Goal: Task Accomplishment & Management: Use online tool/utility

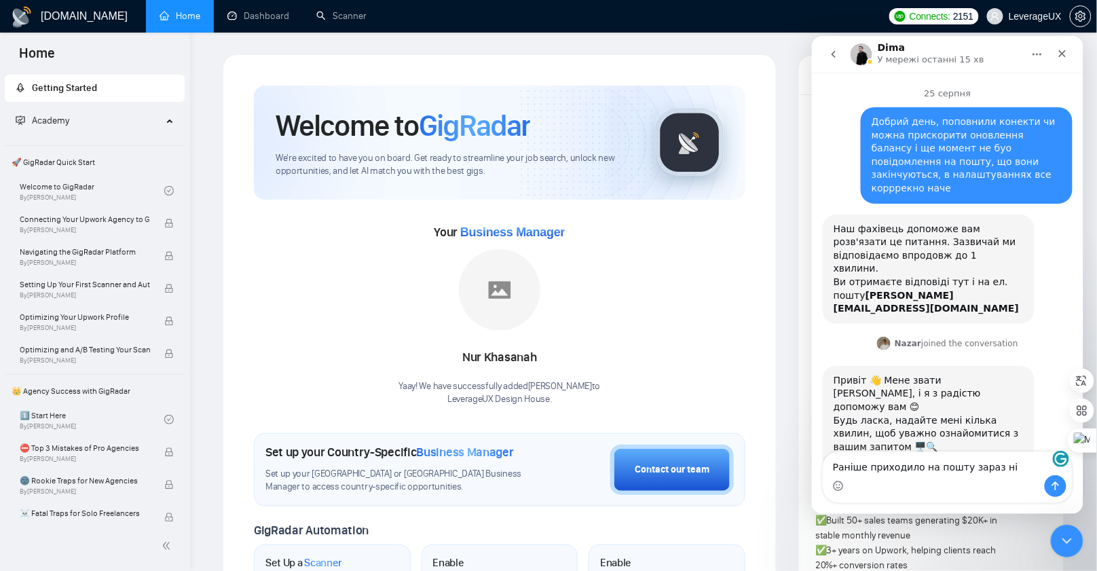
scroll to position [1139, 0]
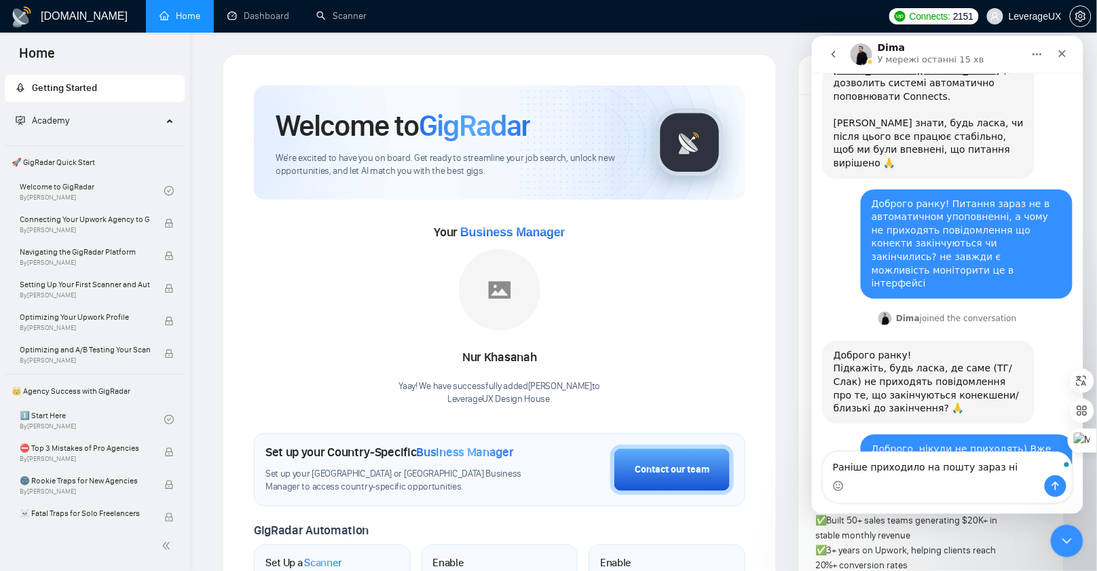
click at [1020, 468] on textarea "Раніше приходило на пошту зараз ні" at bounding box center [947, 462] width 248 height 23
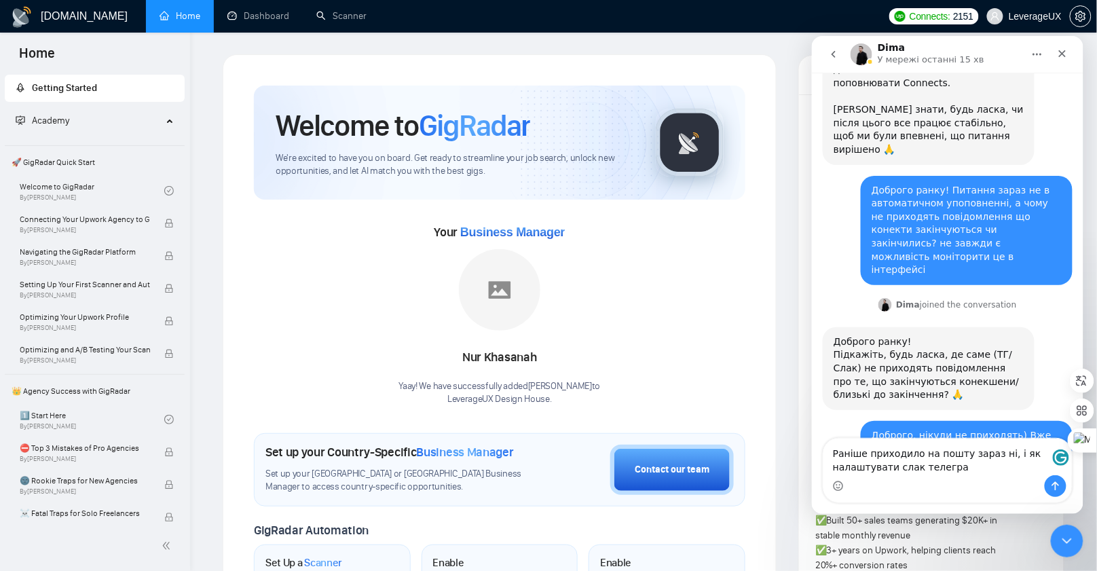
type textarea "Раніше приходило на пошту зараз ні, і як налаштувати слак телеграм"
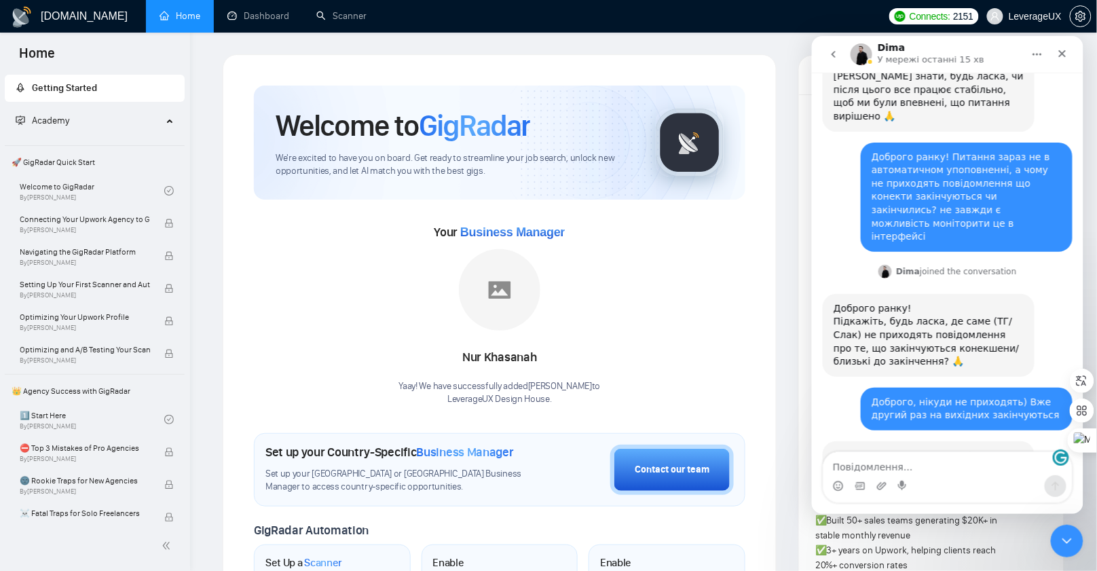
scroll to position [1193, 0]
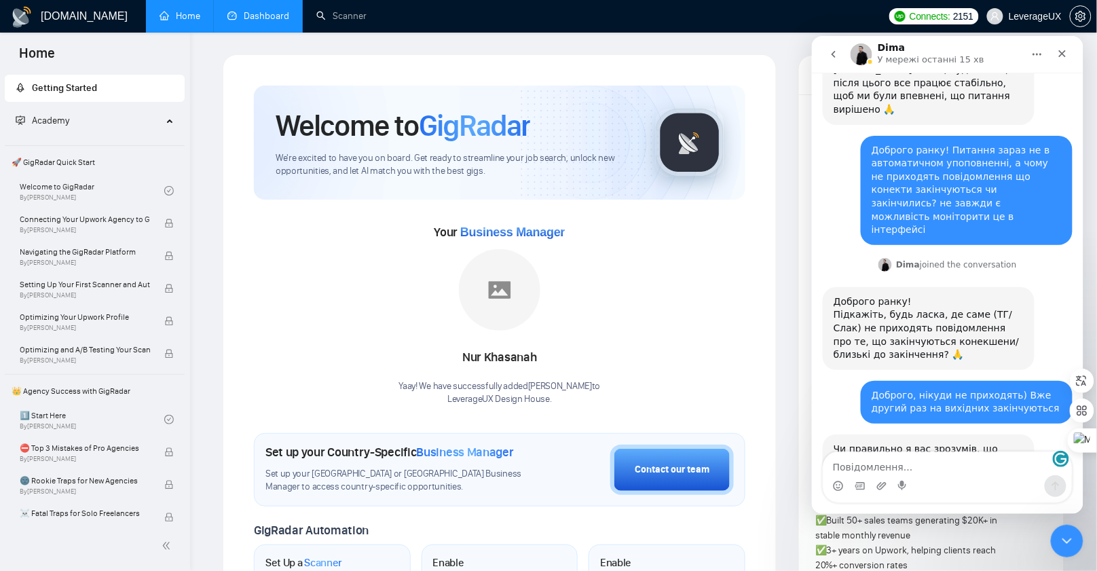
click at [266, 14] on link "Dashboard" at bounding box center [258, 16] width 62 height 12
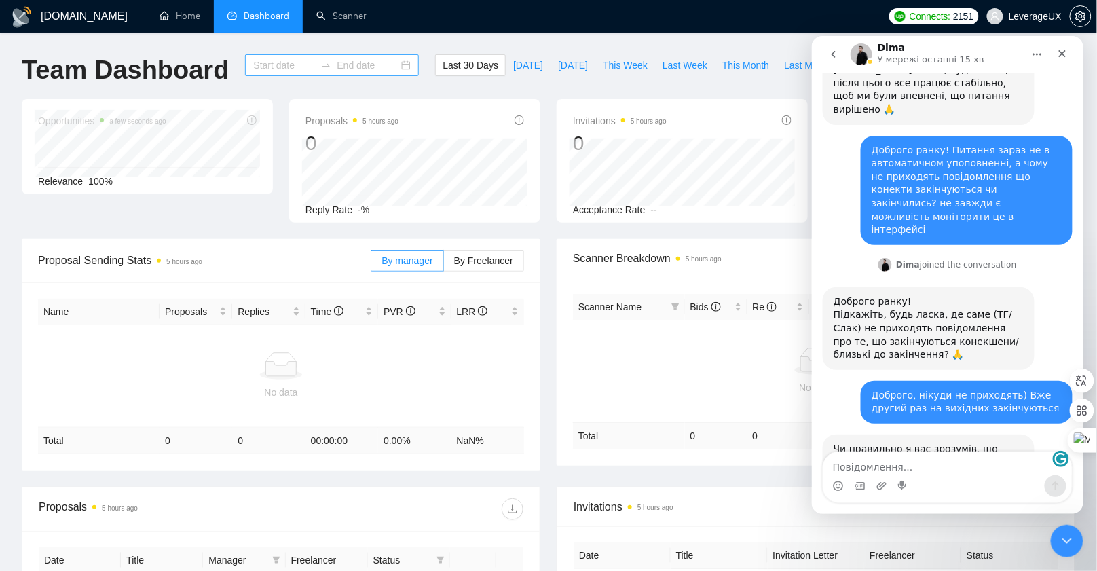
type input "2025-08-04"
type input "2025-09-03"
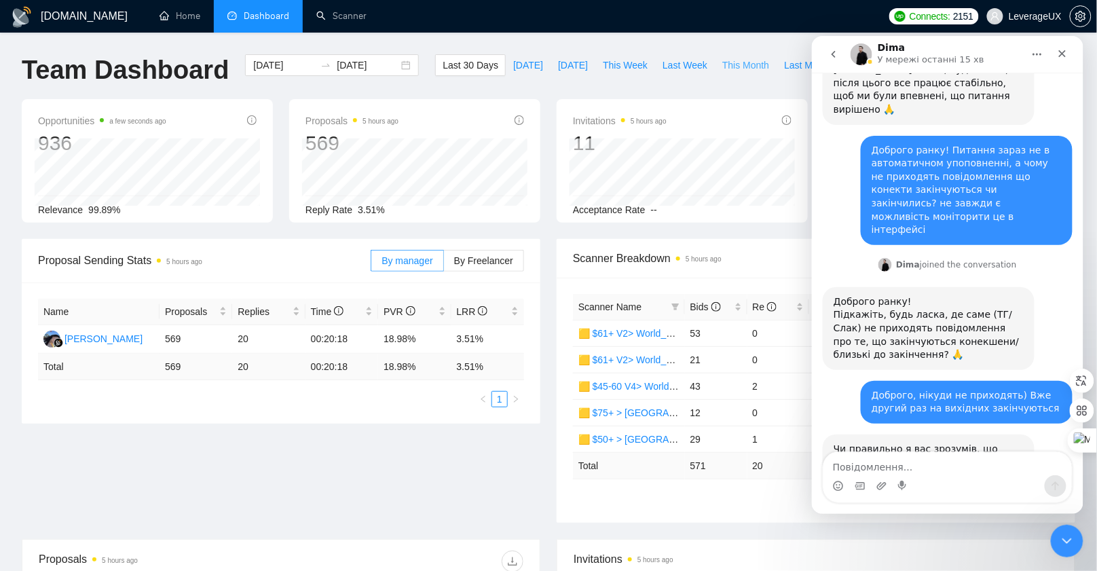
click at [753, 69] on span "This Month" at bounding box center [745, 65] width 47 height 15
type input "2025-09-01"
type input "2025-09-30"
click at [499, 263] on span "By Freelancer" at bounding box center [483, 260] width 59 height 11
click at [444, 264] on input "By Freelancer" at bounding box center [444, 264] width 0 height 0
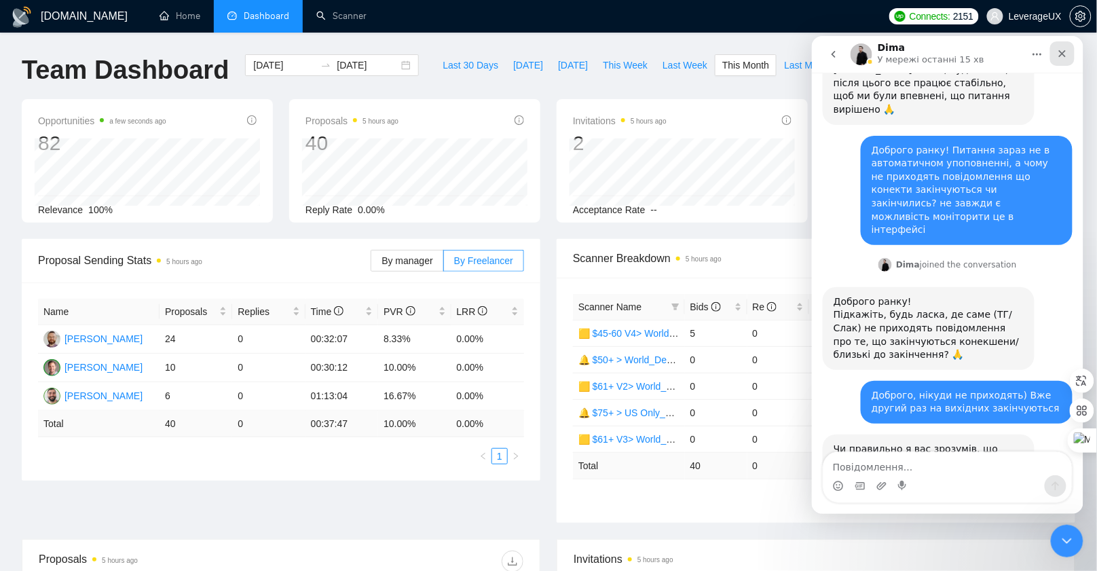
click at [1063, 56] on icon "Закрити" at bounding box center [1061, 53] width 11 height 11
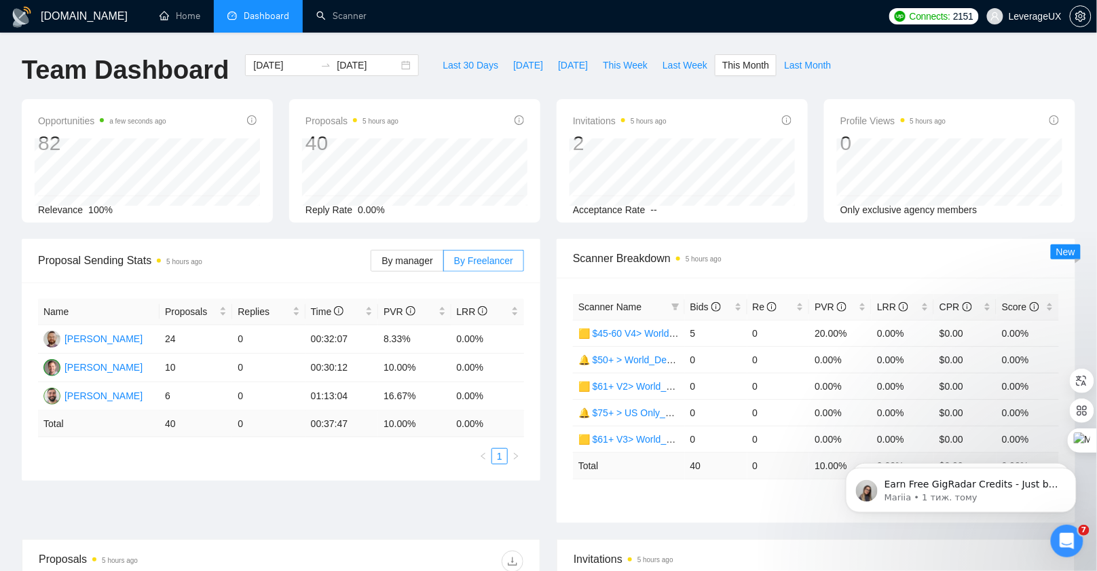
scroll to position [1193, 0]
click at [810, 66] on span "Last Month" at bounding box center [807, 65] width 47 height 15
type input "2025-08-01"
type input "2025-08-31"
click at [443, 71] on span "Last 30 Days" at bounding box center [471, 65] width 56 height 15
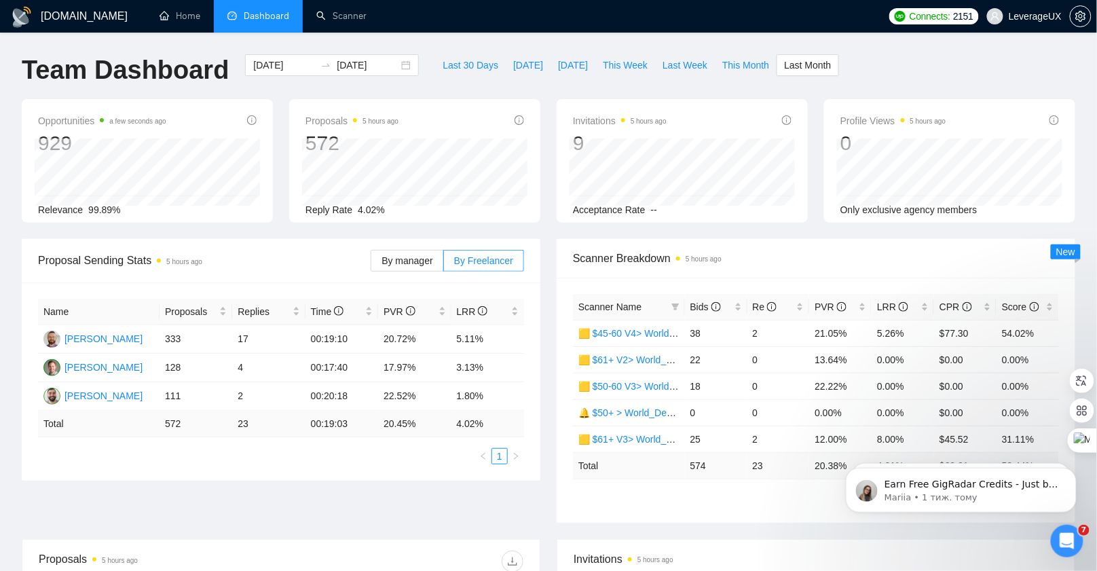
type input "2025-08-04"
type input "2025-09-03"
click at [701, 299] on span "Bids" at bounding box center [710, 306] width 41 height 15
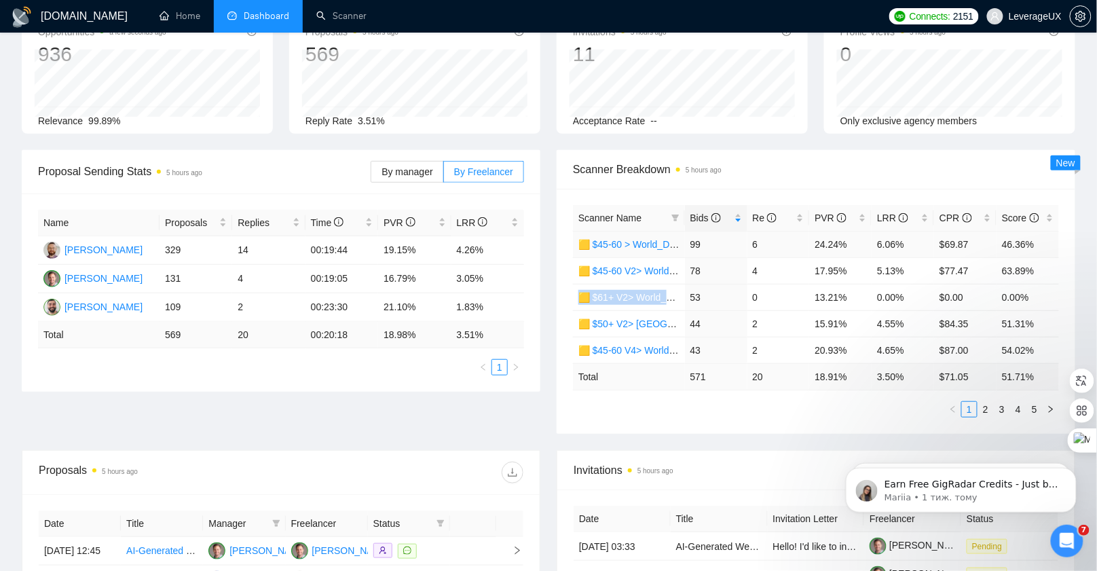
scroll to position [90, 0]
click at [988, 405] on link "2" at bounding box center [985, 407] width 15 height 15
click at [1003, 404] on link "3" at bounding box center [1001, 407] width 15 height 15
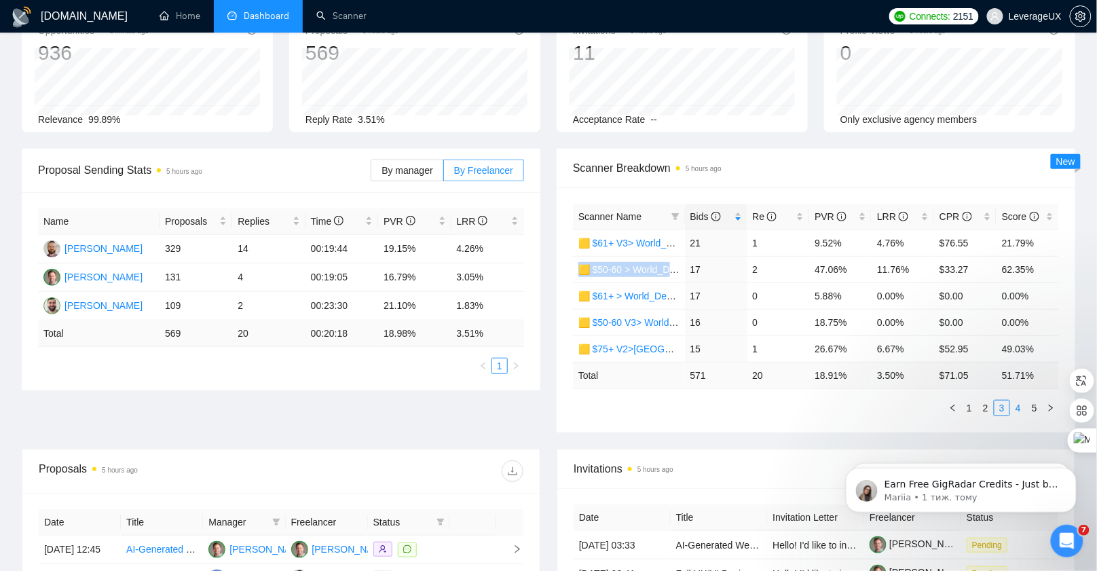
click at [1018, 404] on link "4" at bounding box center [1018, 407] width 15 height 15
click at [973, 405] on link "1" at bounding box center [969, 407] width 15 height 15
click at [989, 407] on link "2" at bounding box center [985, 407] width 15 height 15
click at [1007, 405] on link "3" at bounding box center [1001, 407] width 15 height 15
click at [984, 405] on link "2" at bounding box center [985, 407] width 15 height 15
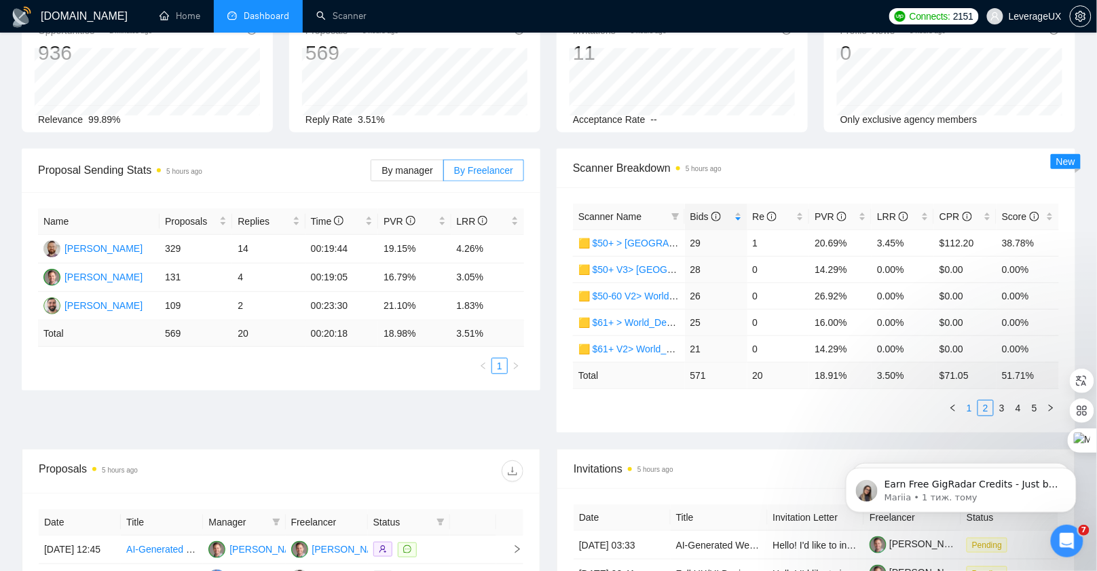
click at [972, 407] on link "1" at bounding box center [969, 407] width 15 height 15
click at [986, 409] on link "2" at bounding box center [985, 407] width 15 height 15
click at [999, 407] on link "3" at bounding box center [1001, 407] width 15 height 15
click at [1015, 407] on link "4" at bounding box center [1018, 407] width 15 height 15
click at [1001, 407] on link "3" at bounding box center [1001, 407] width 15 height 15
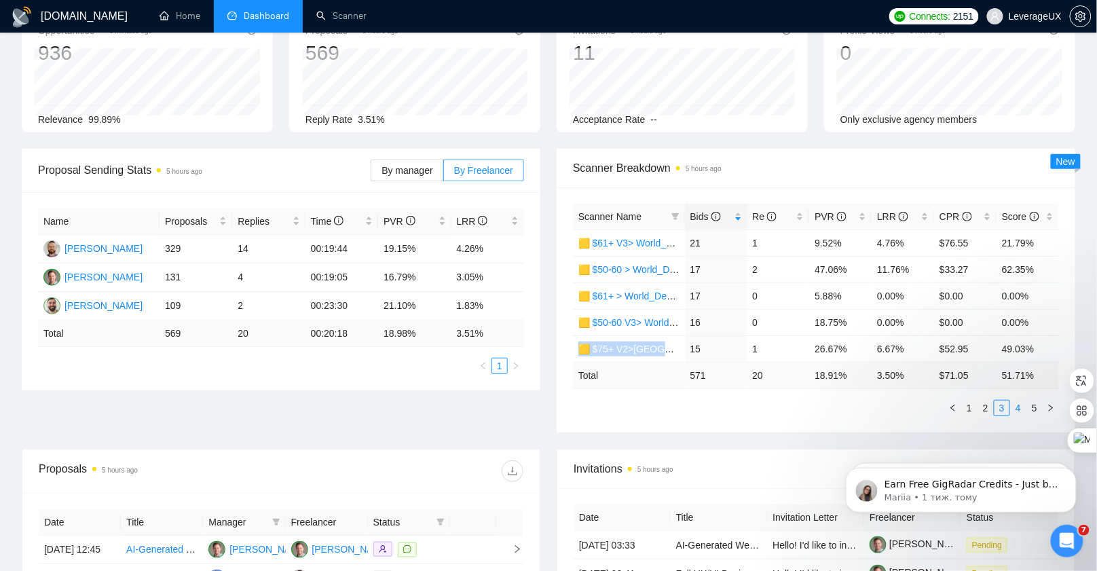
click at [1016, 405] on link "4" at bounding box center [1018, 407] width 15 height 15
click at [974, 405] on link "1" at bounding box center [969, 407] width 15 height 15
click at [990, 405] on link "2" at bounding box center [985, 407] width 15 height 15
click at [1002, 406] on link "3" at bounding box center [1001, 407] width 15 height 15
click at [985, 406] on link "2" at bounding box center [985, 407] width 15 height 15
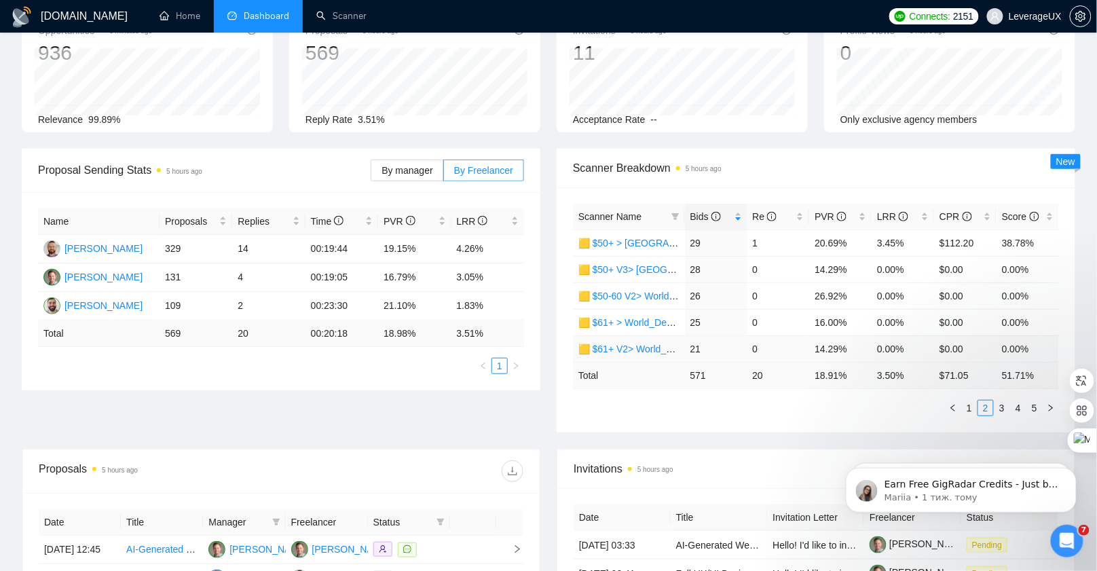
click at [633, 358] on td "🟨 $61+ V2> World_Design Only_Roman-UX/UI_General" at bounding box center [629, 348] width 112 height 26
click at [1003, 405] on link "3" at bounding box center [1001, 407] width 15 height 15
click at [1022, 404] on link "4" at bounding box center [1018, 407] width 15 height 15
click at [1037, 406] on link "5" at bounding box center [1034, 407] width 15 height 15
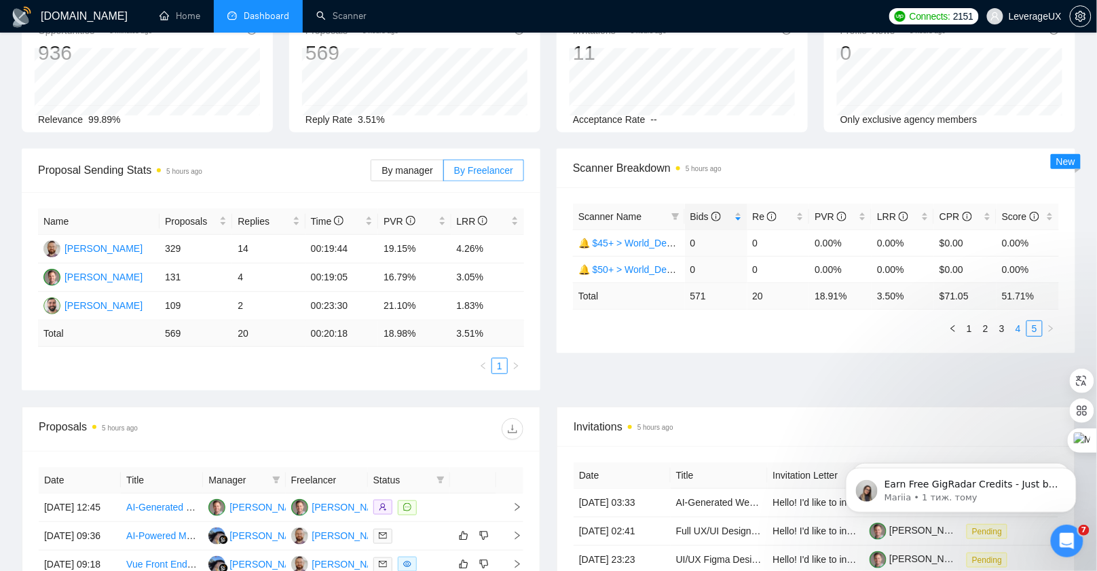
click at [1014, 329] on link "4" at bounding box center [1018, 328] width 15 height 15
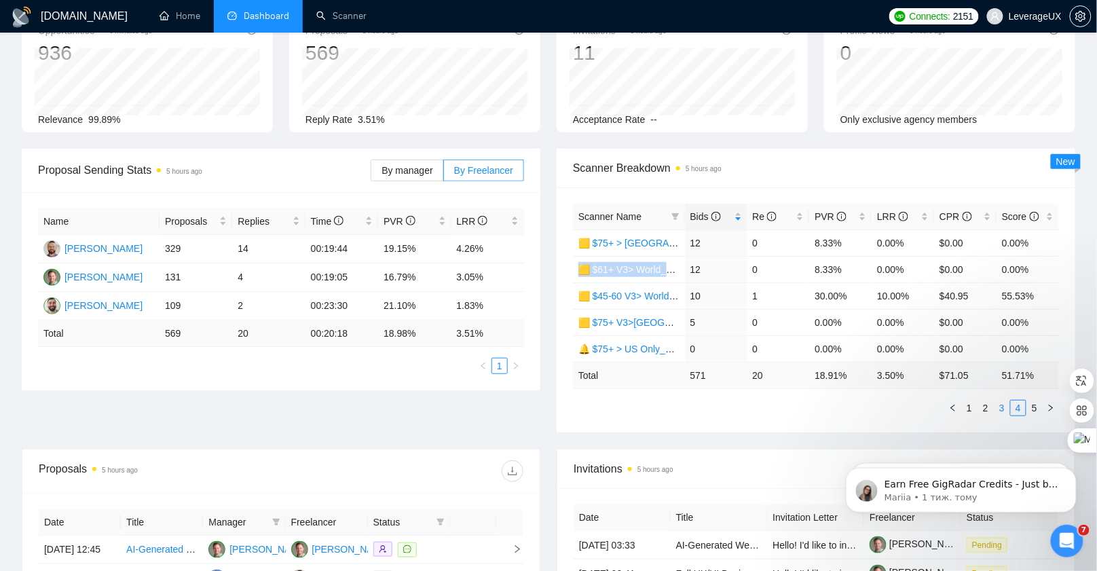
click at [1002, 406] on link "3" at bounding box center [1001, 407] width 15 height 15
click at [712, 407] on ul "1 2 3 4 5" at bounding box center [816, 408] width 486 height 16
click at [970, 407] on link "1" at bounding box center [969, 407] width 15 height 15
click at [988, 404] on link "2" at bounding box center [985, 407] width 15 height 15
click at [1003, 405] on link "3" at bounding box center [1001, 407] width 15 height 15
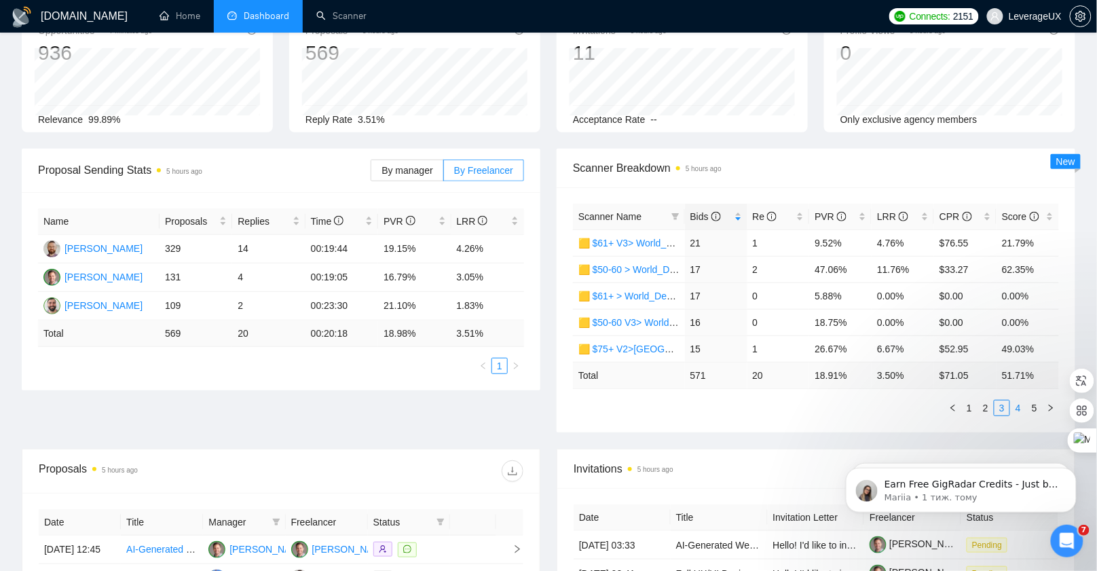
click at [1023, 405] on link "4" at bounding box center [1018, 407] width 15 height 15
click at [970, 405] on link "1" at bounding box center [969, 407] width 15 height 15
click at [987, 404] on link "2" at bounding box center [985, 407] width 15 height 15
click at [1004, 407] on link "3" at bounding box center [1001, 407] width 15 height 15
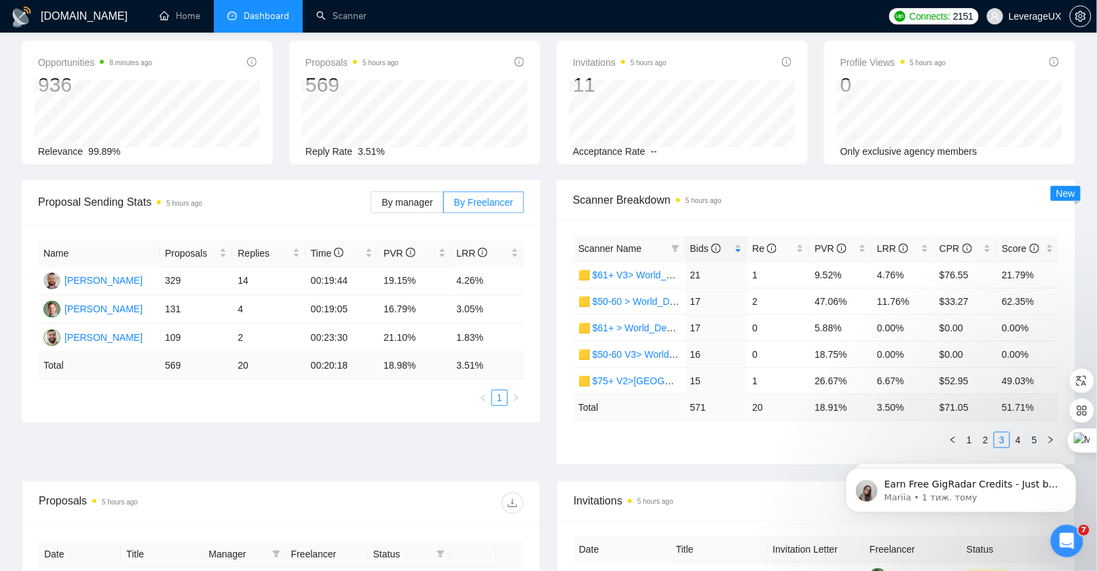
scroll to position [0, 0]
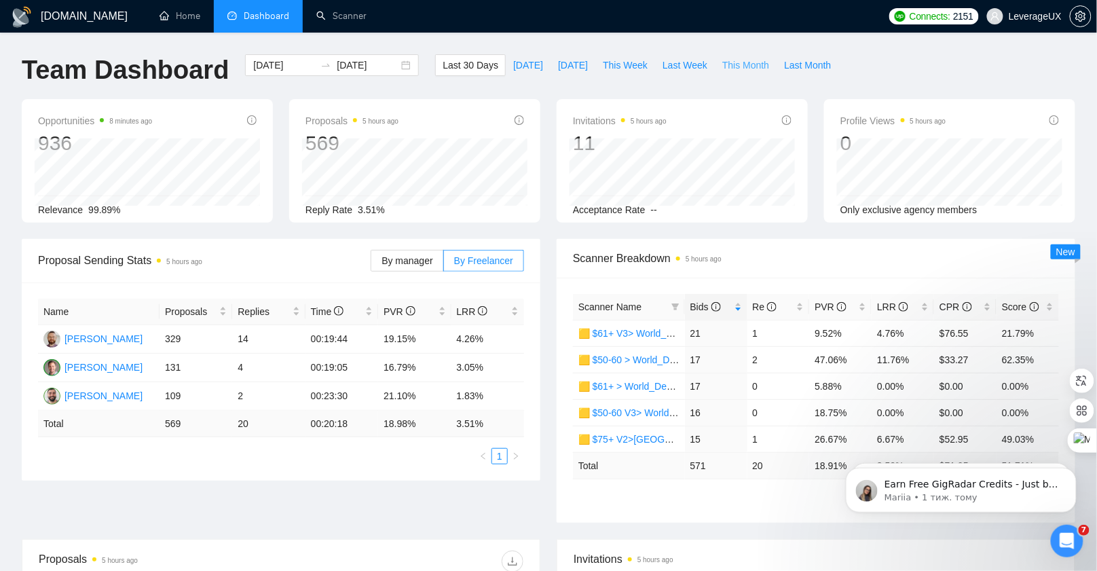
click at [737, 69] on span "This Month" at bounding box center [745, 65] width 47 height 15
type input "2025-09-01"
type input "2025-09-30"
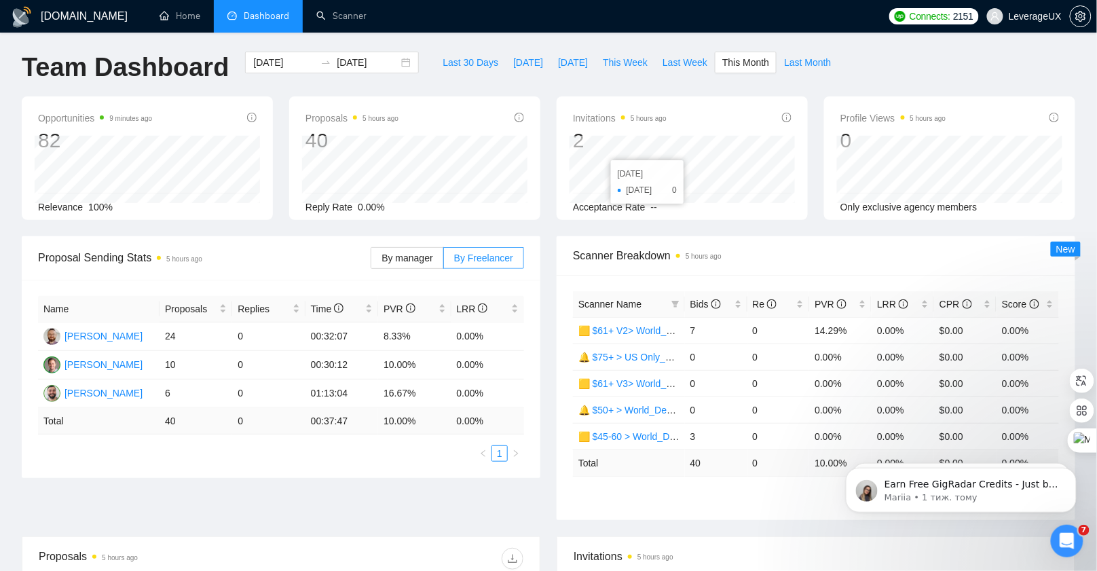
scroll to position [43, 0]
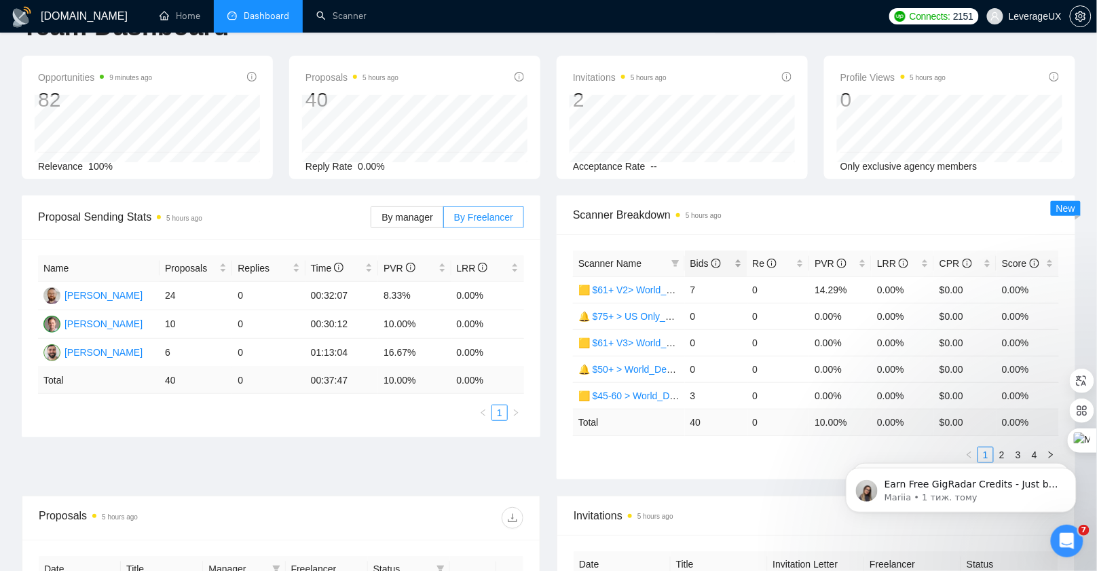
click at [694, 264] on span "Bids" at bounding box center [705, 263] width 31 height 11
click at [994, 451] on body "Earn Free GigRadar Credits - Just by Sharing Your Story! 💬 Want more credits fo…" at bounding box center [960, 486] width 261 height 84
click at [993, 453] on body "Earn Free GigRadar Credits - Just by Sharing Your Story! 💬 Want more credits fo…" at bounding box center [960, 486] width 261 height 84
click at [993, 451] on body "Earn Free GigRadar Credits - Just by Sharing Your Story! 💬 Want more credits fo…" at bounding box center [960, 486] width 261 height 84
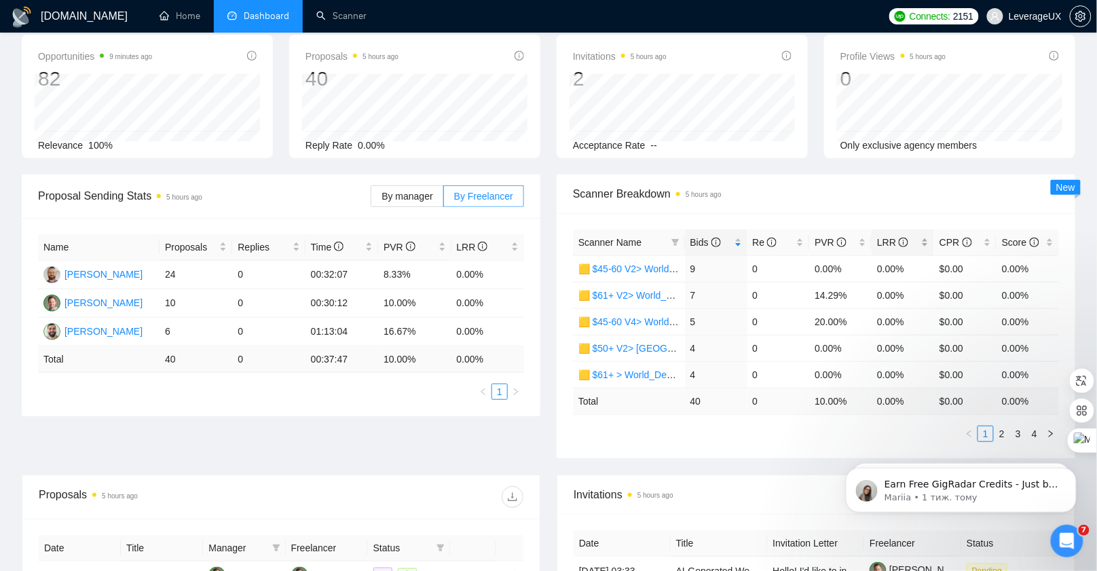
scroll to position [71, 0]
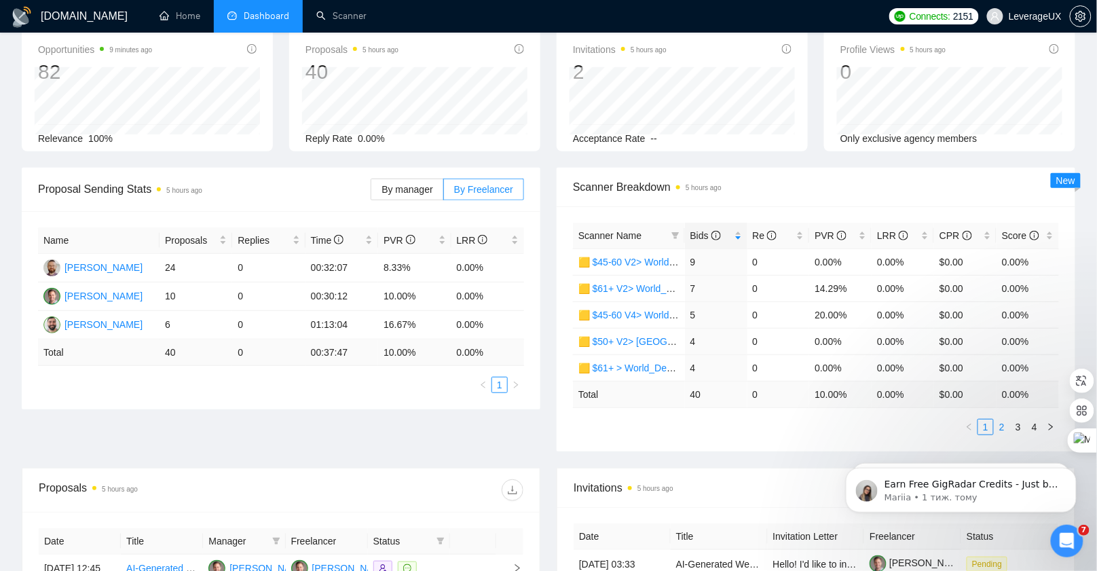
click at [1001, 424] on link "2" at bounding box center [1001, 427] width 15 height 15
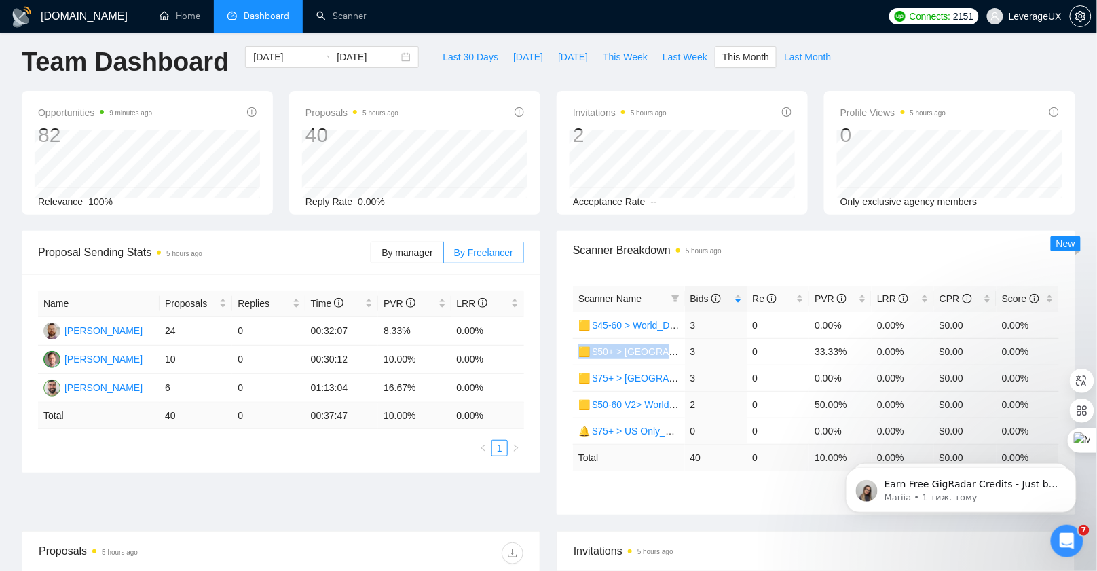
scroll to position [0, 0]
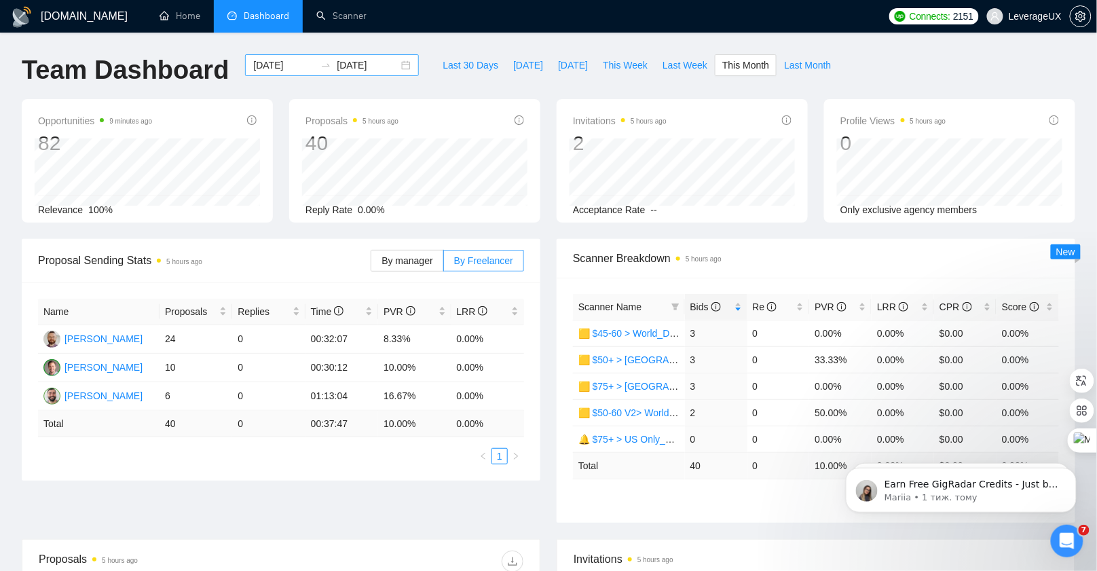
click at [395, 70] on div "2025-09-01 2025-09-30" at bounding box center [332, 65] width 174 height 22
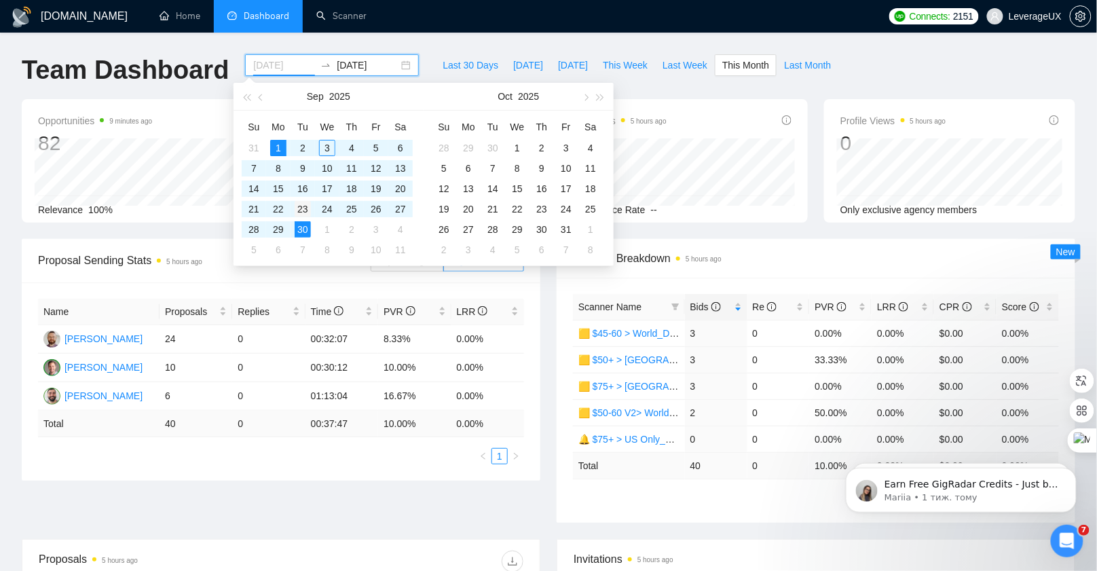
type input "2025-09-23"
click at [301, 206] on div "23" at bounding box center [303, 209] width 16 height 16
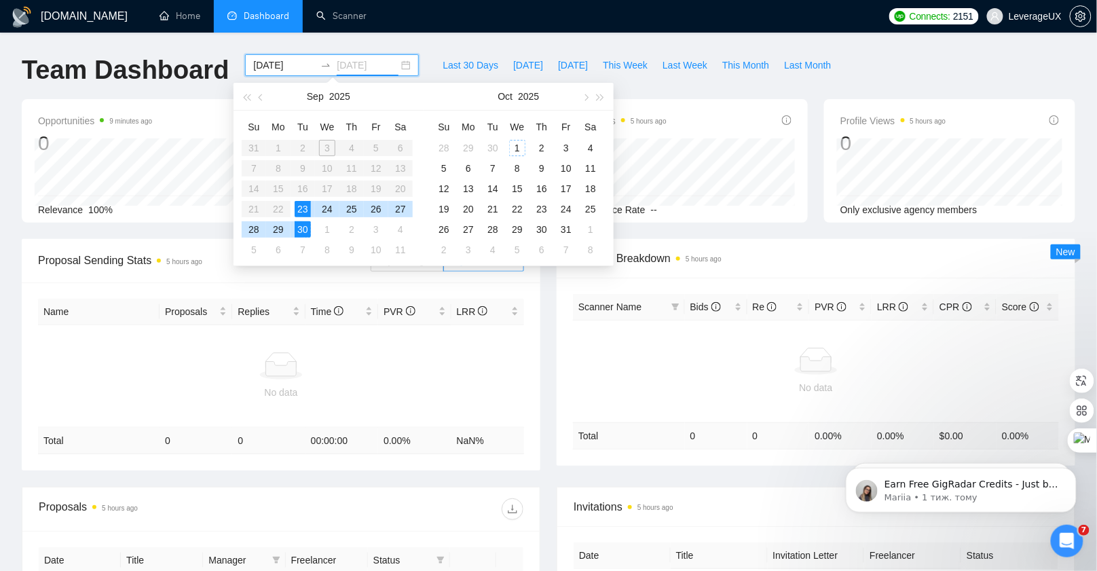
type input "2025-09-30"
click at [271, 64] on input "2025-09-23" at bounding box center [284, 65] width 62 height 15
click at [256, 99] on button "button" at bounding box center [261, 96] width 15 height 27
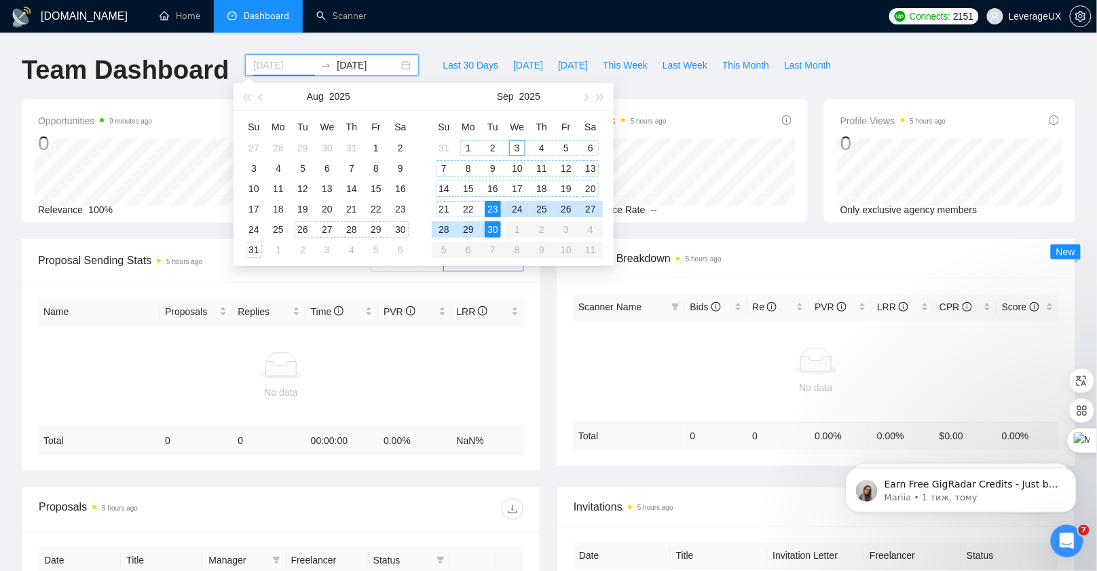
click at [305, 226] on div "26" at bounding box center [303, 229] width 16 height 16
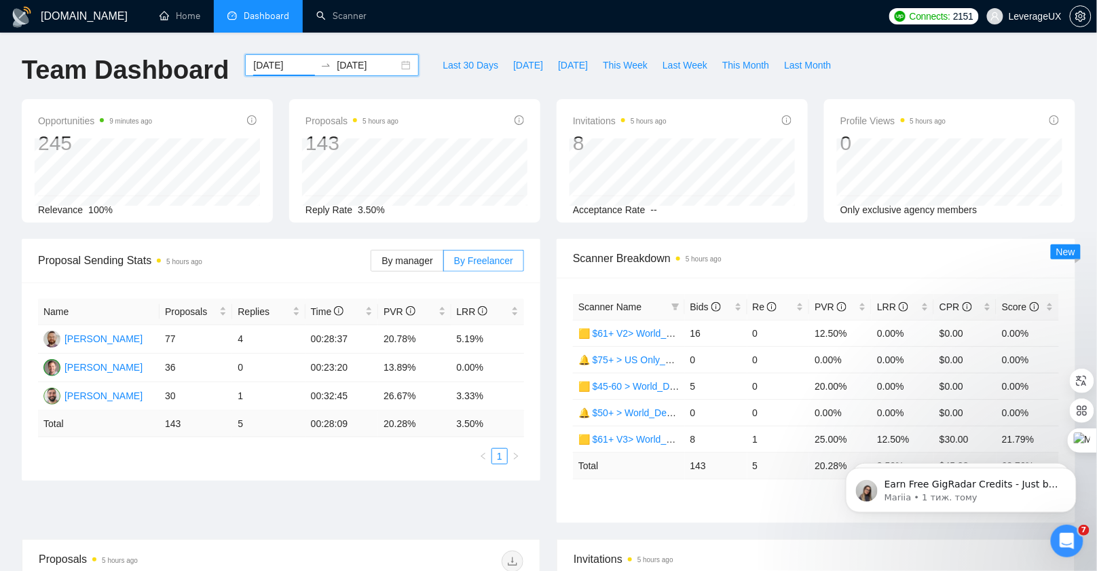
click at [394, 64] on div "2025-08-26 2025-09-30" at bounding box center [332, 65] width 174 height 22
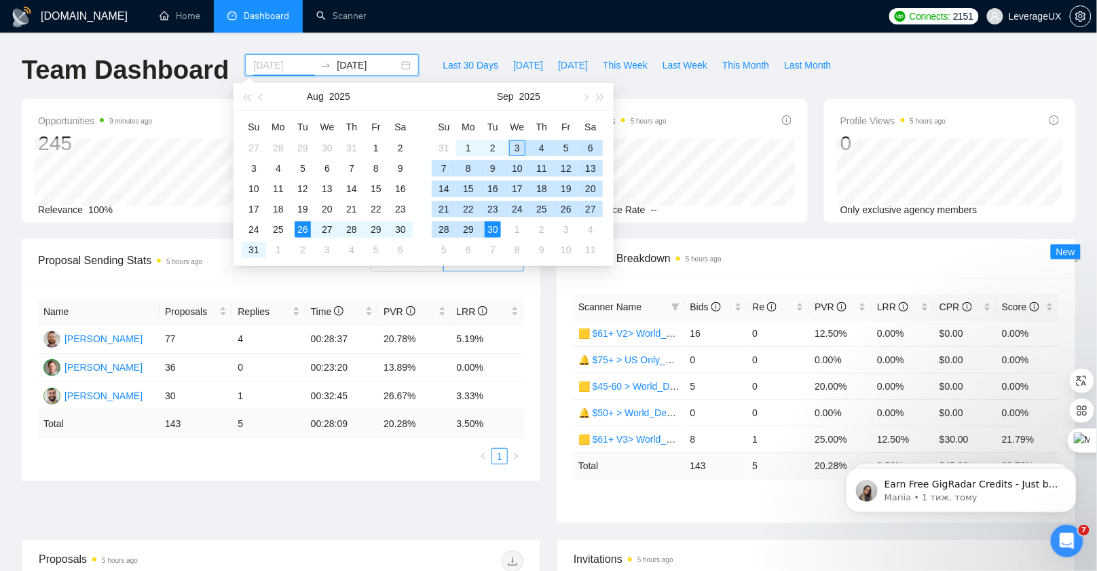
click at [514, 149] on div "3" at bounding box center [517, 148] width 16 height 16
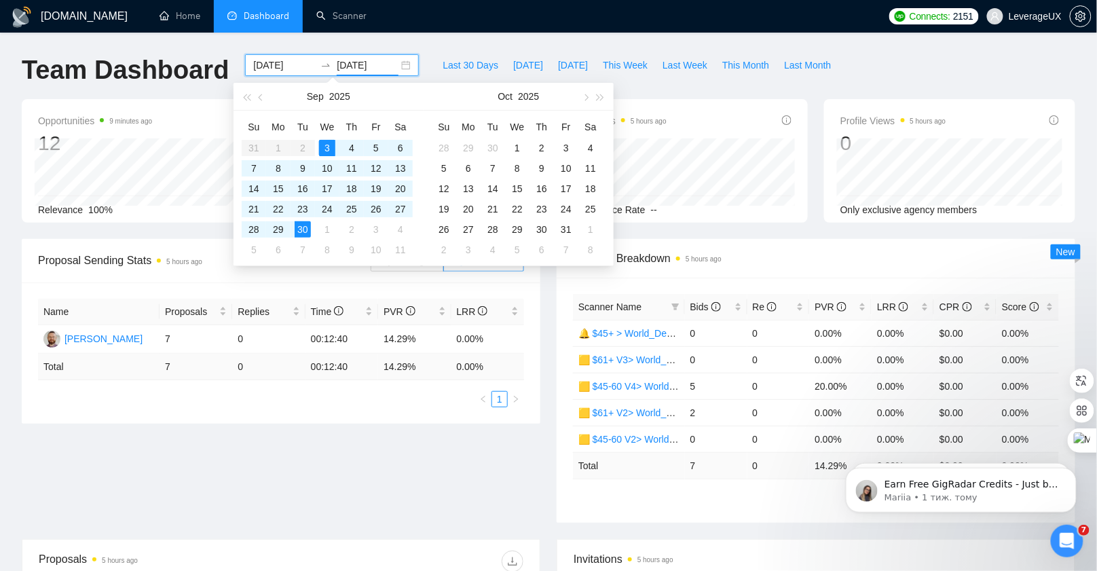
click at [392, 66] on div "2025-09-03 2025-09-30" at bounding box center [332, 65] width 174 height 22
click at [397, 62] on div "2025-09-03 2025-09-30" at bounding box center [332, 65] width 174 height 22
click at [281, 64] on input "[DATE]" at bounding box center [284, 65] width 62 height 15
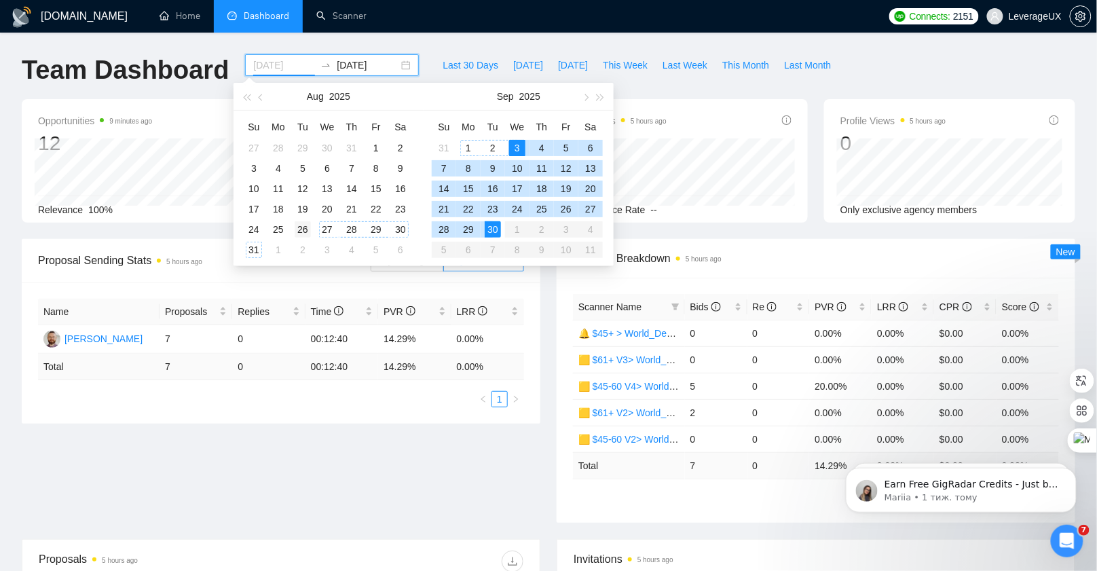
type input "2025-08-26"
click at [305, 228] on div "26" at bounding box center [303, 229] width 16 height 16
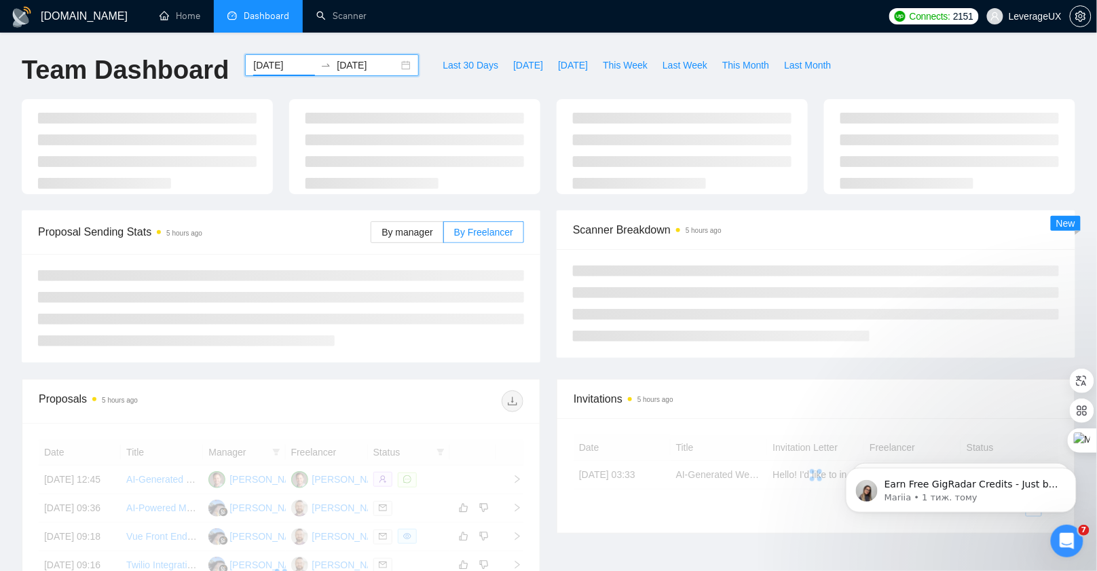
click at [377, 67] on input "2025-09-30" at bounding box center [368, 65] width 62 height 15
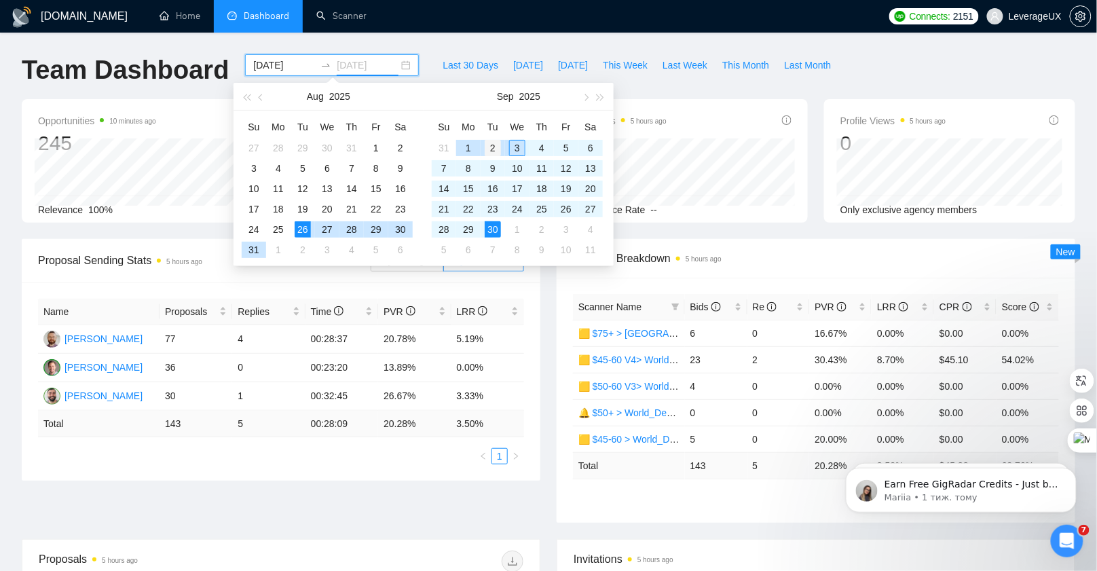
type input "2025-09-02"
click at [499, 148] on div "2" at bounding box center [493, 148] width 16 height 16
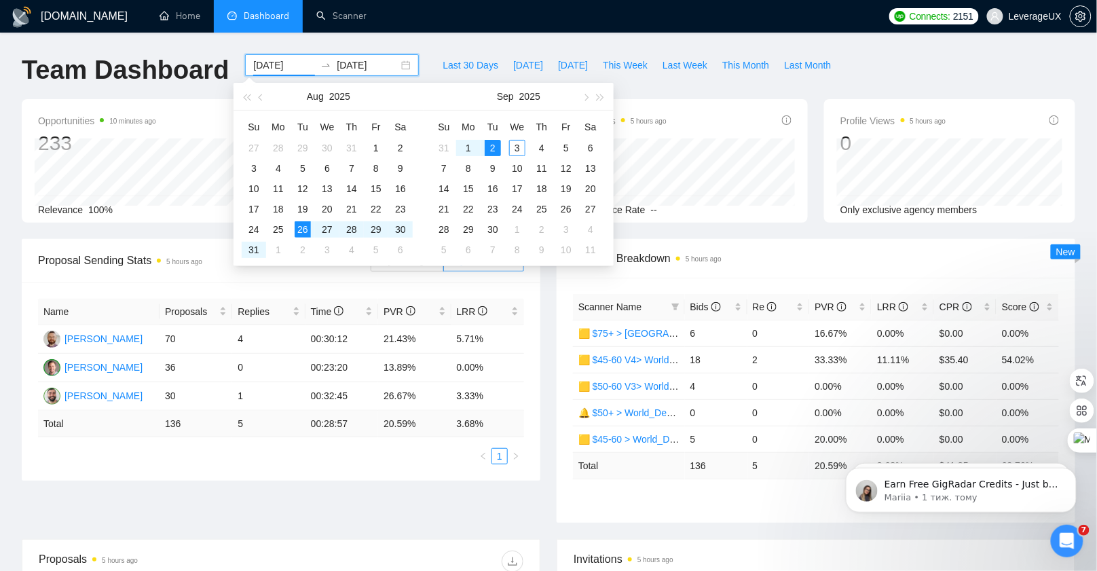
click at [678, 83] on div "Last 30 Days Today Yesterday This Week Last Week This Month Last Month" at bounding box center [637, 76] width 420 height 45
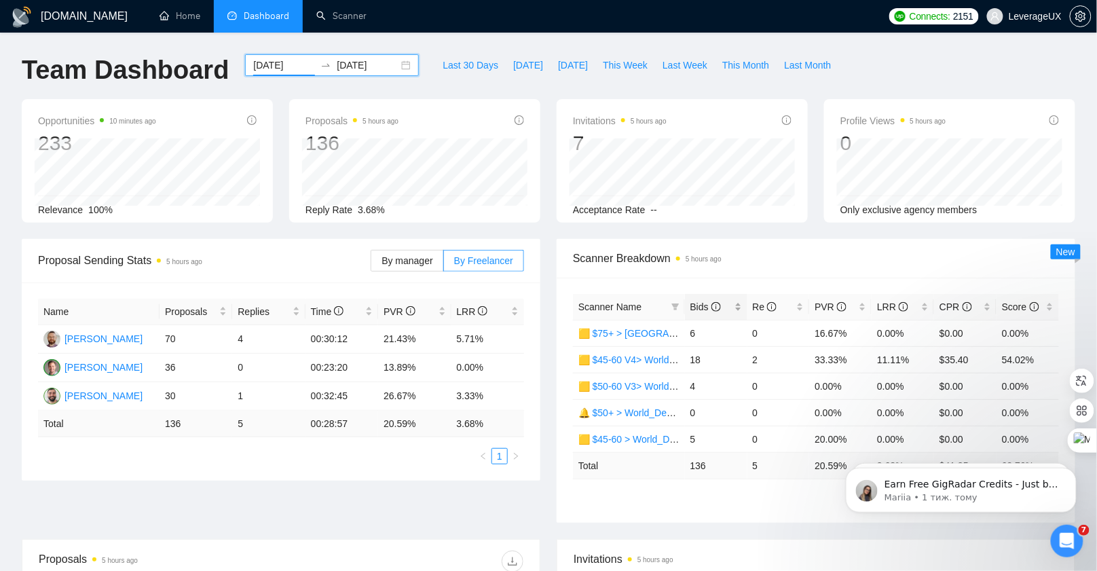
click at [698, 306] on span "Bids" at bounding box center [705, 306] width 31 height 11
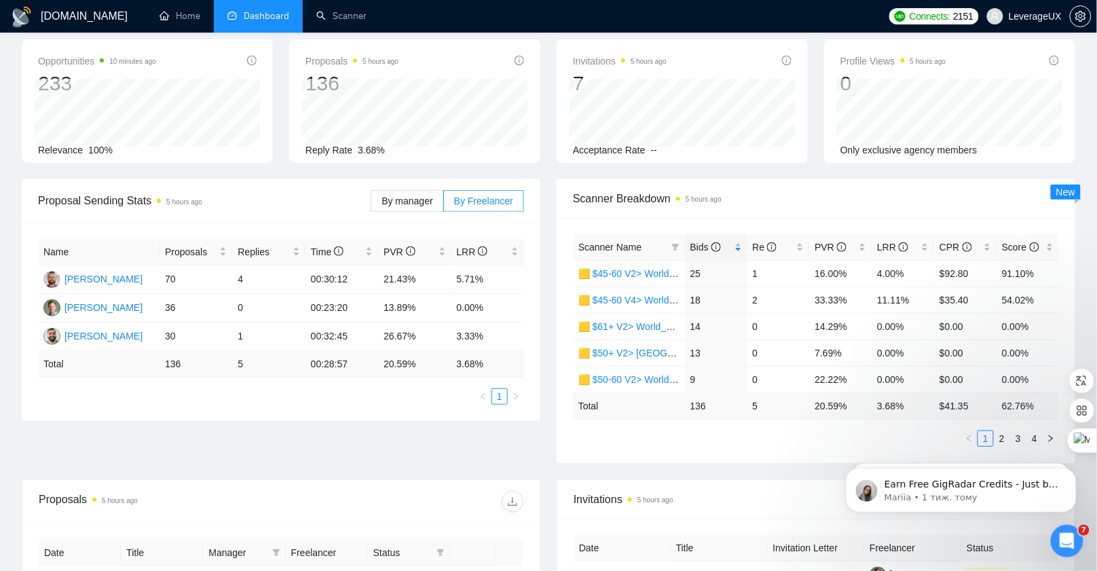
scroll to position [80, 0]
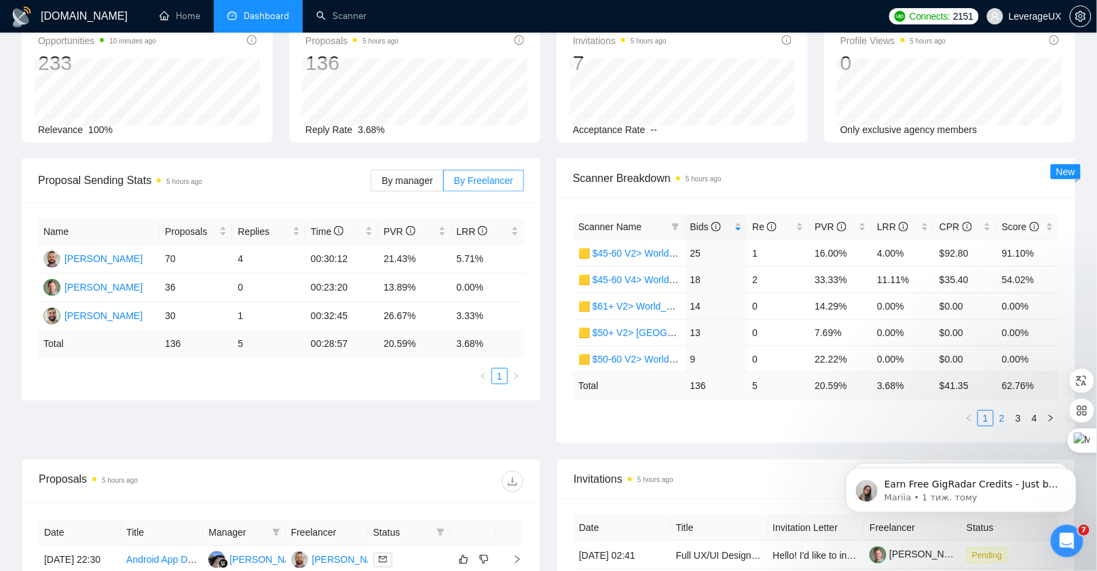
click at [1004, 415] on link "2" at bounding box center [1001, 418] width 15 height 15
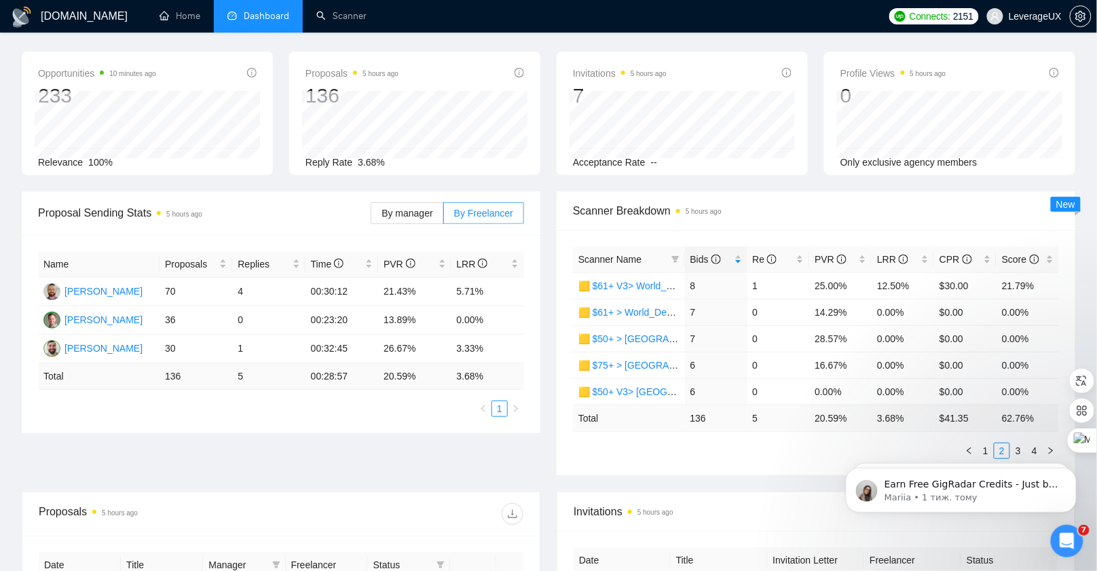
scroll to position [0, 0]
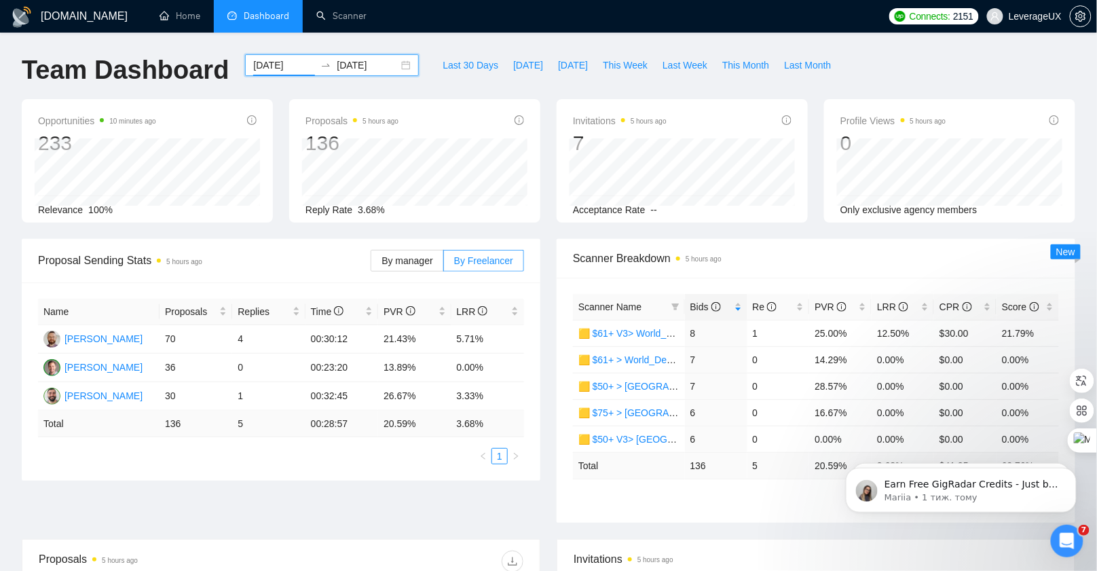
click at [396, 65] on div "2025-08-26 2025-09-02" at bounding box center [332, 65] width 174 height 22
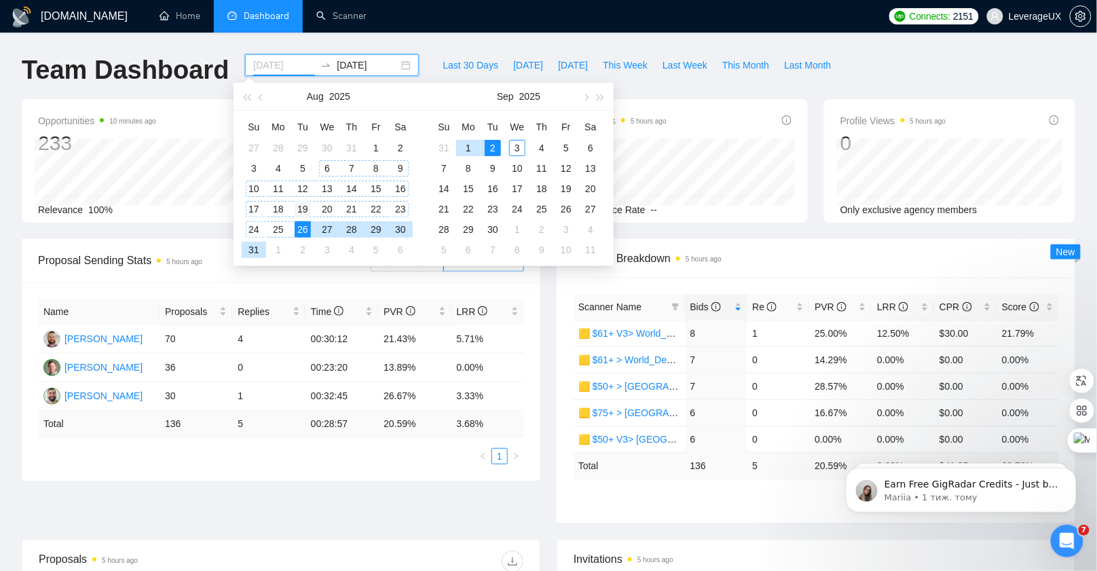
type input "2025-08-19"
click at [301, 210] on div "19" at bounding box center [303, 209] width 16 height 16
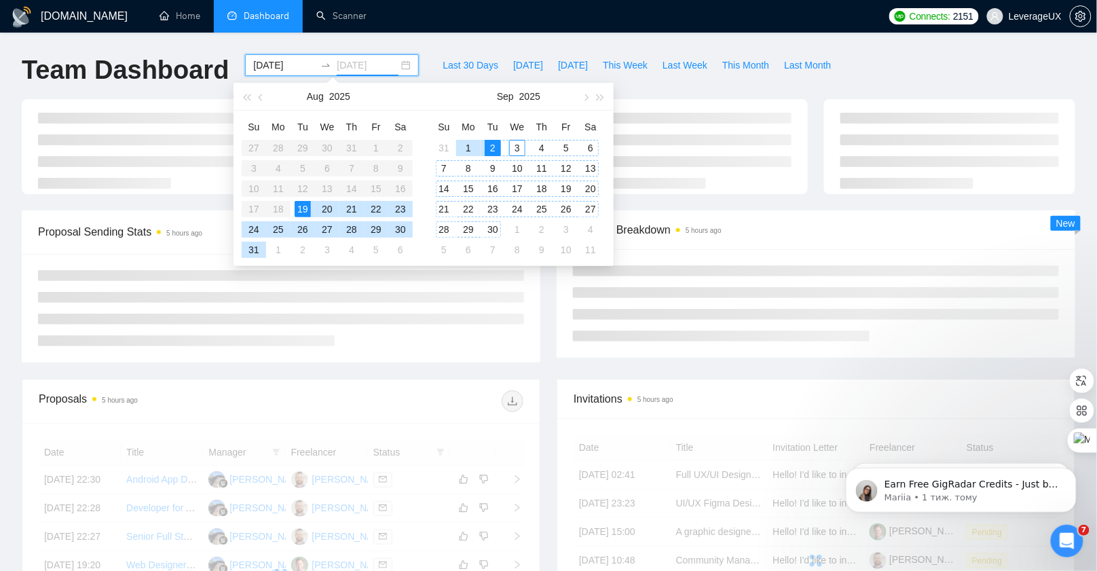
type input "2025-09-02"
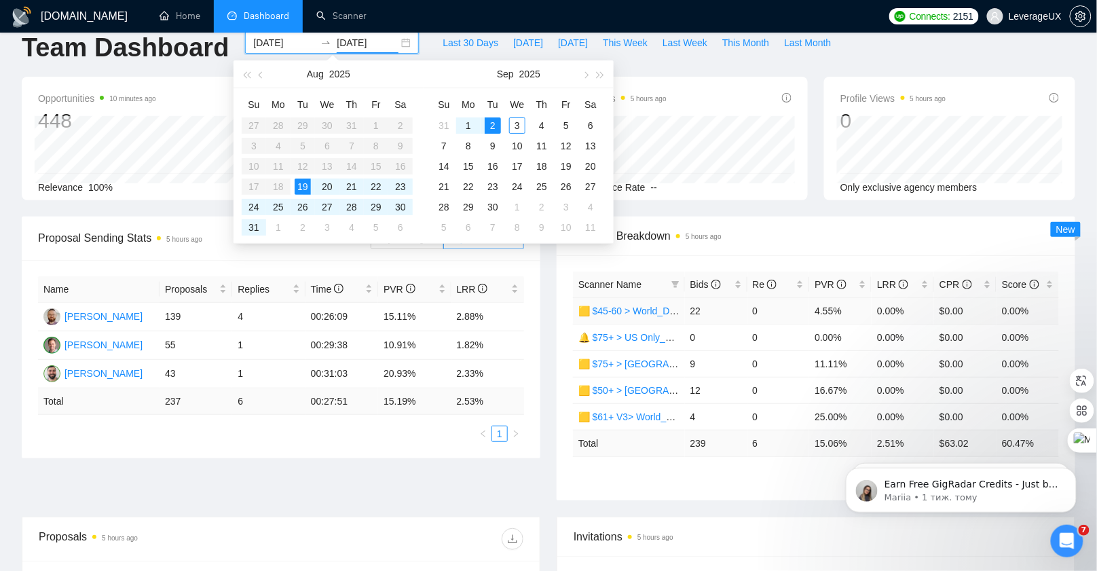
scroll to position [28, 0]
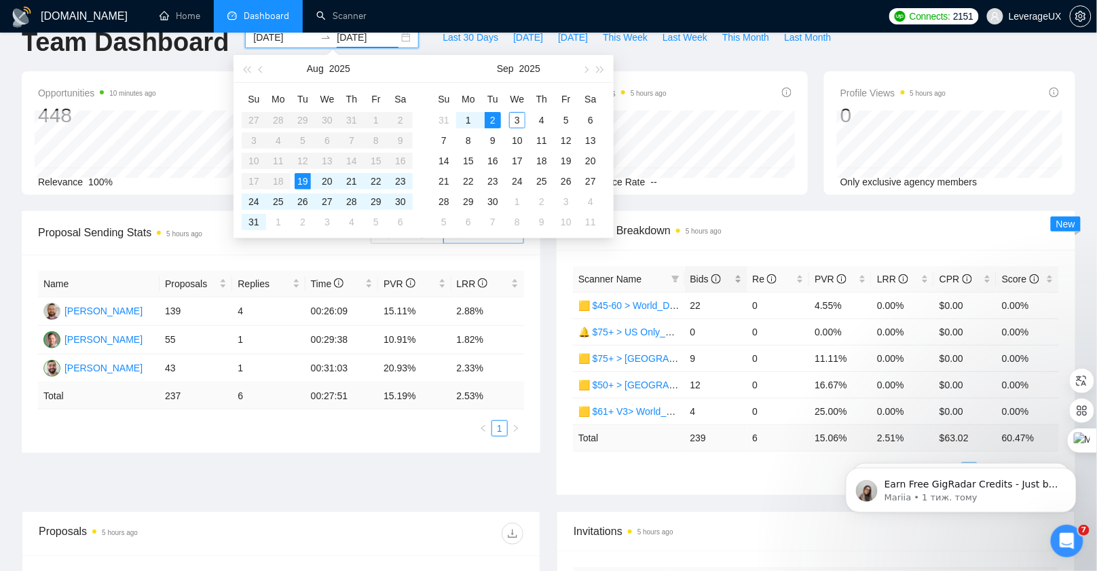
click at [693, 279] on span "Bids" at bounding box center [705, 279] width 31 height 11
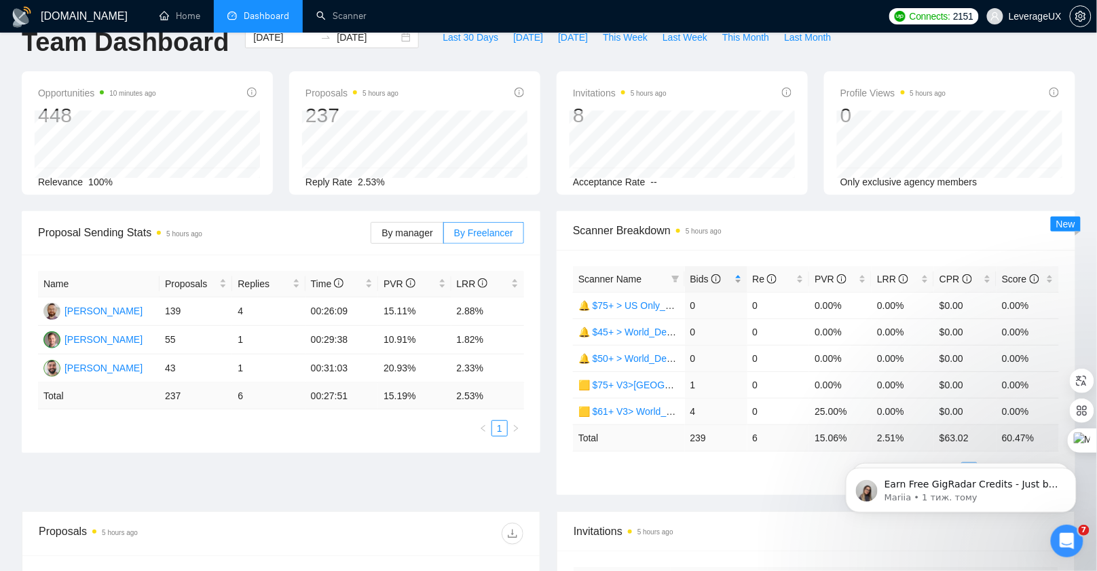
click at [694, 279] on span "Bids" at bounding box center [705, 279] width 31 height 11
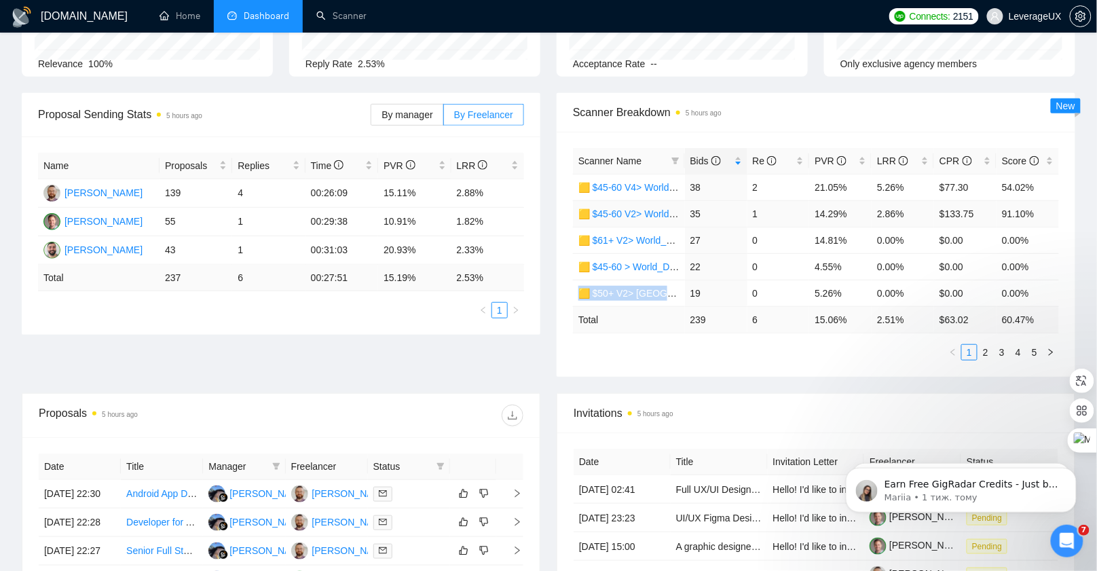
scroll to position [314, 0]
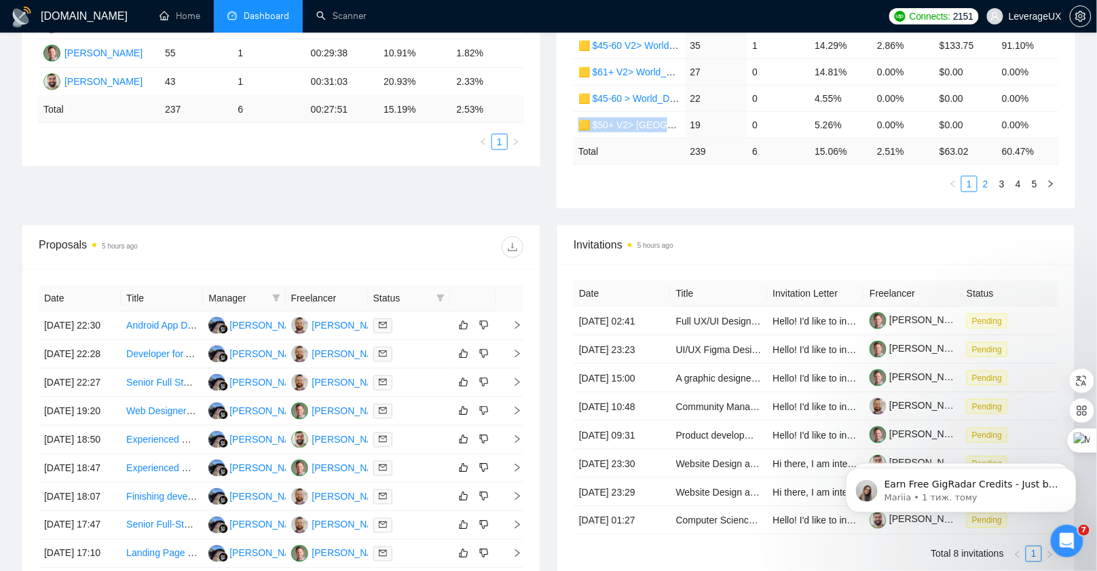
click at [986, 181] on link "2" at bounding box center [985, 183] width 15 height 15
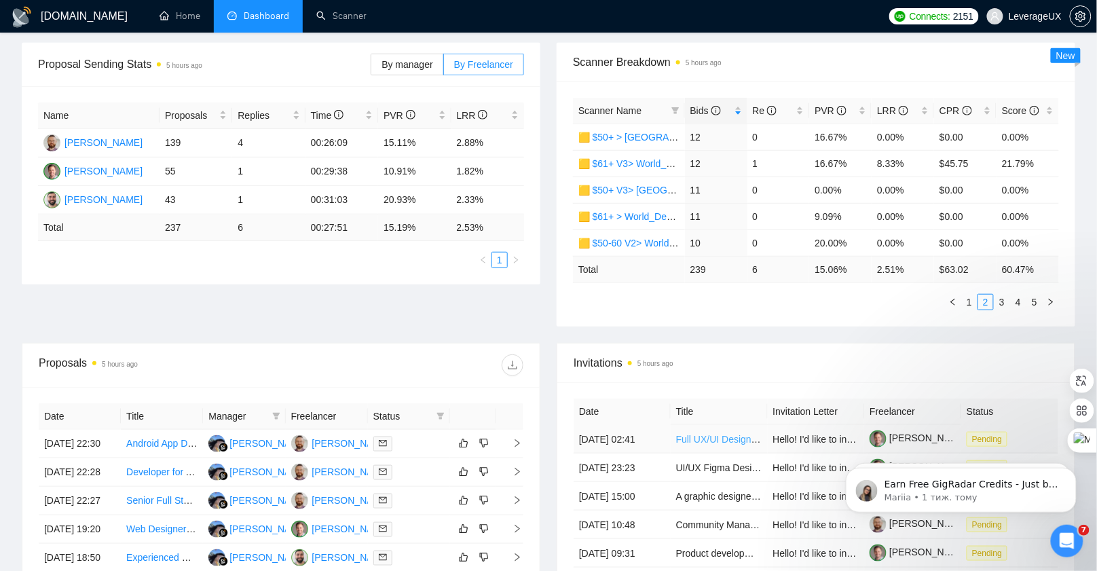
scroll to position [166, 0]
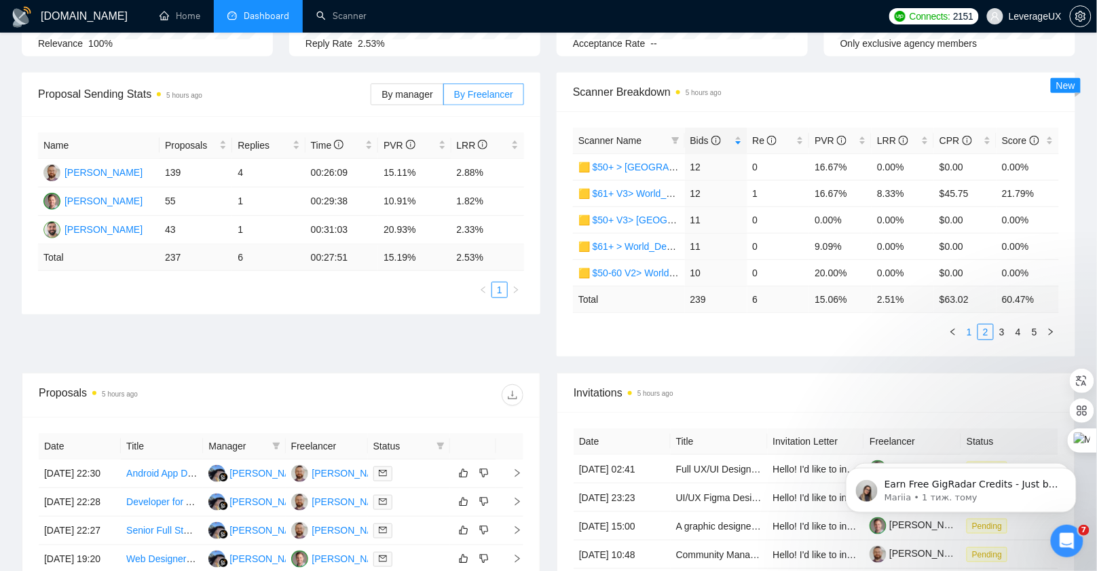
click at [972, 329] on link "1" at bounding box center [969, 331] width 15 height 15
click at [982, 330] on link "2" at bounding box center [985, 331] width 15 height 15
click at [999, 327] on link "3" at bounding box center [1001, 331] width 15 height 15
click at [966, 332] on link "1" at bounding box center [969, 331] width 15 height 15
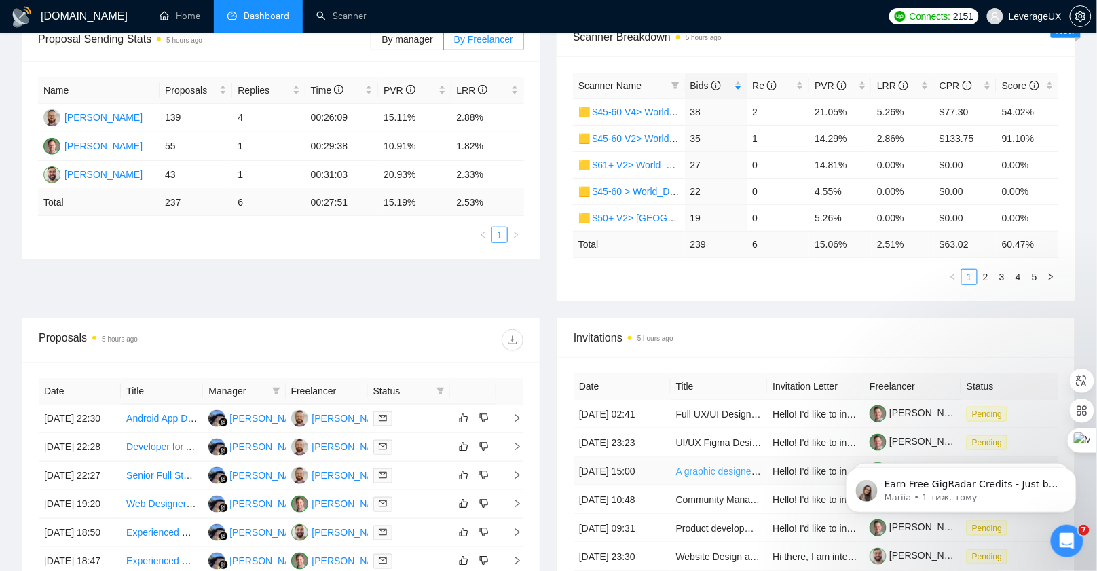
scroll to position [0, 0]
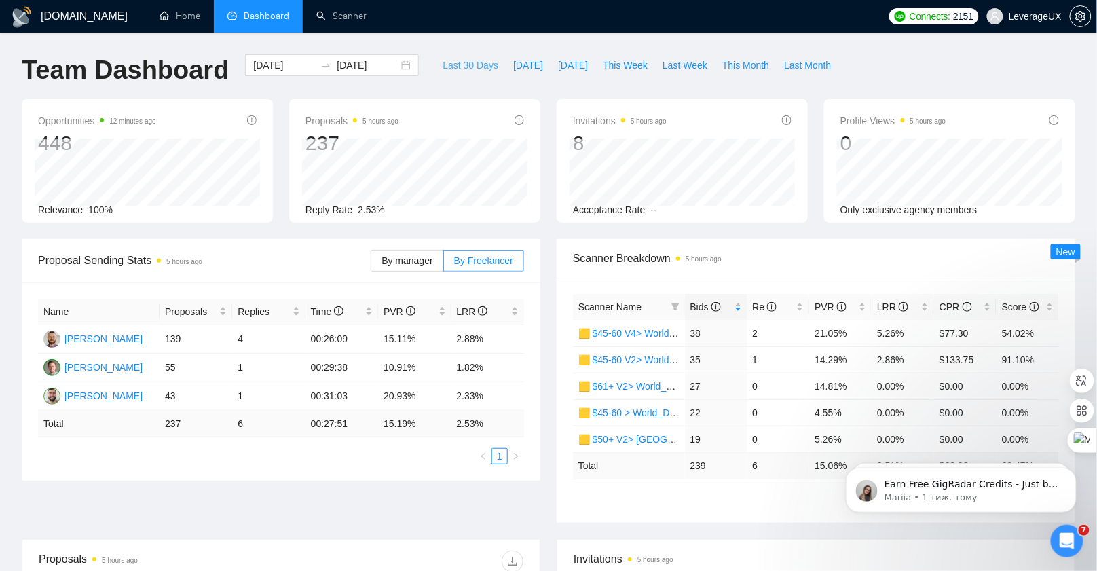
click at [443, 64] on span "Last 30 Days" at bounding box center [471, 65] width 56 height 15
type input "2025-08-04"
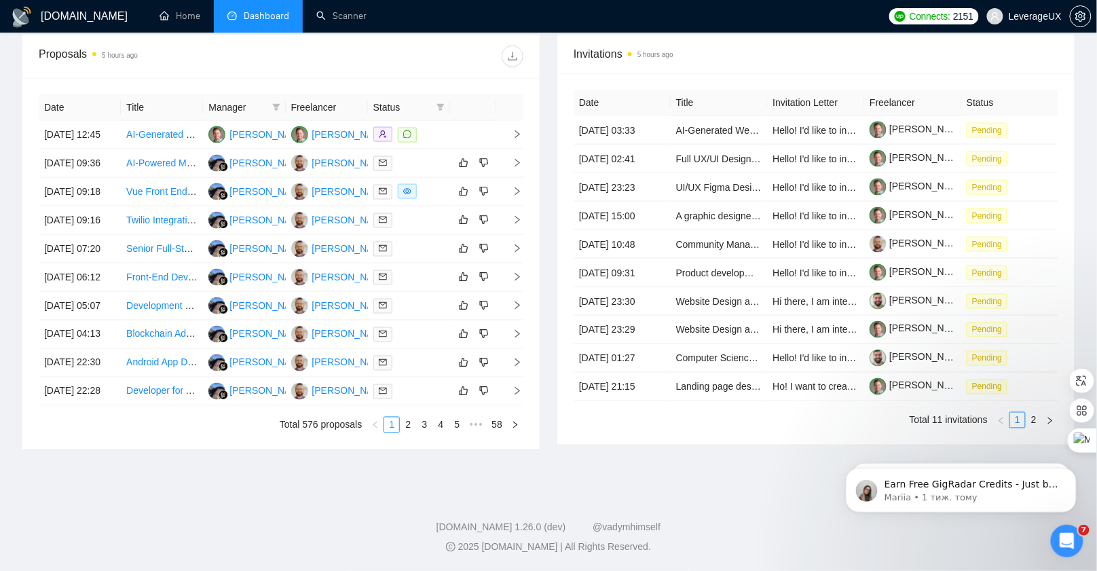
scroll to position [627, 0]
click at [1032, 422] on link "2" at bounding box center [1033, 420] width 15 height 15
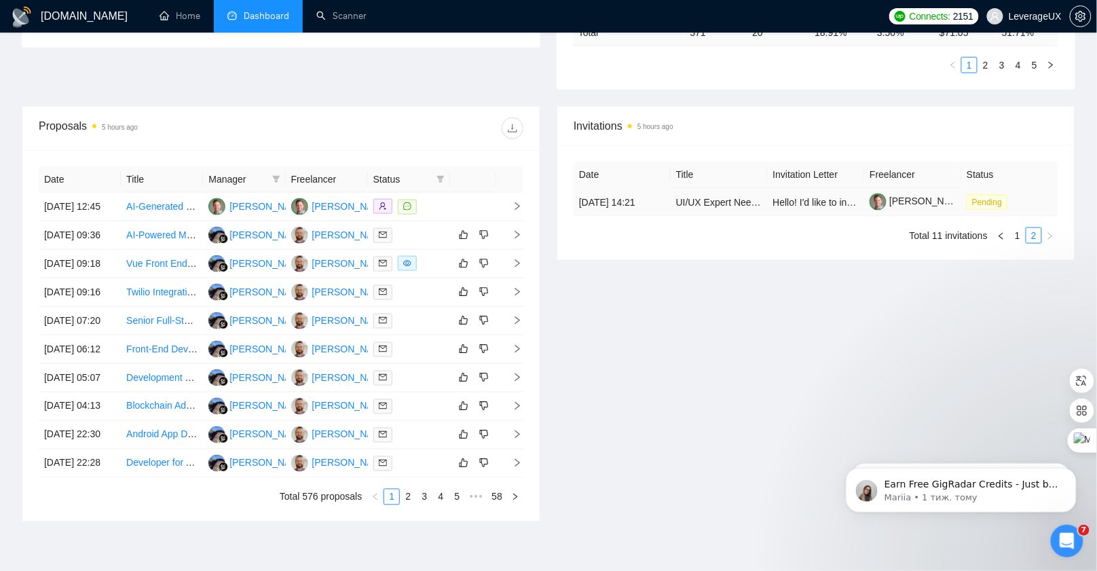
scroll to position [433, 0]
click at [1020, 242] on link "1" at bounding box center [1017, 235] width 15 height 15
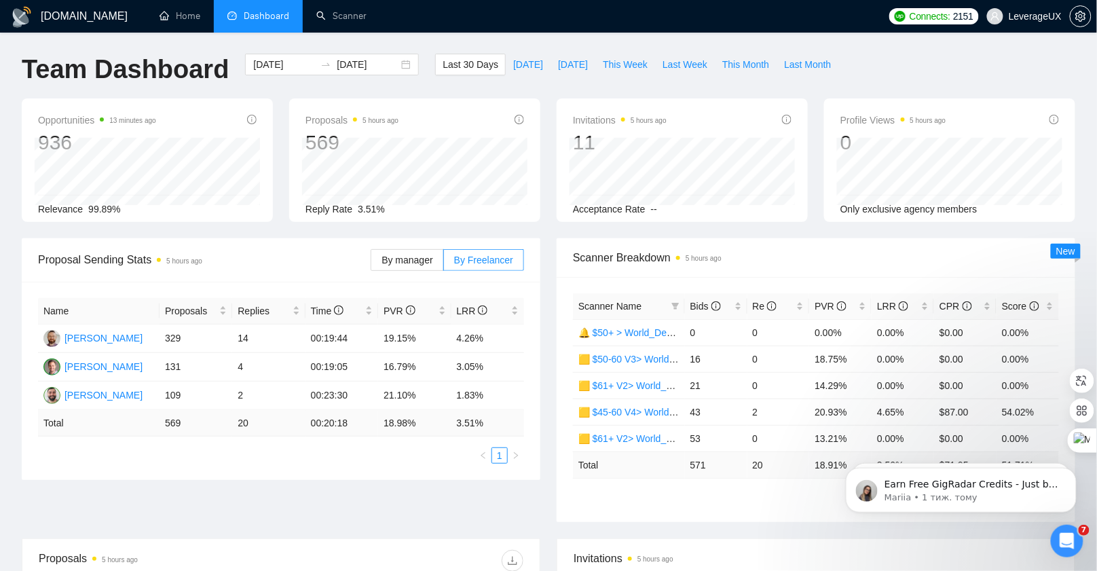
scroll to position [0, 0]
click at [386, 63] on input "[DATE]" at bounding box center [368, 65] width 62 height 15
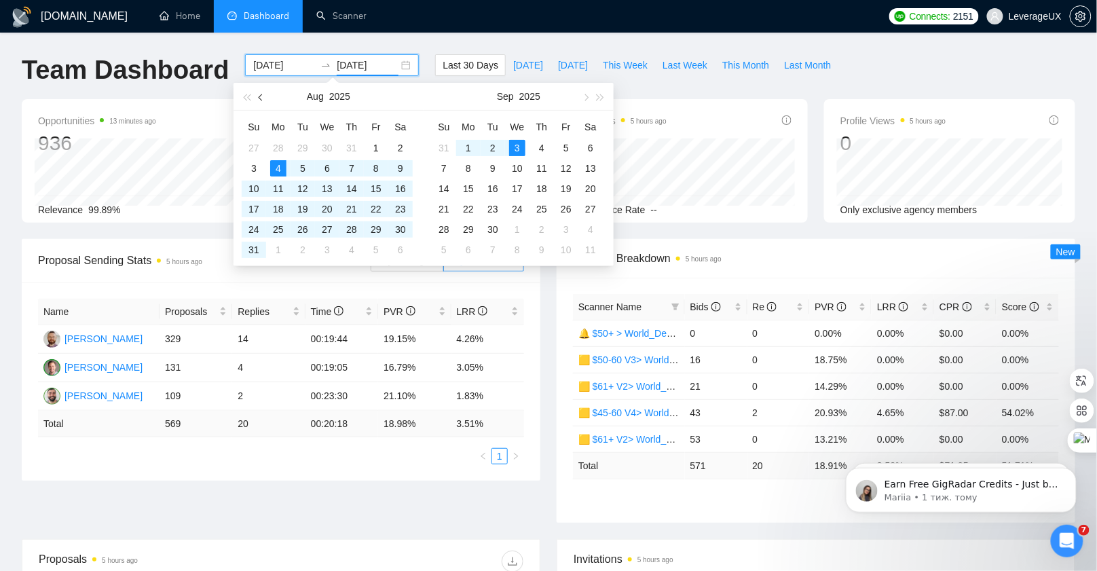
click at [259, 96] on span "button" at bounding box center [262, 97] width 7 height 7
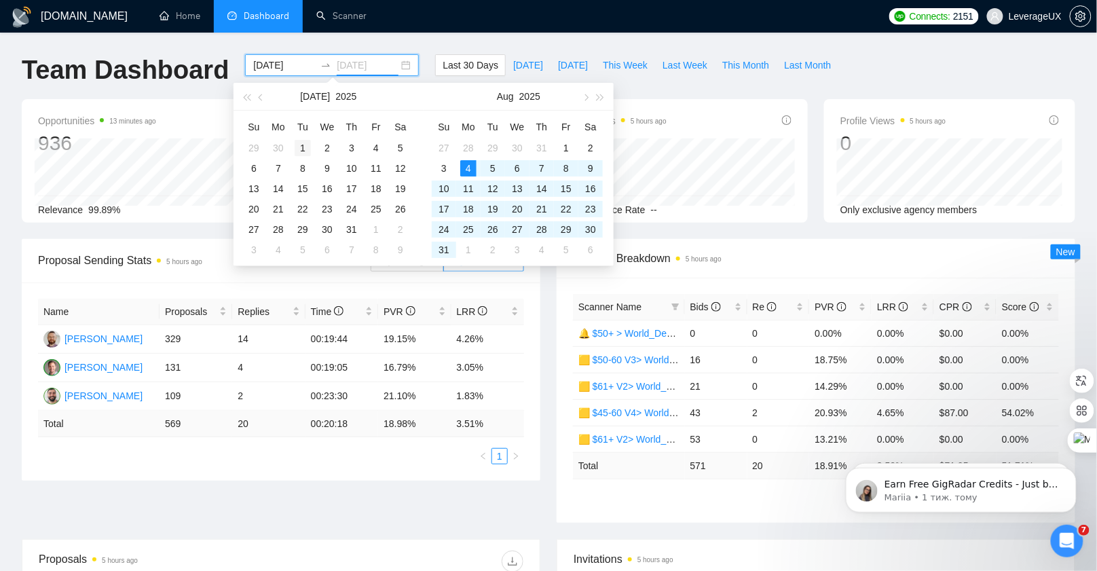
type input "[DATE]"
click at [310, 148] on div "1" at bounding box center [303, 148] width 16 height 16
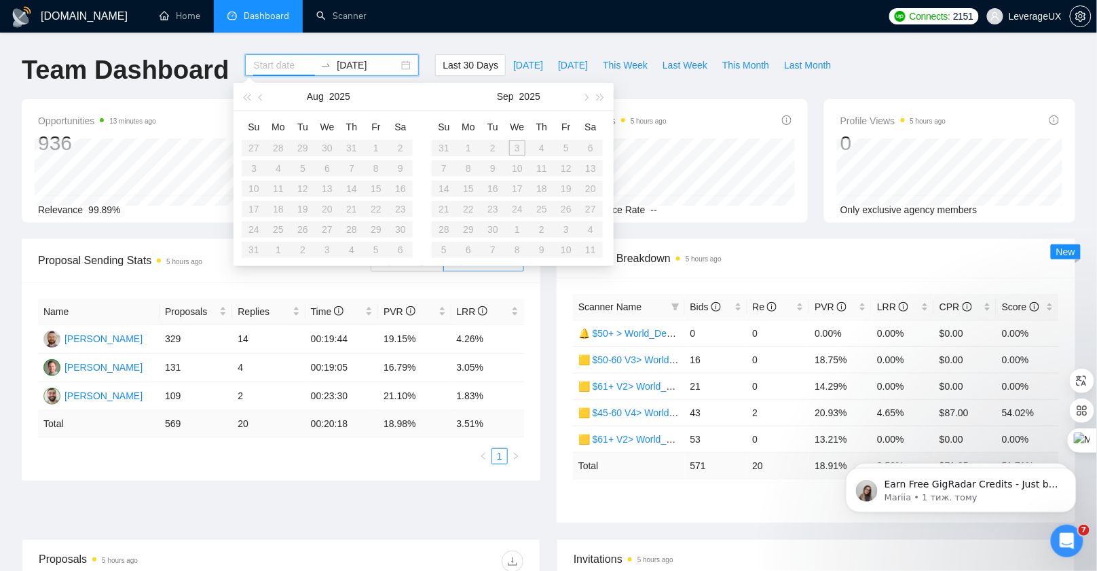
click at [514, 146] on table "Su Mo Tu We Th Fr Sa 31 1 2 3 4 5 6 7 8 9 10 11 12 13 14 15 16 17 18 19 20 21 2…" at bounding box center [517, 188] width 171 height 144
click at [255, 96] on button "button" at bounding box center [261, 96] width 15 height 27
type input "[DATE]"
click at [299, 150] on div "1" at bounding box center [303, 148] width 16 height 16
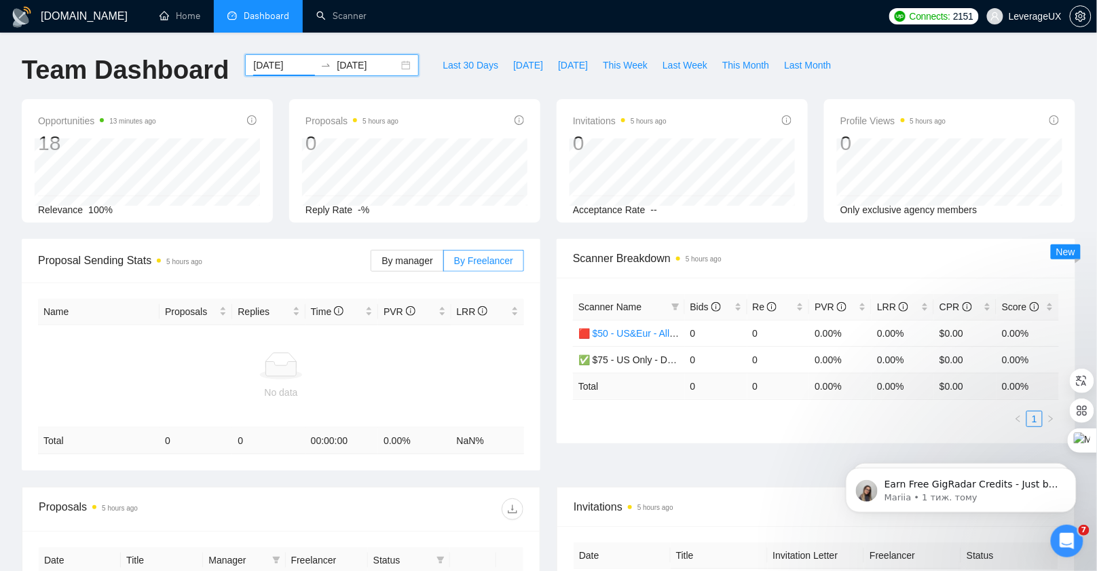
click at [395, 66] on div "2025-07-01 2025-07-01" at bounding box center [332, 65] width 174 height 22
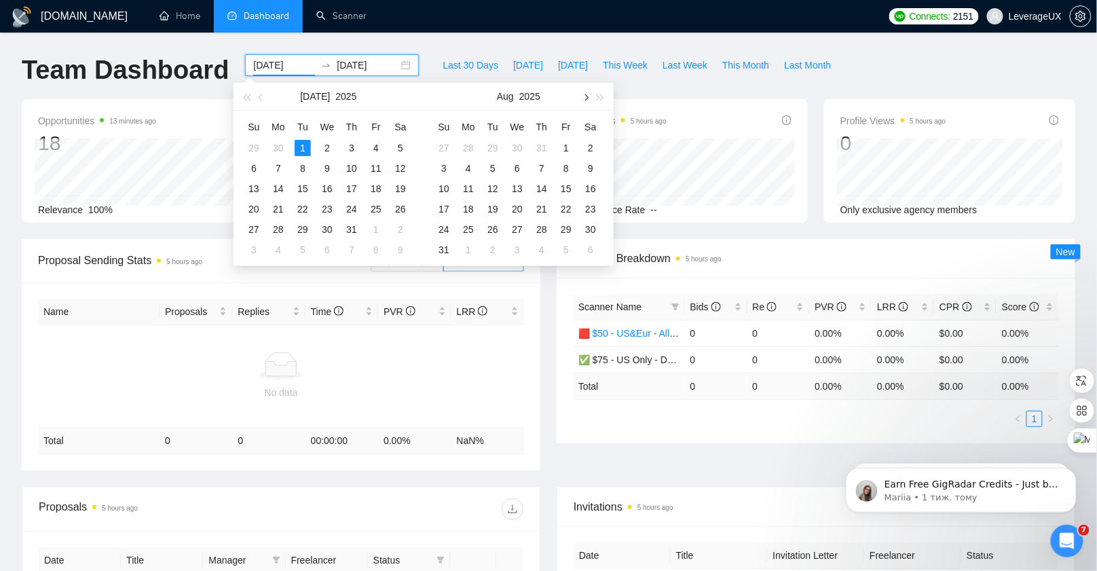
click at [586, 95] on span "button" at bounding box center [585, 97] width 7 height 7
type input "[DATE]"
click at [516, 145] on div "3" at bounding box center [517, 148] width 16 height 16
click at [584, 90] on button "button" at bounding box center [585, 96] width 15 height 27
type input "[DATE]"
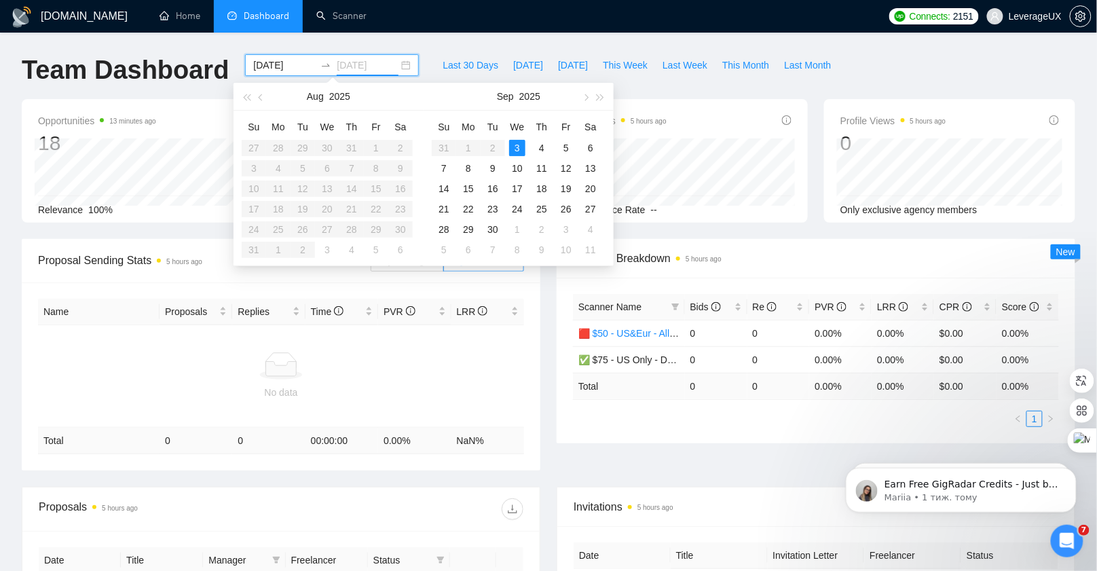
click at [512, 139] on td "3" at bounding box center [517, 148] width 24 height 20
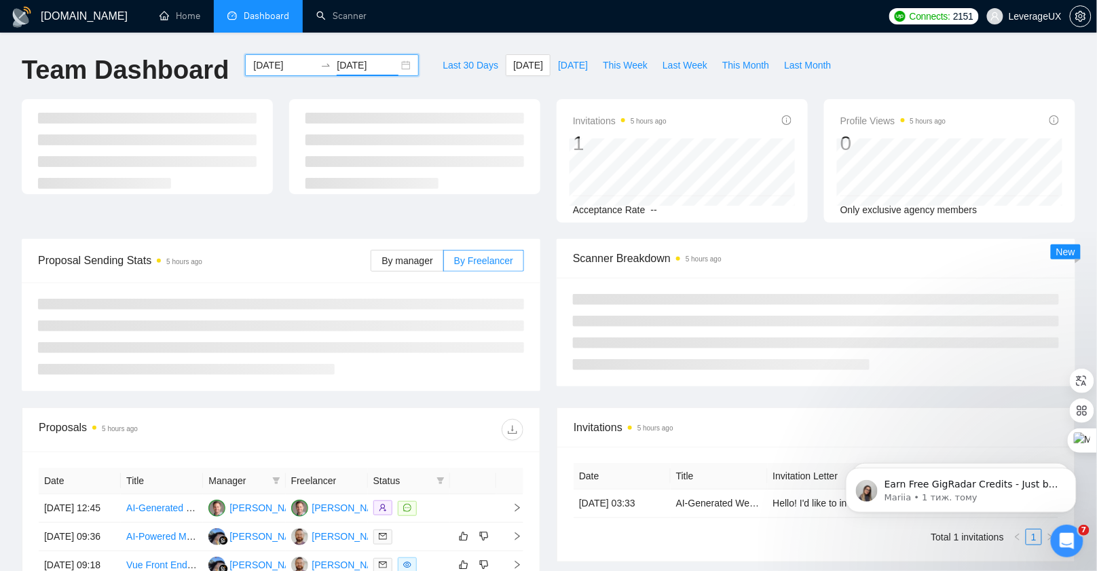
click at [274, 69] on input "[DATE]" at bounding box center [284, 65] width 62 height 15
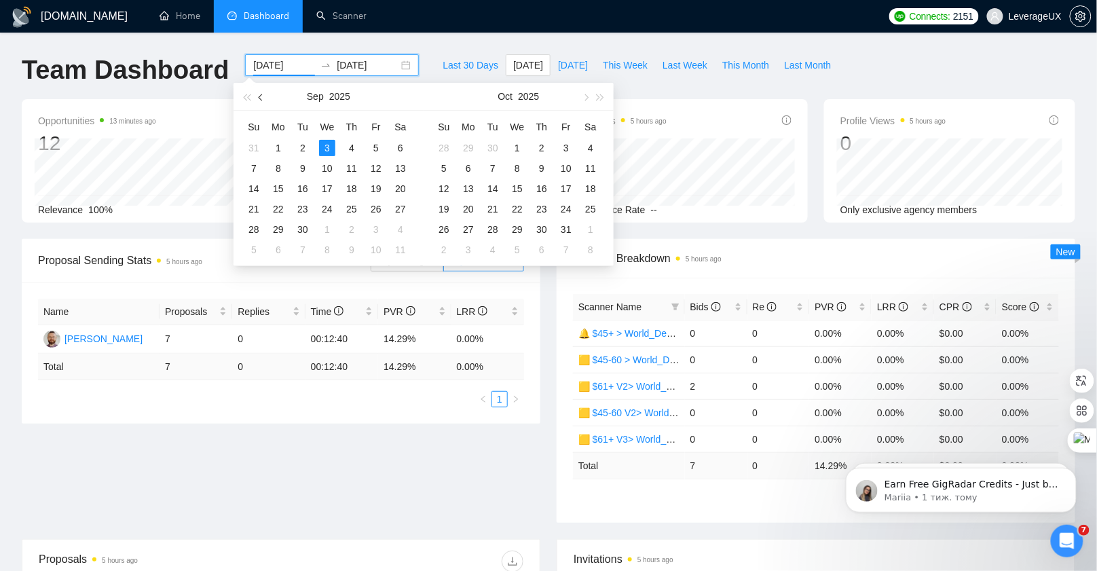
click at [256, 95] on button "button" at bounding box center [261, 96] width 15 height 27
click at [262, 96] on span "button" at bounding box center [262, 97] width 7 height 7
type input "[DATE]"
click at [300, 146] on div "1" at bounding box center [303, 148] width 16 height 16
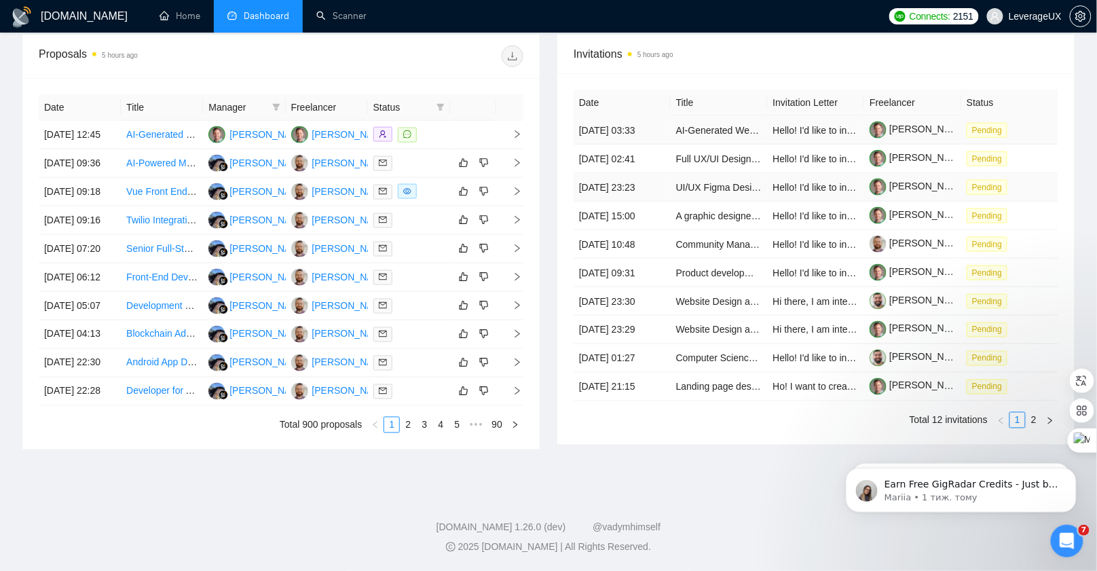
scroll to position [627, 0]
click at [1037, 424] on link "2" at bounding box center [1033, 420] width 15 height 15
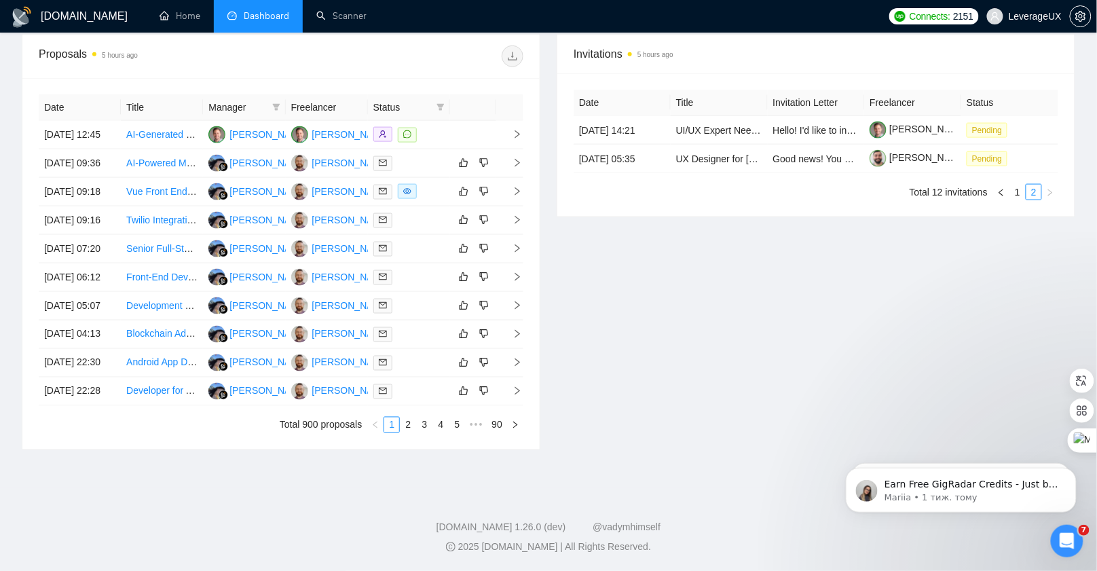
scroll to position [347, 0]
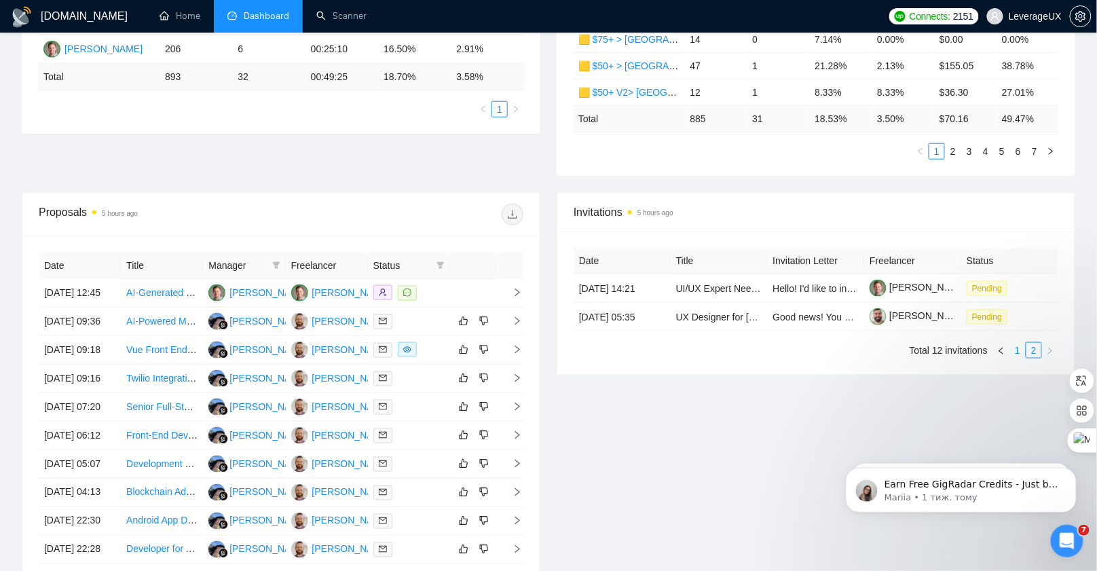
click at [1018, 358] on link "1" at bounding box center [1017, 350] width 15 height 15
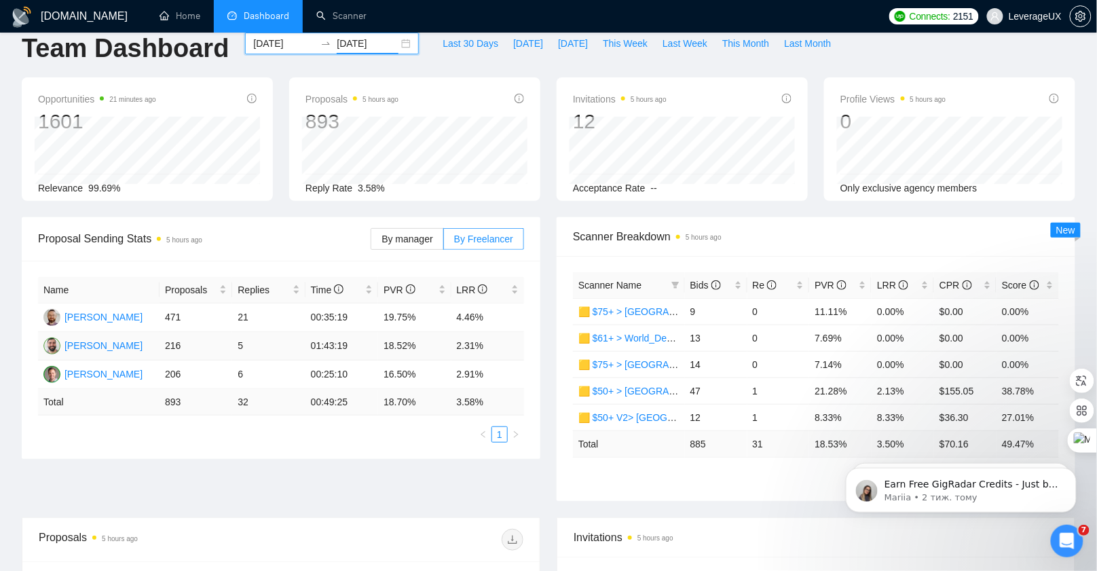
scroll to position [0, 0]
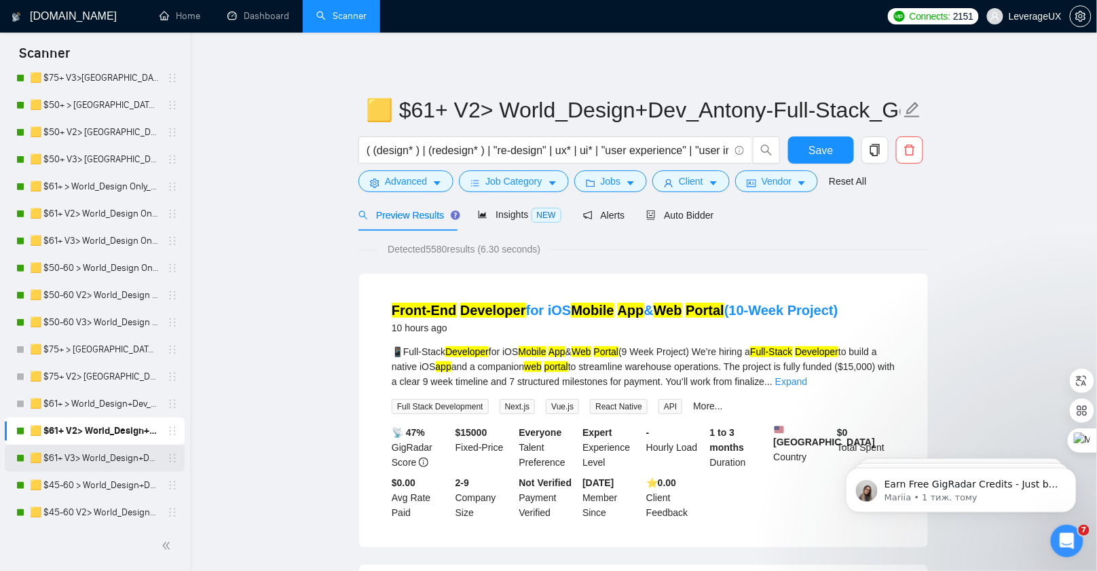
scroll to position [157, 0]
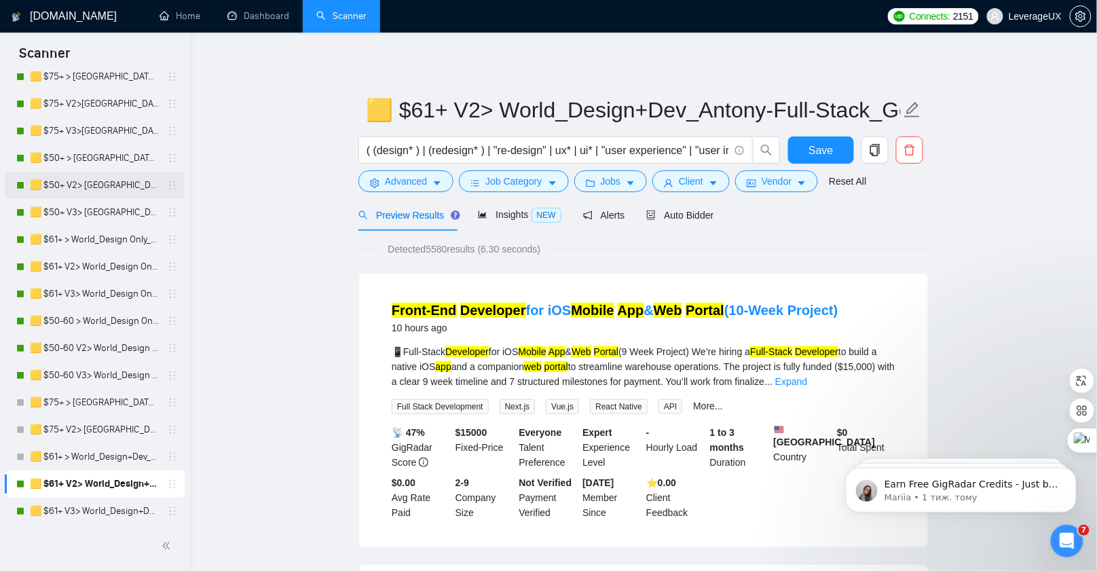
click at [98, 181] on link "🟨 $50+ V2> [GEOGRAPHIC_DATA]+[GEOGRAPHIC_DATA] Only_Tony-UX/UI_General" at bounding box center [94, 185] width 129 height 27
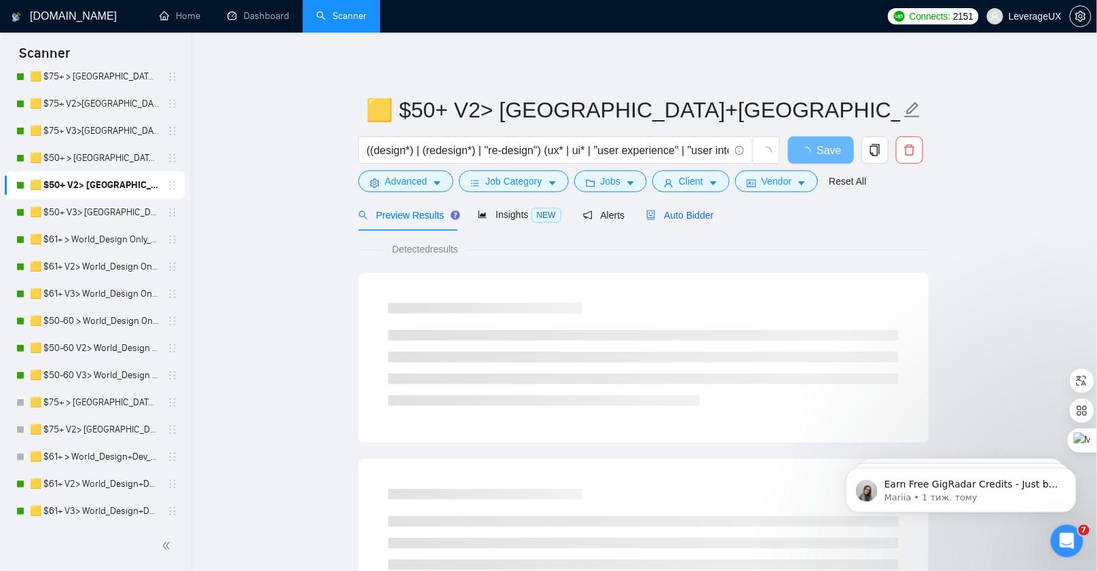
click at [682, 219] on span "Auto Bidder" at bounding box center [679, 215] width 67 height 11
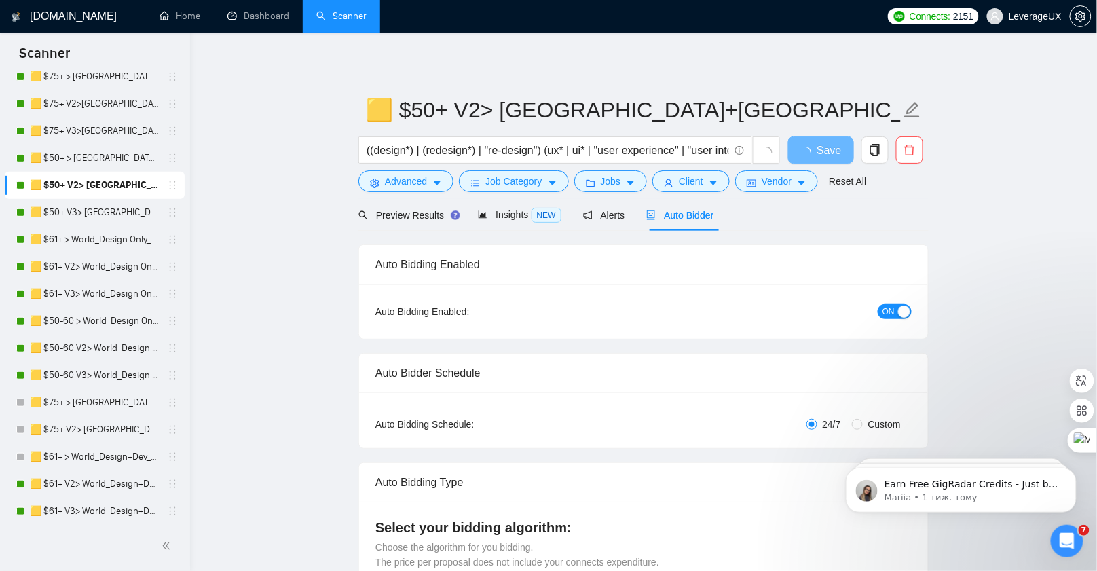
radio input "false"
radio input "true"
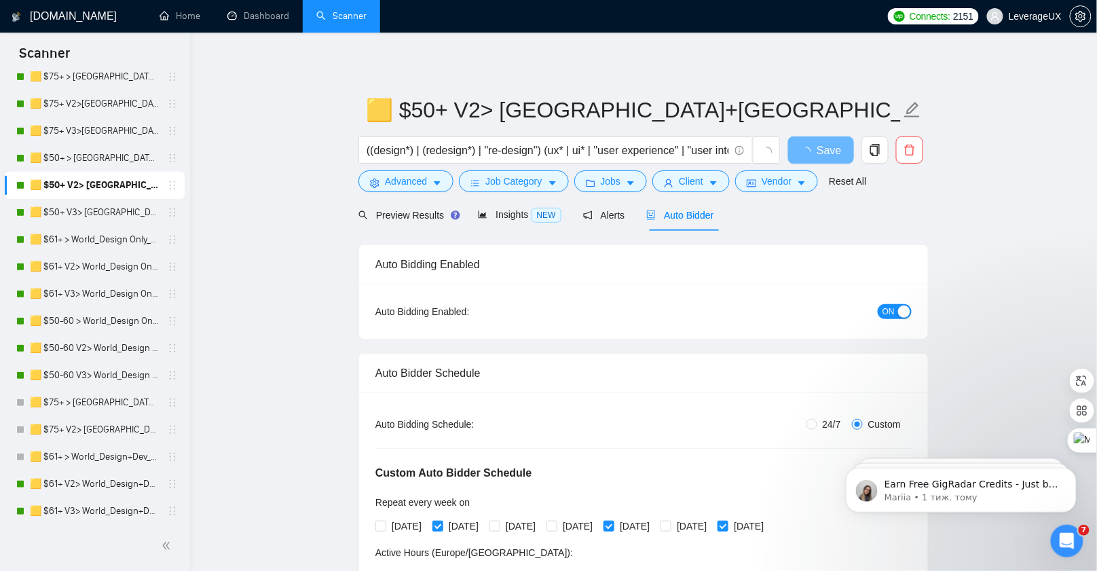
click at [898, 314] on div "button" at bounding box center [904, 311] width 12 height 12
click at [827, 154] on span "Save" at bounding box center [820, 150] width 24 height 17
click at [68, 206] on link "🟨 $50+ V3> [GEOGRAPHIC_DATA]+[GEOGRAPHIC_DATA] Only_Tony-UX/UI_General" at bounding box center [94, 212] width 129 height 27
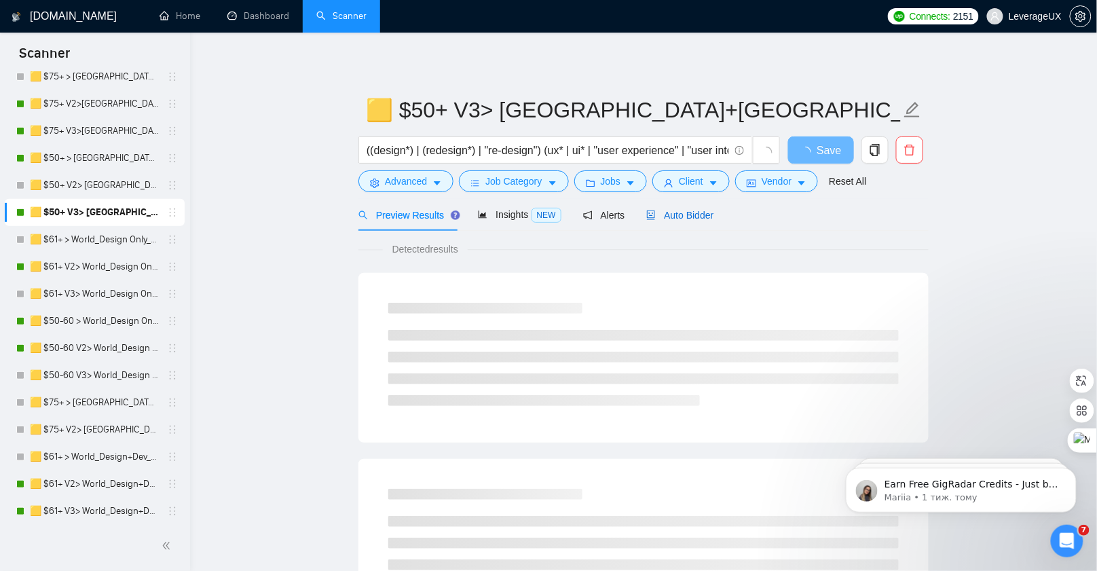
click at [690, 220] on div "Auto Bidder" at bounding box center [679, 215] width 67 height 15
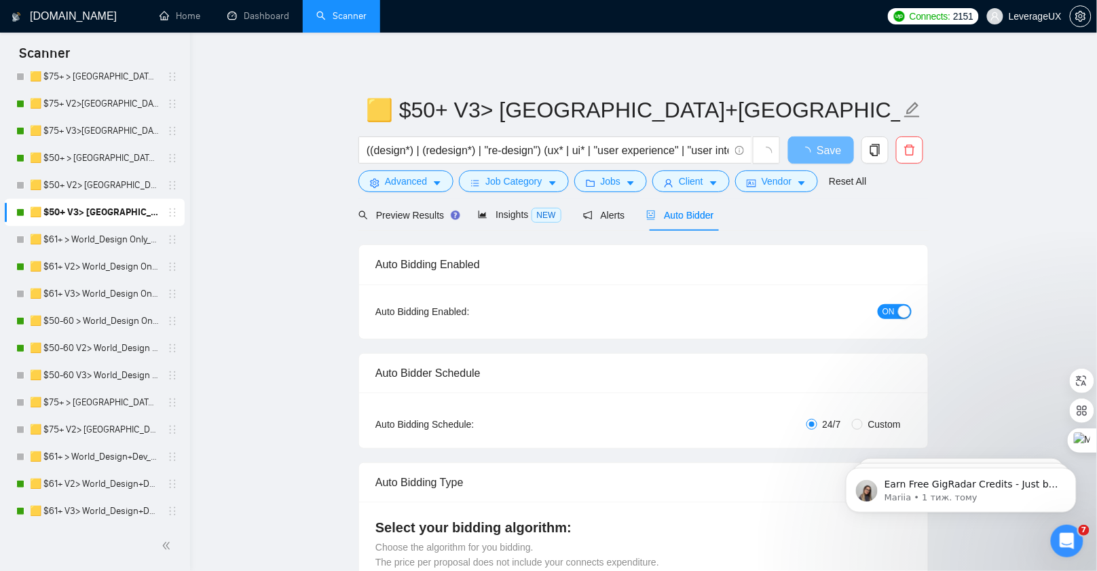
radio input "false"
radio input "true"
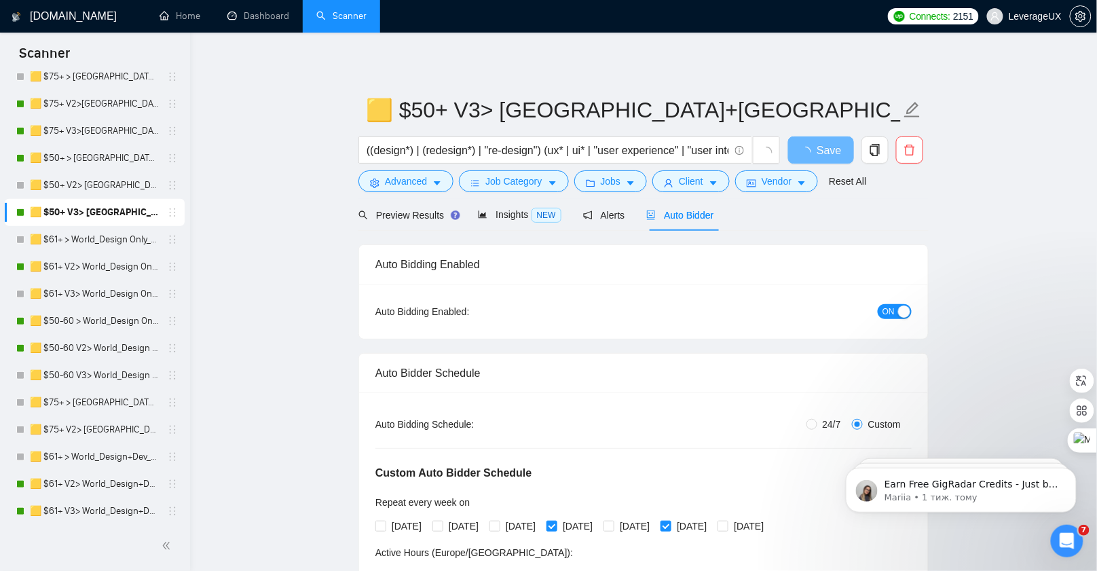
click at [884, 311] on span "ON" at bounding box center [888, 311] width 12 height 15
click at [834, 152] on button "Save" at bounding box center [821, 149] width 66 height 27
click at [113, 158] on link "🟨 $50+ > [GEOGRAPHIC_DATA]+[GEOGRAPHIC_DATA] Only_Tony-UX/UI_General" at bounding box center [94, 158] width 129 height 27
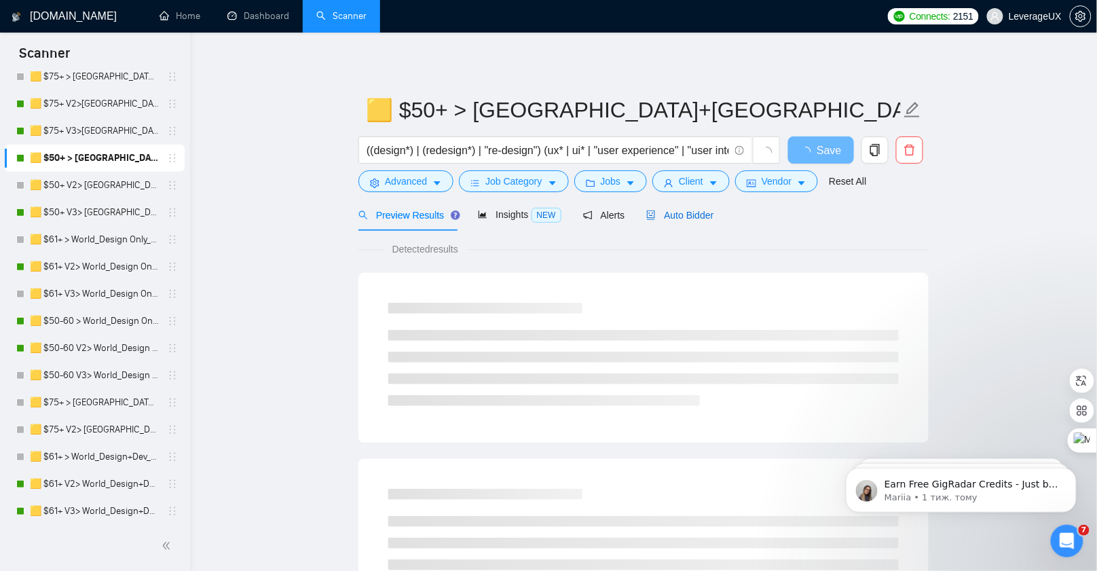
click at [687, 217] on span "Auto Bidder" at bounding box center [679, 215] width 67 height 11
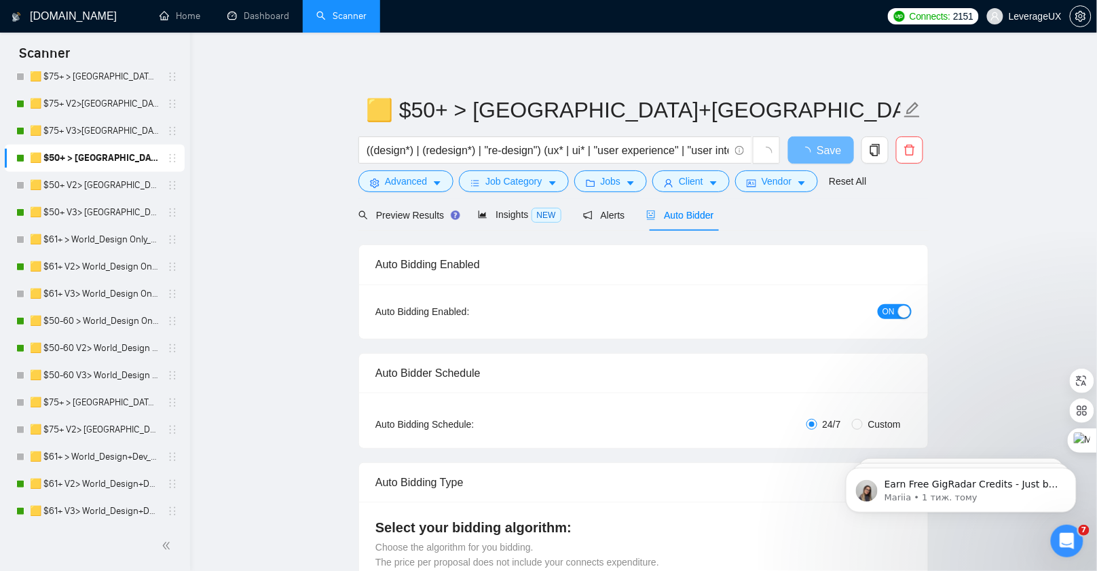
radio input "false"
radio input "true"
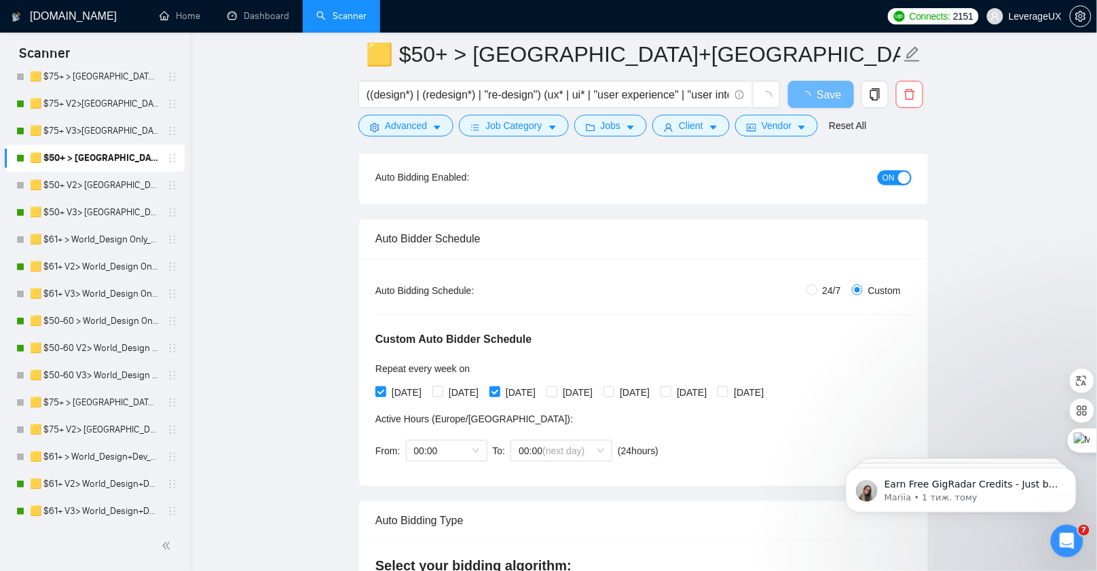
scroll to position [155, 0]
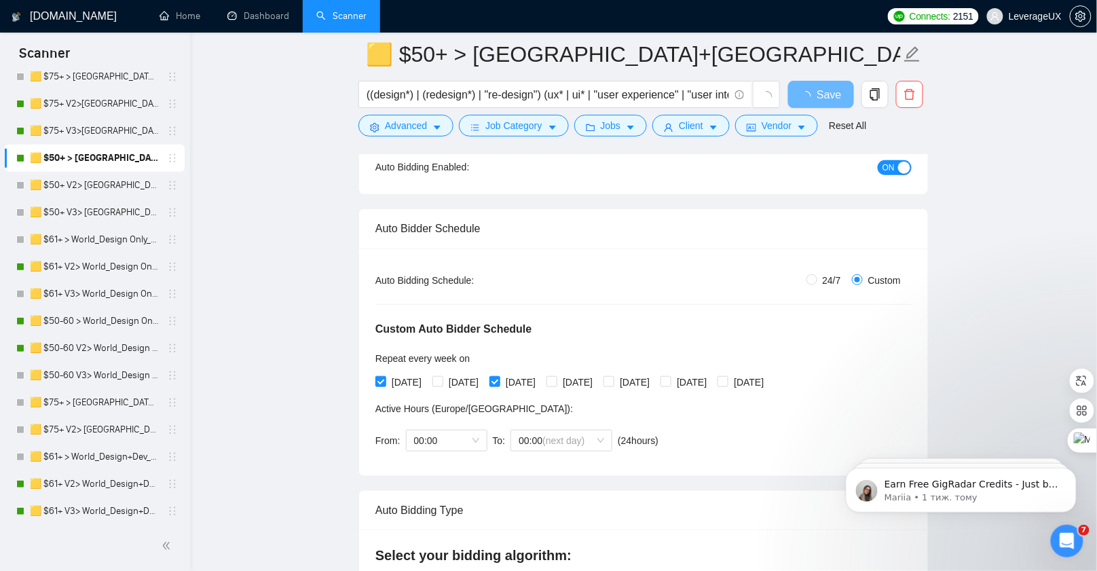
click at [435, 377] on div "Monday Tuesday Wednesday Thursday Friday Saturday Sunday" at bounding box center [572, 382] width 394 height 15
click at [557, 381] on span at bounding box center [551, 381] width 11 height 11
click at [556, 381] on input "[DATE]" at bounding box center [551, 381] width 10 height 10
checkbox input "true"
click at [439, 380] on input "[DATE]" at bounding box center [437, 381] width 10 height 10
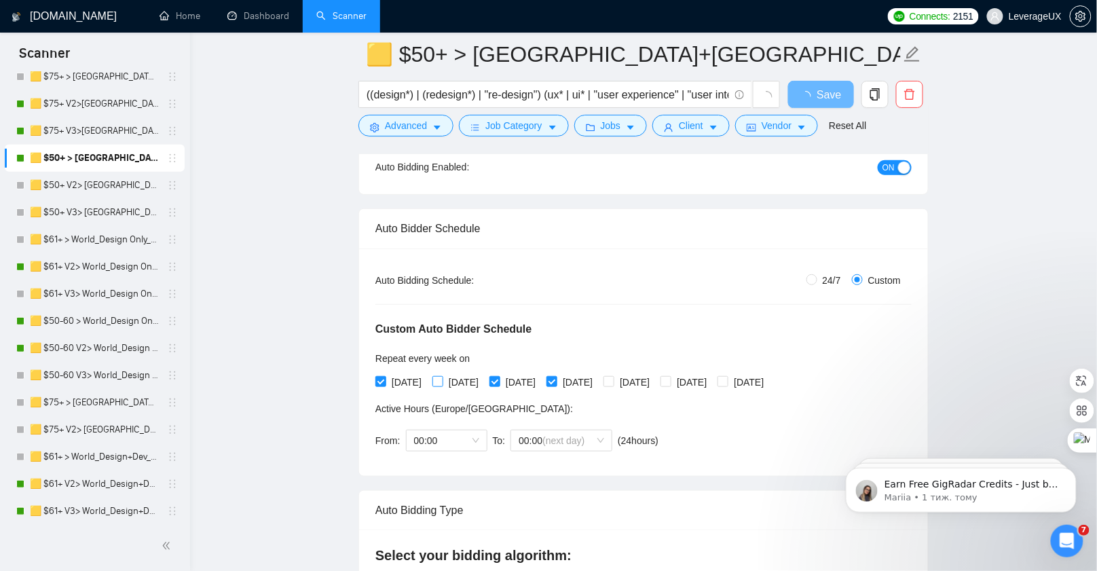
checkbox input "true"
click at [655, 380] on span "Friday" at bounding box center [634, 382] width 41 height 15
click at [613, 380] on input "Friday" at bounding box center [608, 381] width 10 height 10
checkbox input "true"
click at [670, 381] on input "Saturday" at bounding box center [665, 381] width 10 height 10
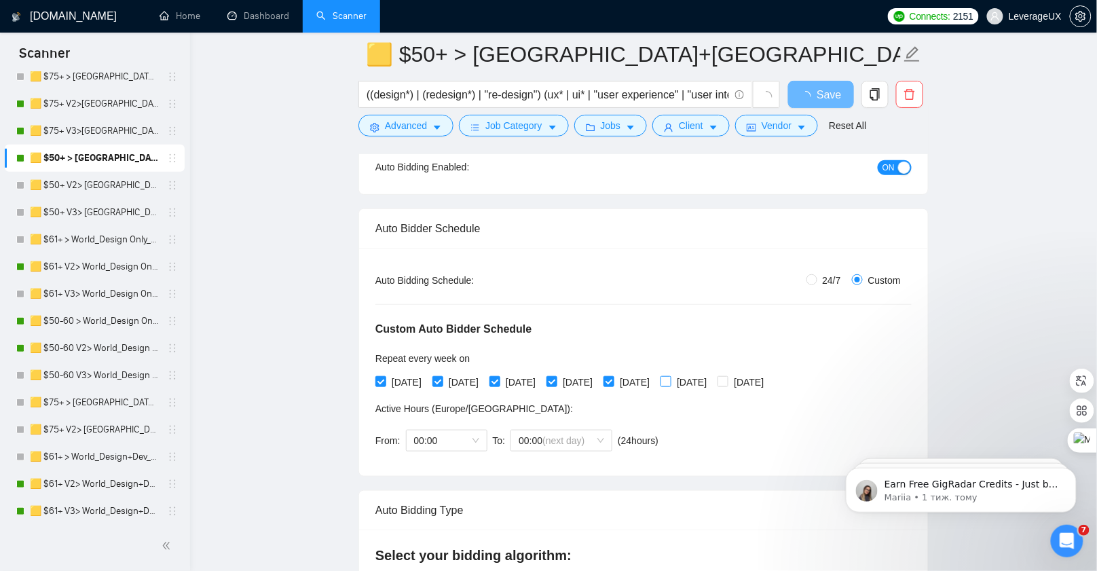
checkbox input "true"
click at [727, 380] on input "Sunday" at bounding box center [723, 381] width 10 height 10
checkbox input "true"
click at [820, 98] on span "Save" at bounding box center [820, 94] width 24 height 17
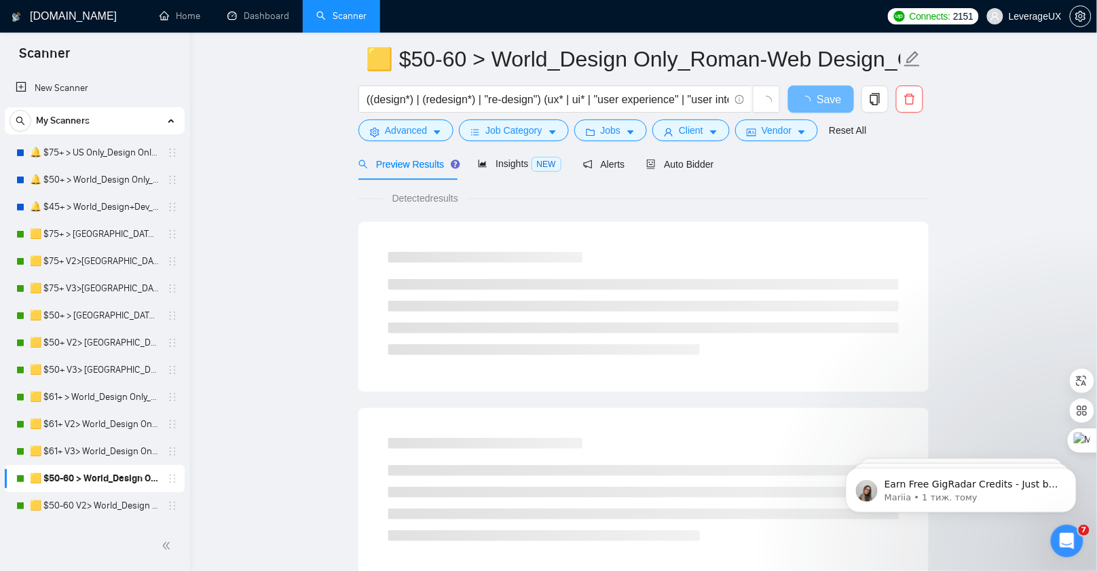
scroll to position [50, 0]
click at [682, 165] on span "Auto Bidder" at bounding box center [679, 165] width 67 height 11
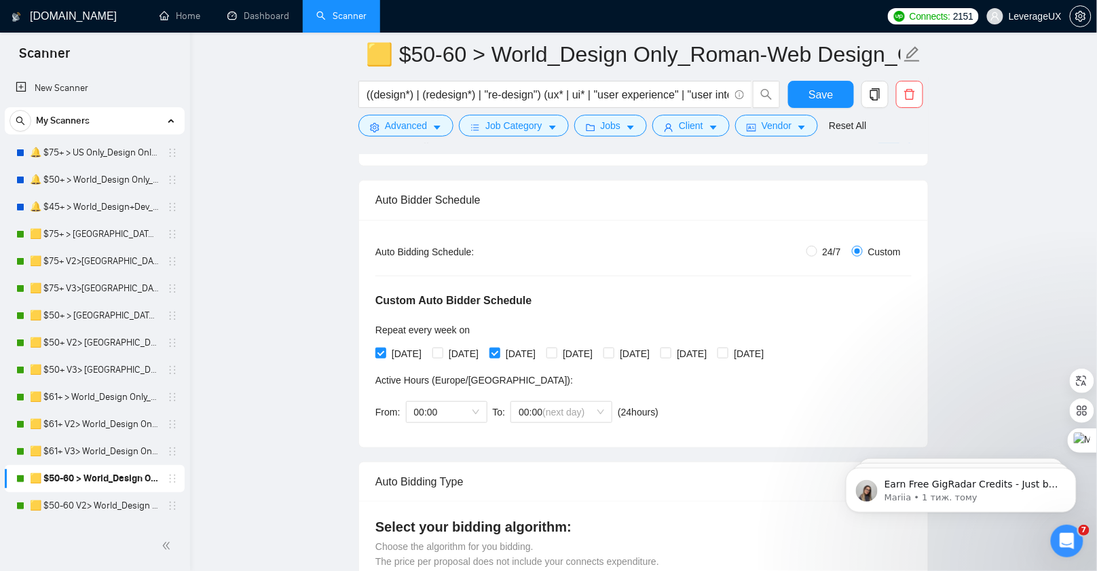
scroll to position [184, 0]
click at [556, 351] on input "[DATE]" at bounding box center [551, 352] width 10 height 10
checkbox input "true"
click at [712, 352] on span "[DATE]" at bounding box center [691, 353] width 41 height 15
click at [670, 352] on input "[DATE]" at bounding box center [665, 352] width 10 height 10
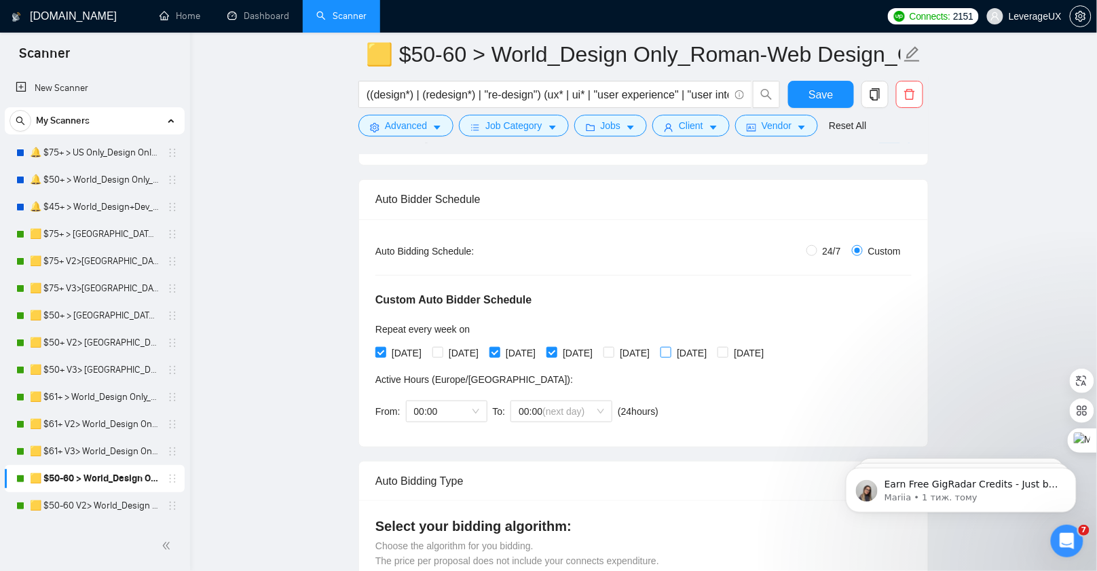
checkbox input "true"
click at [800, 103] on button "Save" at bounding box center [821, 94] width 66 height 27
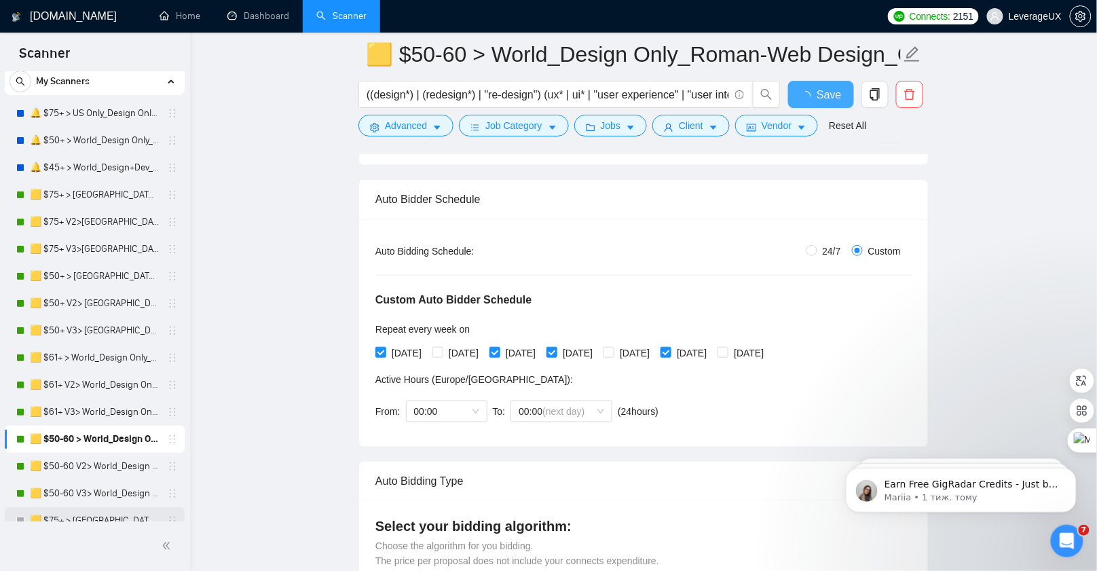
scroll to position [47, 0]
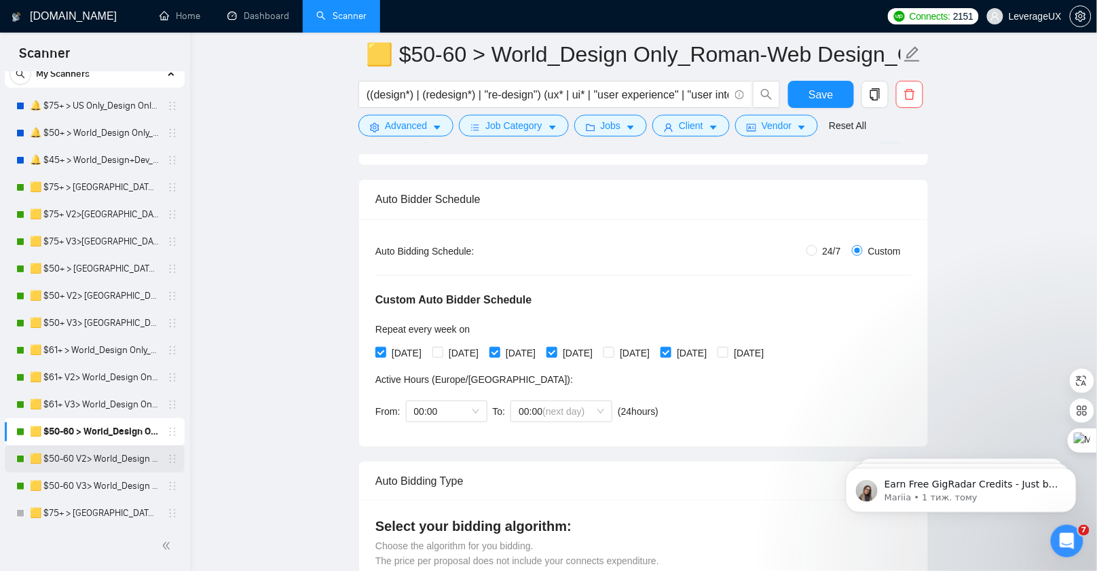
click at [122, 462] on link "🟨 $50-60 V2> World_Design Only_Roman-Web Design_General" at bounding box center [94, 458] width 129 height 27
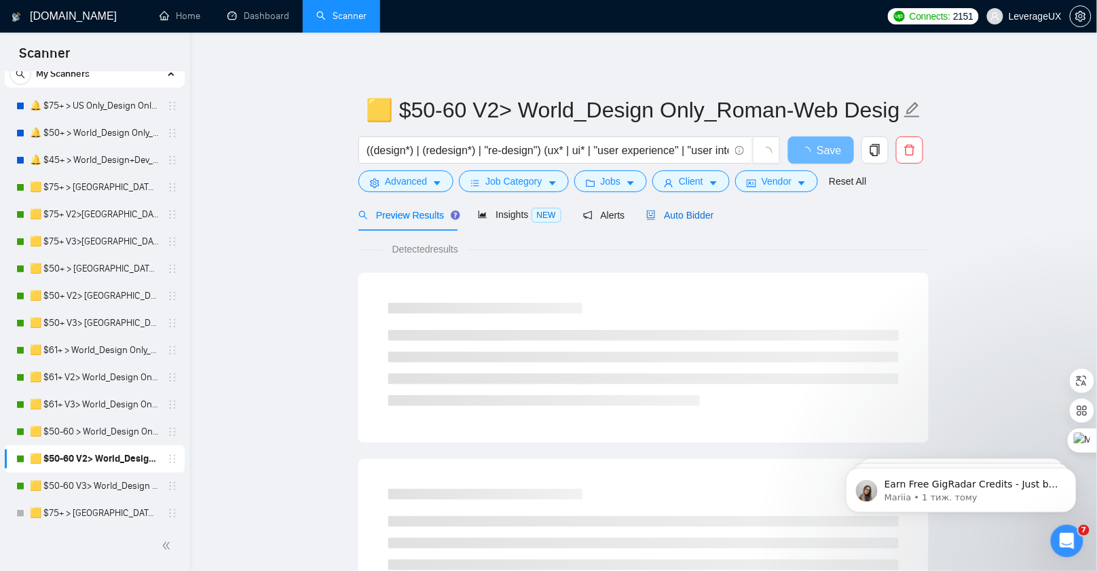
click at [698, 212] on span "Auto Bidder" at bounding box center [679, 215] width 67 height 11
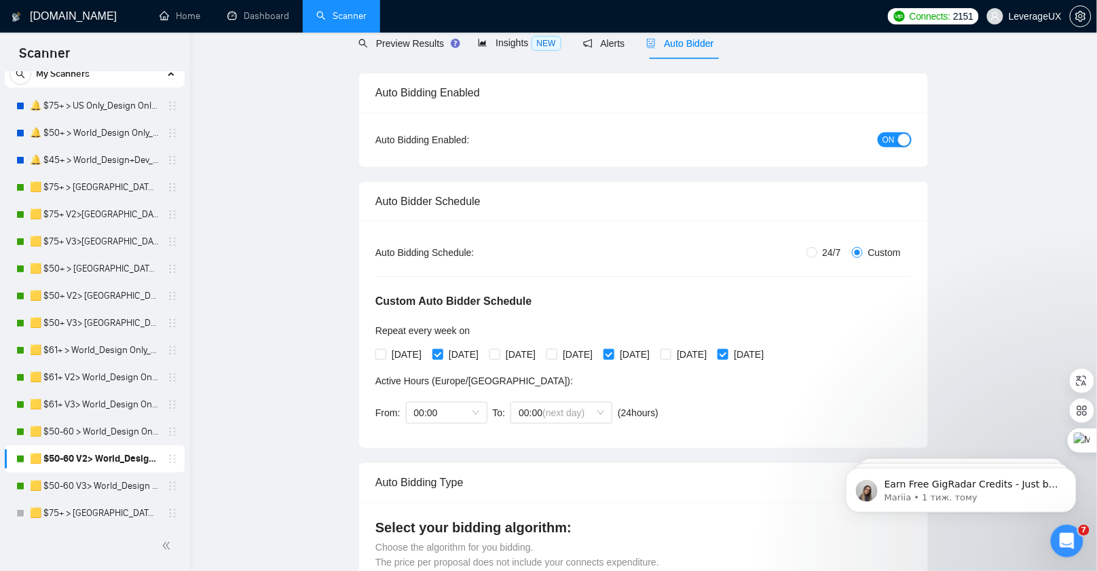
scroll to position [300, 0]
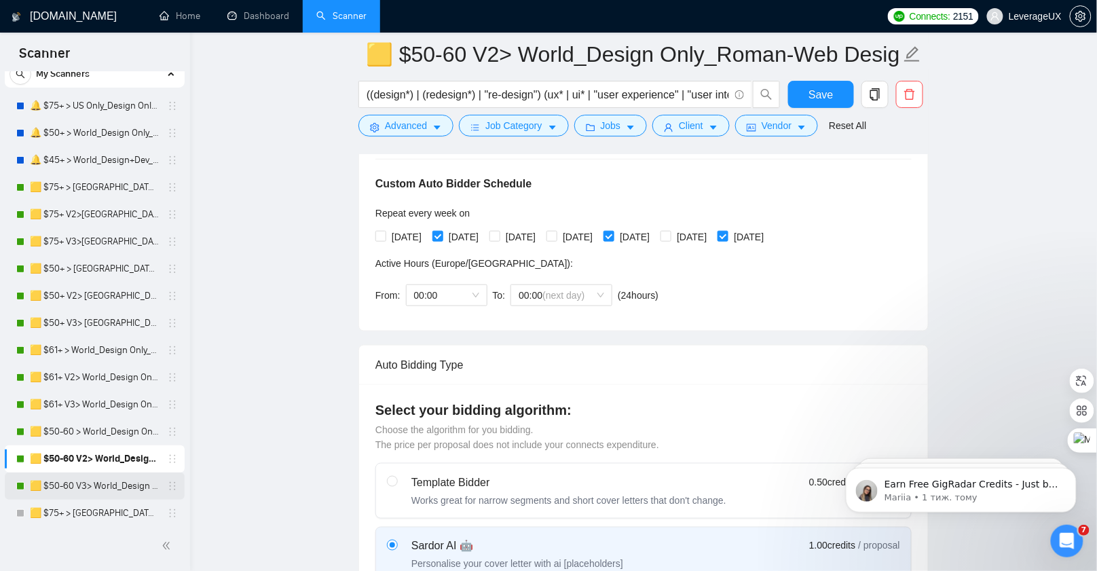
click at [96, 486] on link "🟨 $50-60 V3> World_Design Only_Roman-Web Design_General" at bounding box center [94, 485] width 129 height 27
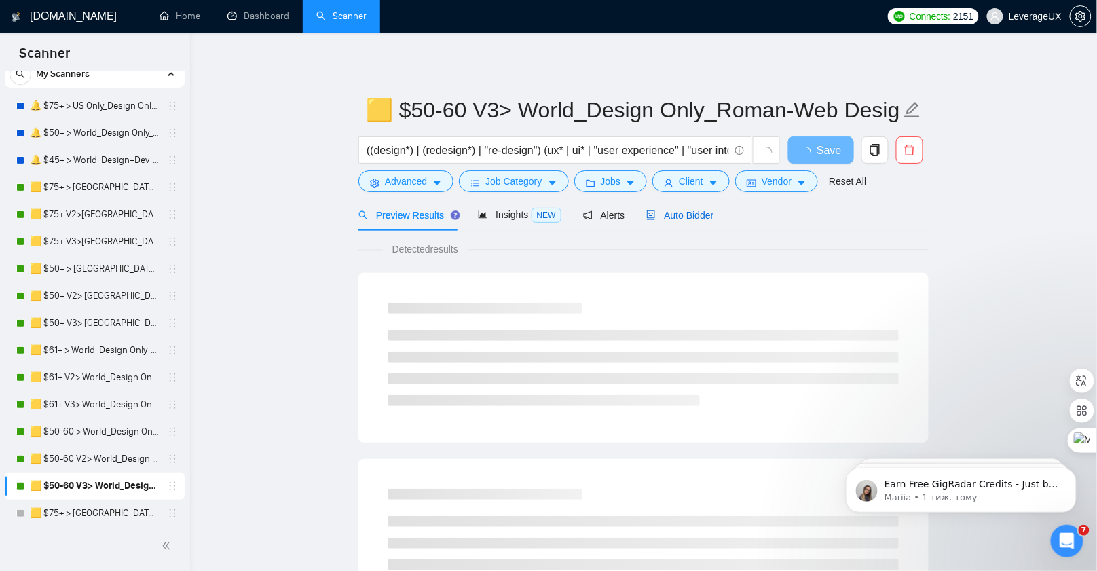
click at [692, 219] on span "Auto Bidder" at bounding box center [679, 215] width 67 height 11
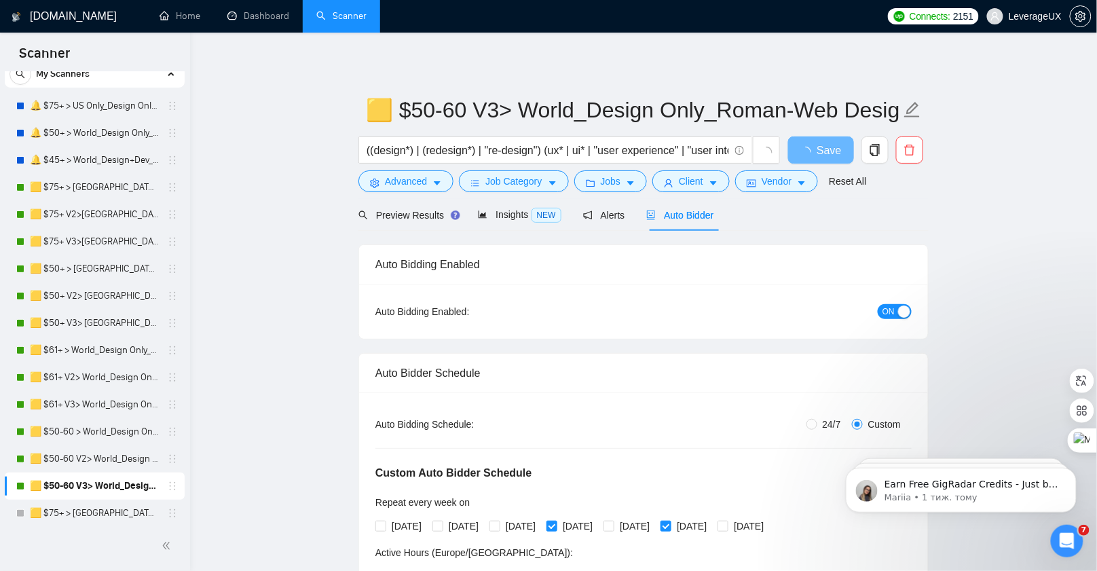
click at [887, 314] on span "ON" at bounding box center [888, 311] width 12 height 15
click at [822, 155] on span "Save" at bounding box center [820, 150] width 24 height 17
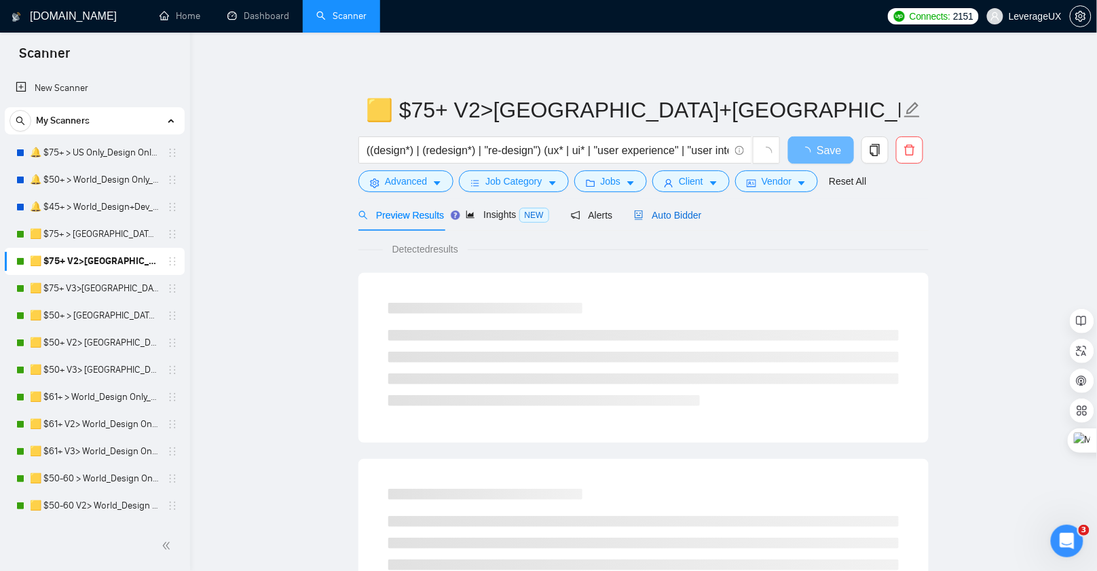
click at [679, 219] on span "Auto Bidder" at bounding box center [667, 215] width 67 height 11
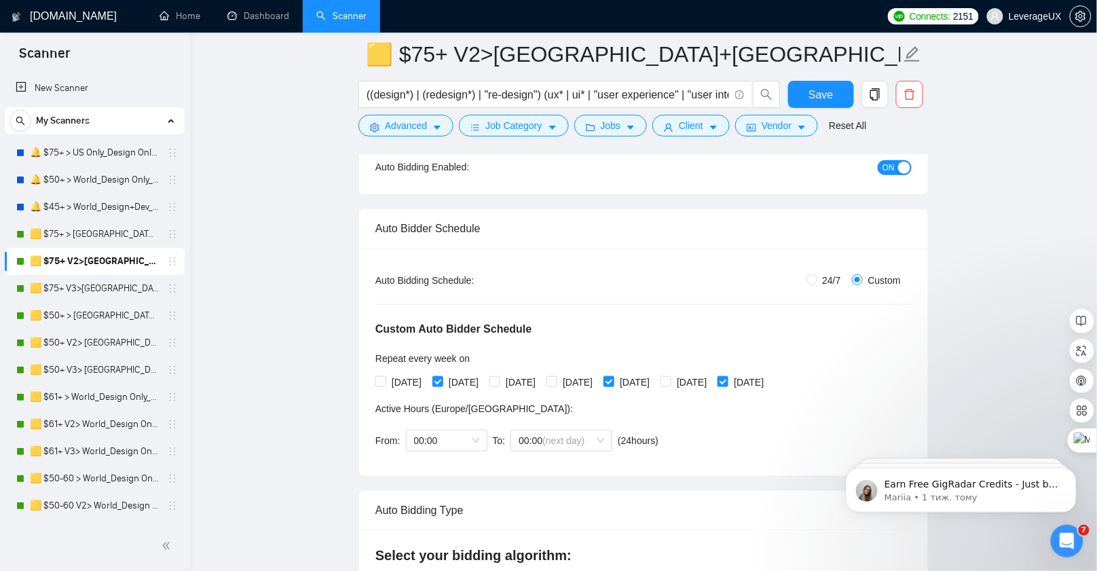
scroll to position [157, 0]
click at [556, 379] on input "[DATE]" at bounding box center [551, 379] width 10 height 10
checkbox input "true"
click at [834, 96] on button "Save" at bounding box center [821, 94] width 66 height 27
click at [103, 236] on link "🟨 $75+ > [GEOGRAPHIC_DATA]+[GEOGRAPHIC_DATA] Only_Tony-UX/UI_General" at bounding box center [94, 234] width 129 height 27
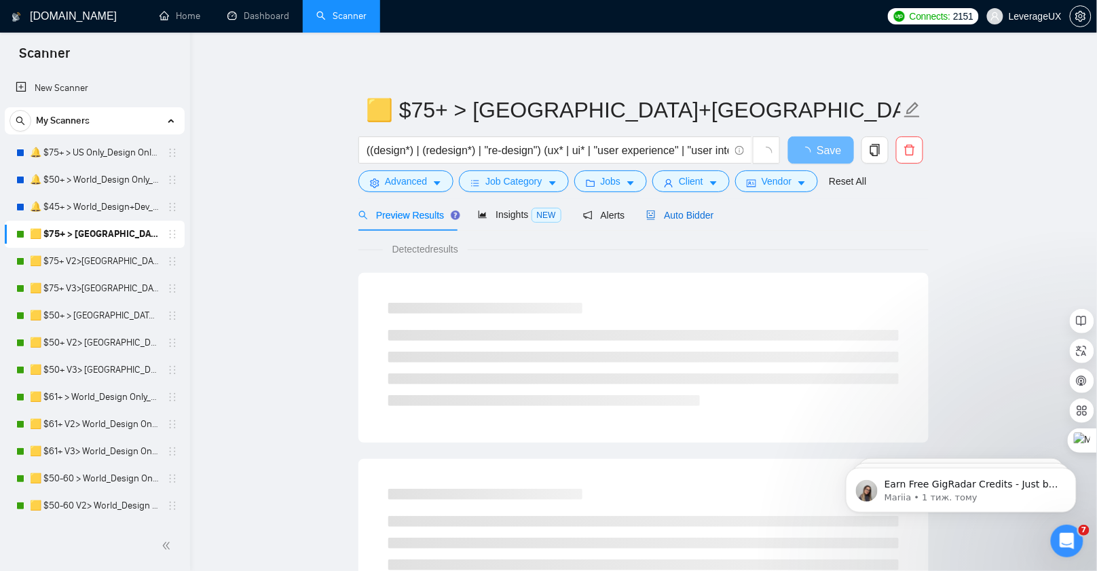
click at [701, 211] on span "Auto Bidder" at bounding box center [679, 215] width 67 height 11
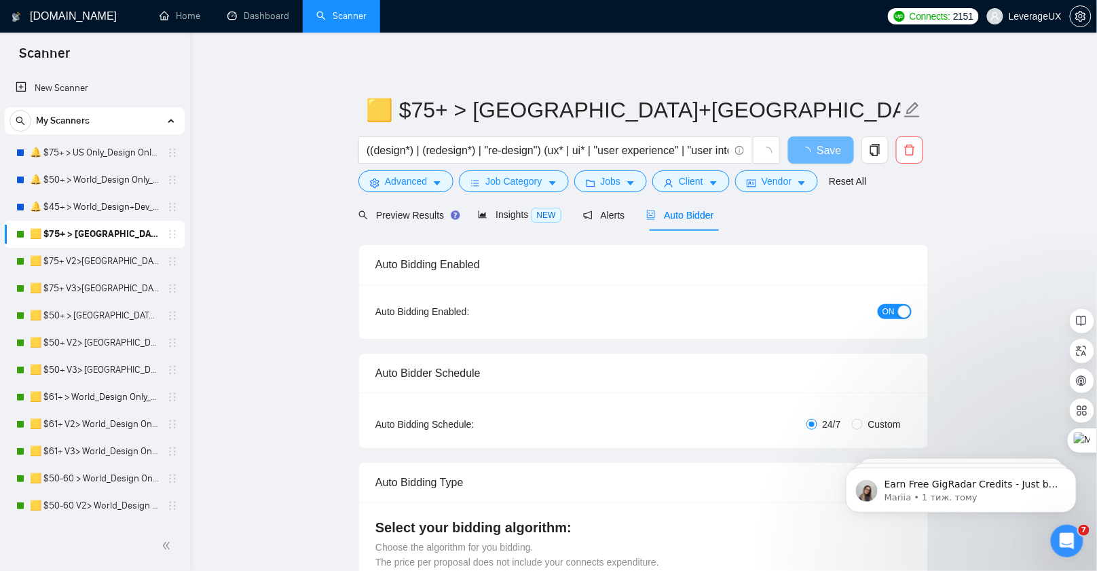
radio input "false"
radio input "true"
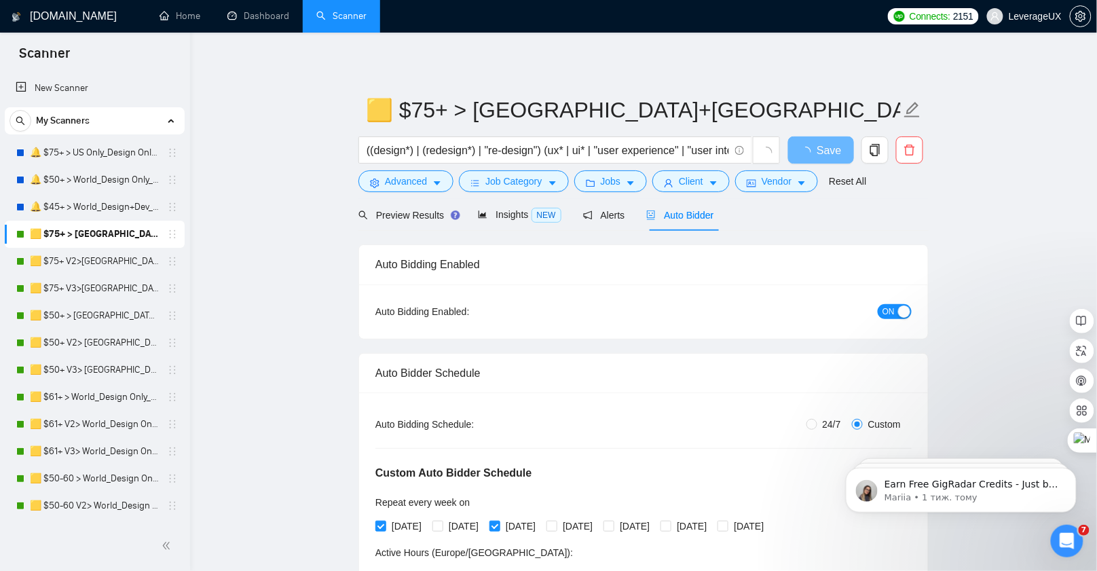
click at [882, 312] on span "ON" at bounding box center [888, 311] width 12 height 15
click at [809, 143] on span "Save" at bounding box center [820, 150] width 24 height 17
click at [79, 267] on link "🟨 $75+ V2>[GEOGRAPHIC_DATA]+[GEOGRAPHIC_DATA] Only_Tony-UX/UI_General" at bounding box center [94, 261] width 129 height 27
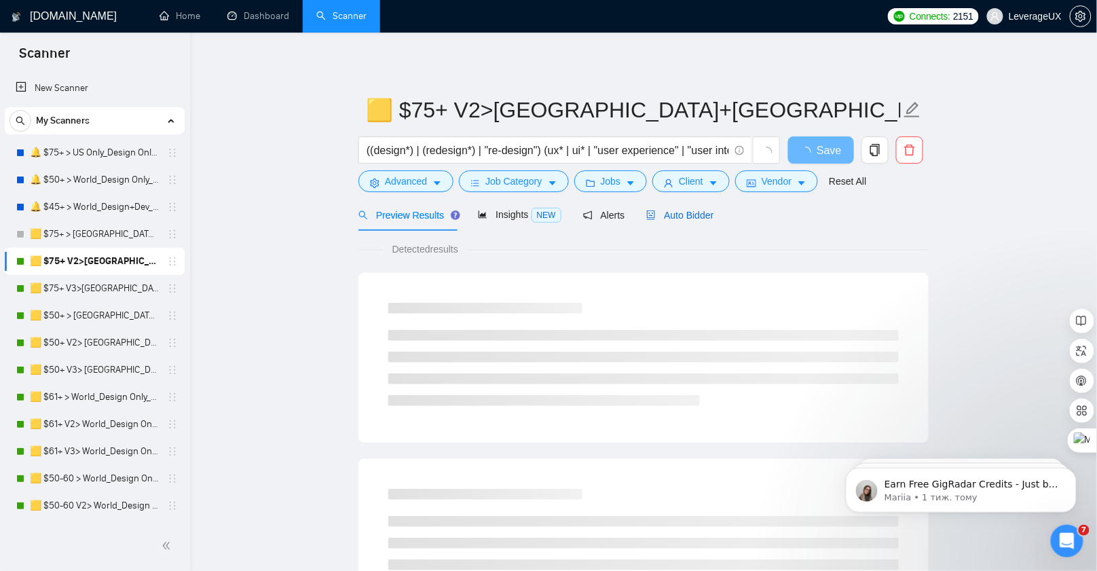
click at [688, 212] on span "Auto Bidder" at bounding box center [679, 215] width 67 height 11
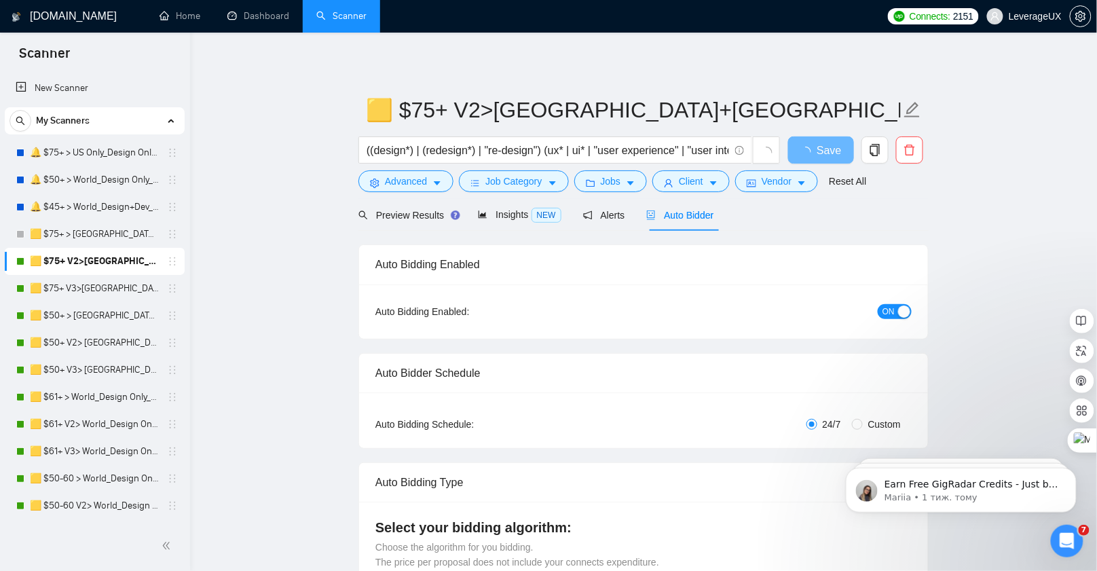
radio input "false"
radio input "true"
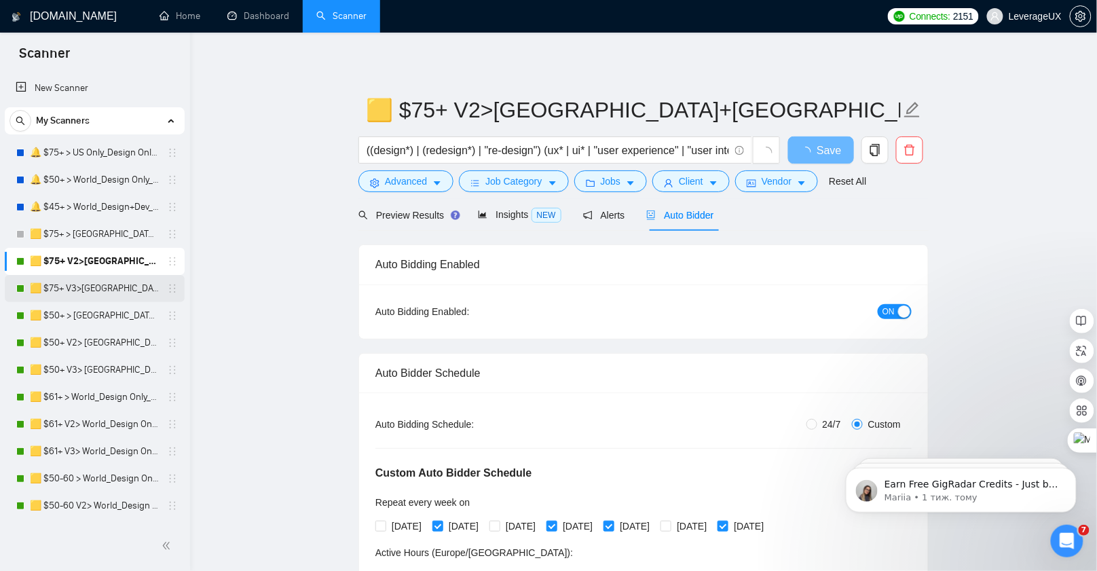
click at [105, 286] on link "🟨 $75+ V3>[GEOGRAPHIC_DATA]+[GEOGRAPHIC_DATA] Only_Tony-UX/UI_General" at bounding box center [94, 288] width 129 height 27
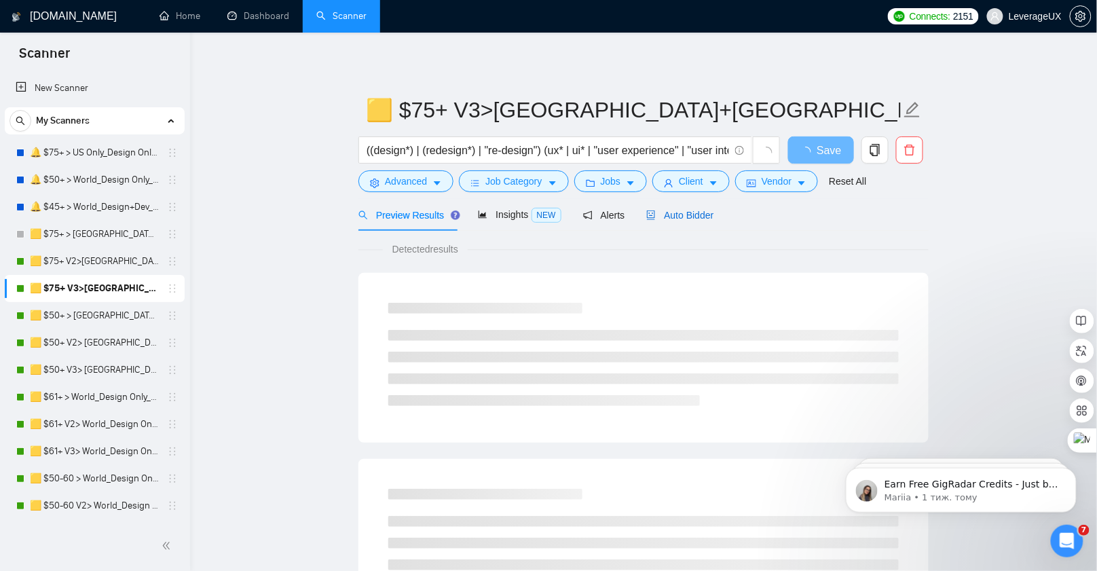
click at [679, 215] on span "Auto Bidder" at bounding box center [679, 215] width 67 height 11
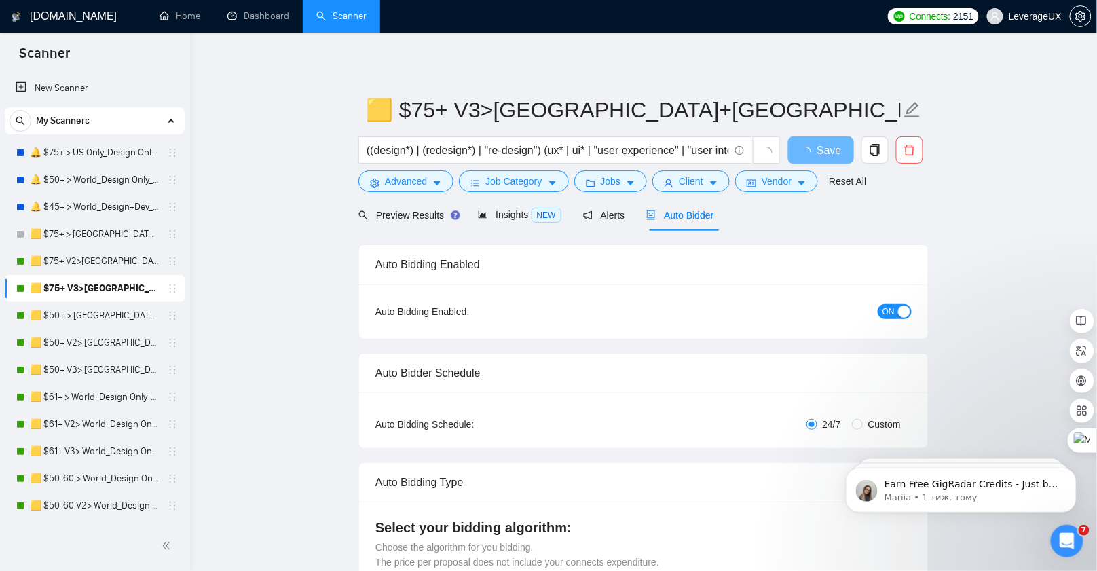
radio input "false"
radio input "true"
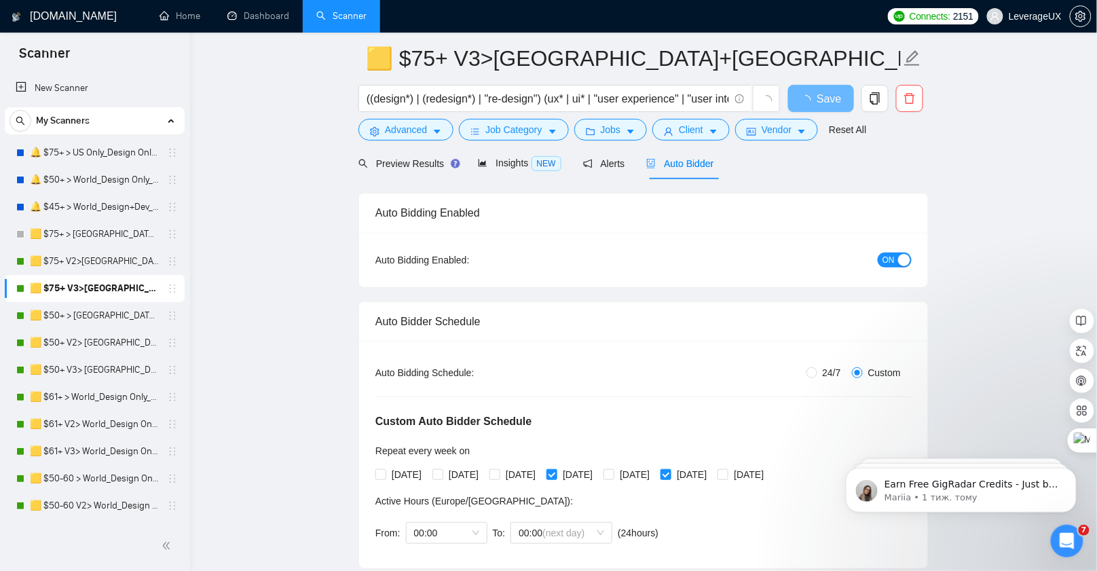
scroll to position [53, 0]
click at [556, 470] on input "Thursday" at bounding box center [551, 473] width 10 height 10
checkbox input "false"
click at [499, 469] on input "Wednesday" at bounding box center [494, 473] width 10 height 10
checkbox input "true"
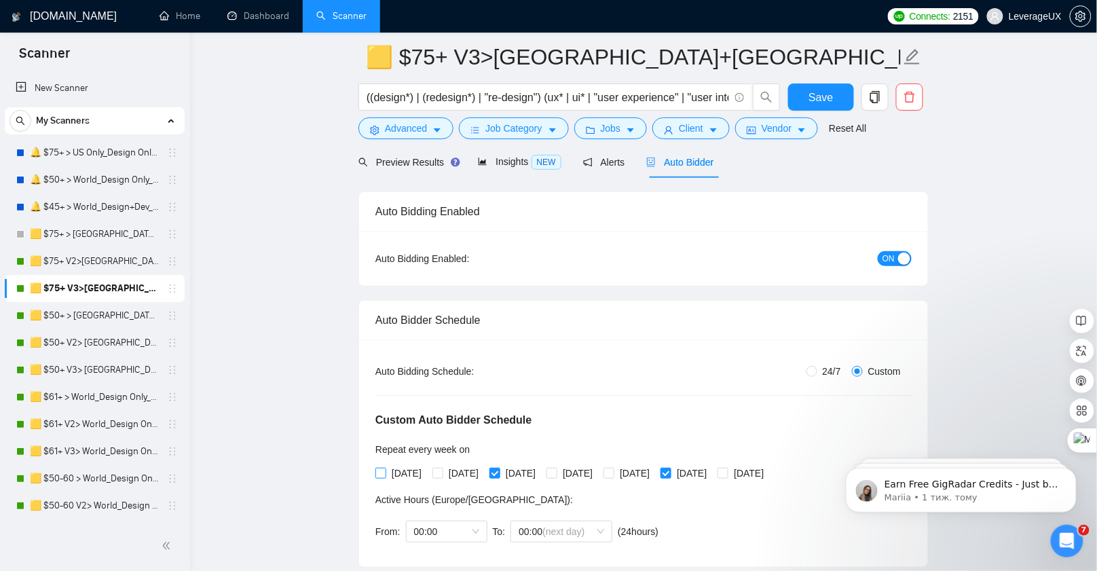
click at [382, 471] on input "[DATE]" at bounding box center [380, 473] width 10 height 10
checkbox input "true"
click at [821, 97] on span "Save" at bounding box center [820, 97] width 24 height 17
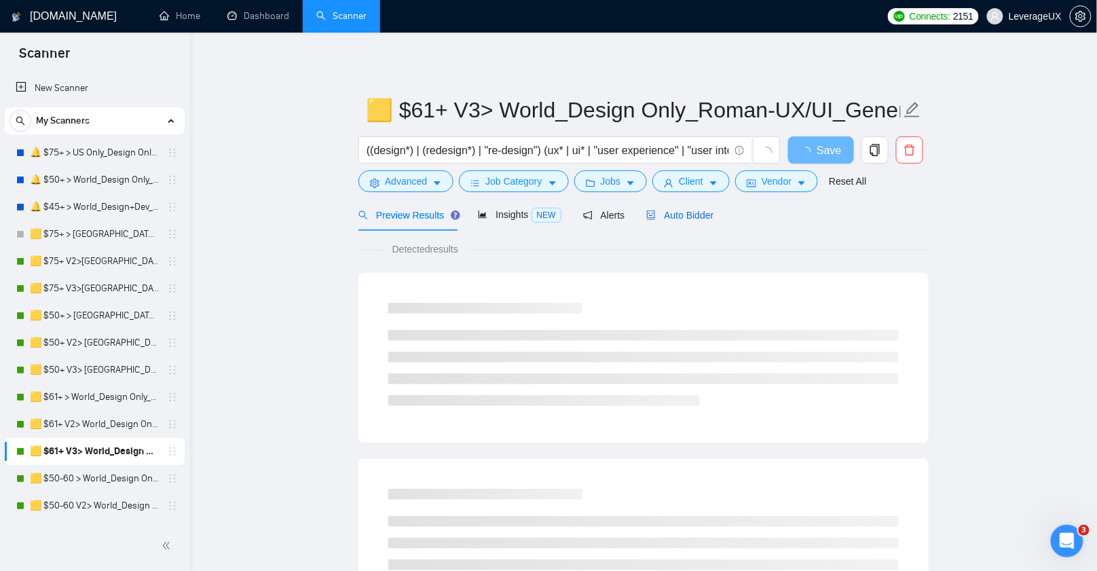
click at [684, 218] on span "Auto Bidder" at bounding box center [679, 215] width 67 height 11
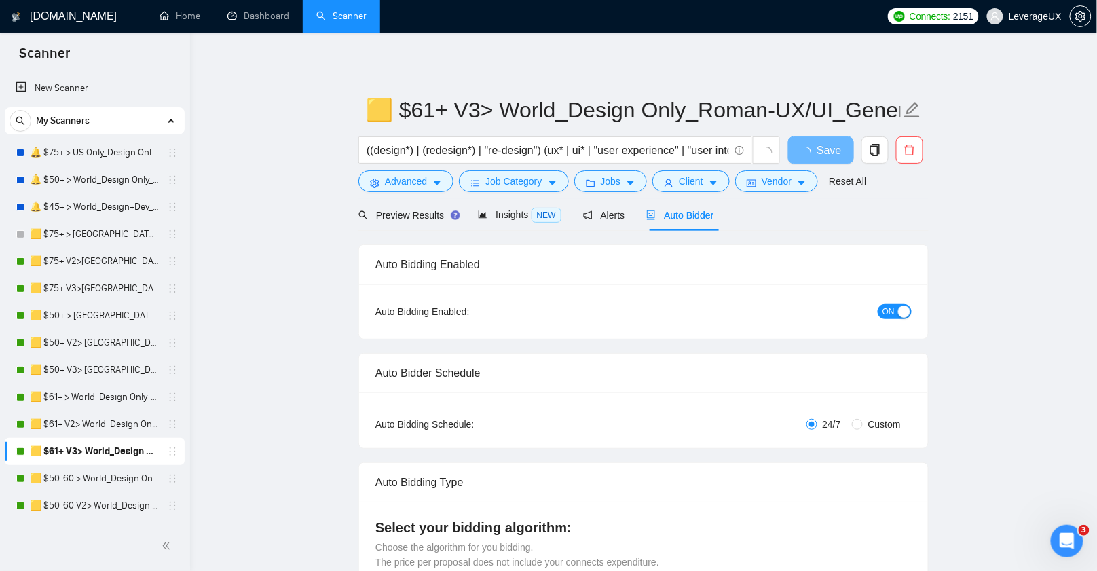
radio input "false"
radio input "true"
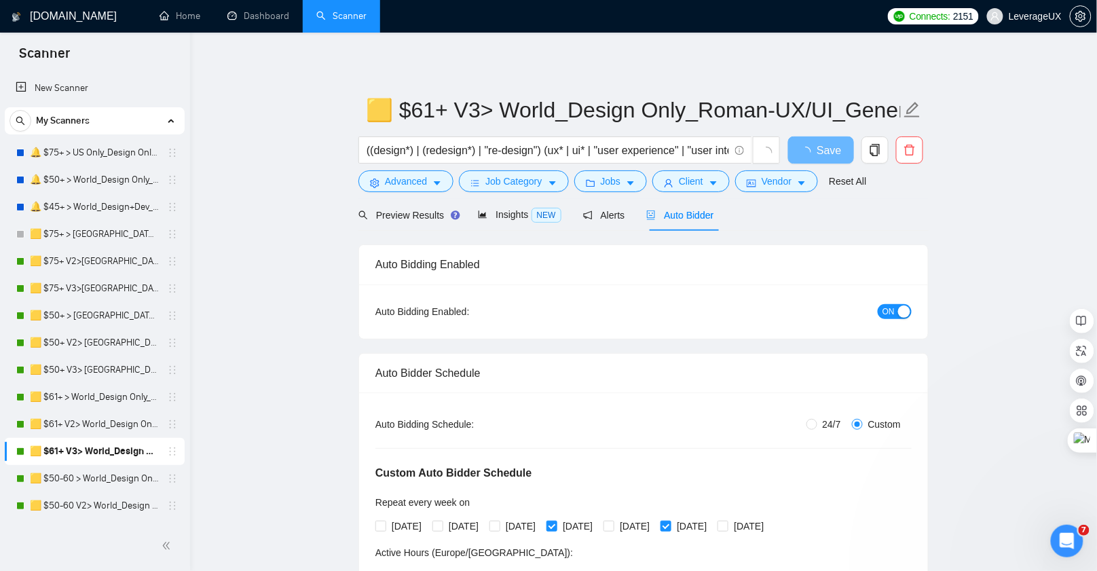
click at [893, 314] on span "ON" at bounding box center [888, 311] width 12 height 15
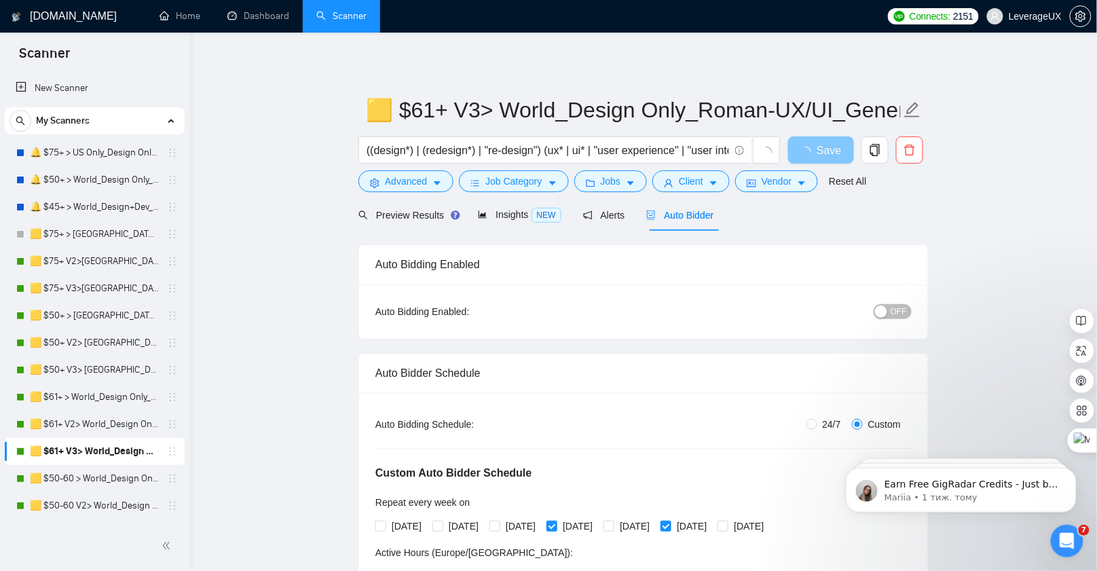
click at [803, 159] on button "Save" at bounding box center [821, 149] width 66 height 27
click at [823, 151] on span "Save" at bounding box center [820, 150] width 24 height 17
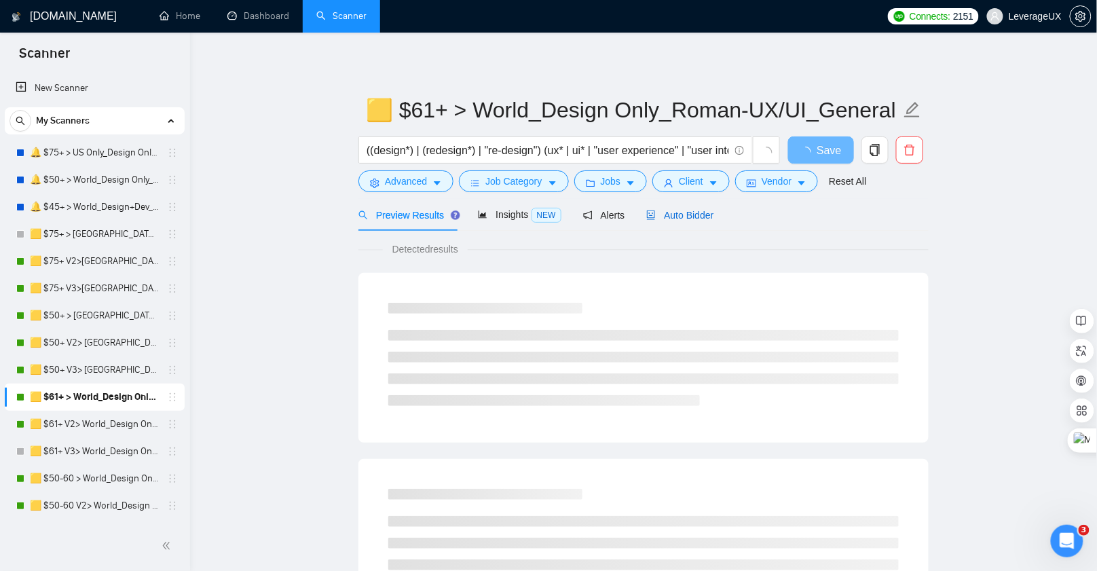
click at [682, 221] on div "Auto Bidder" at bounding box center [679, 215] width 67 height 15
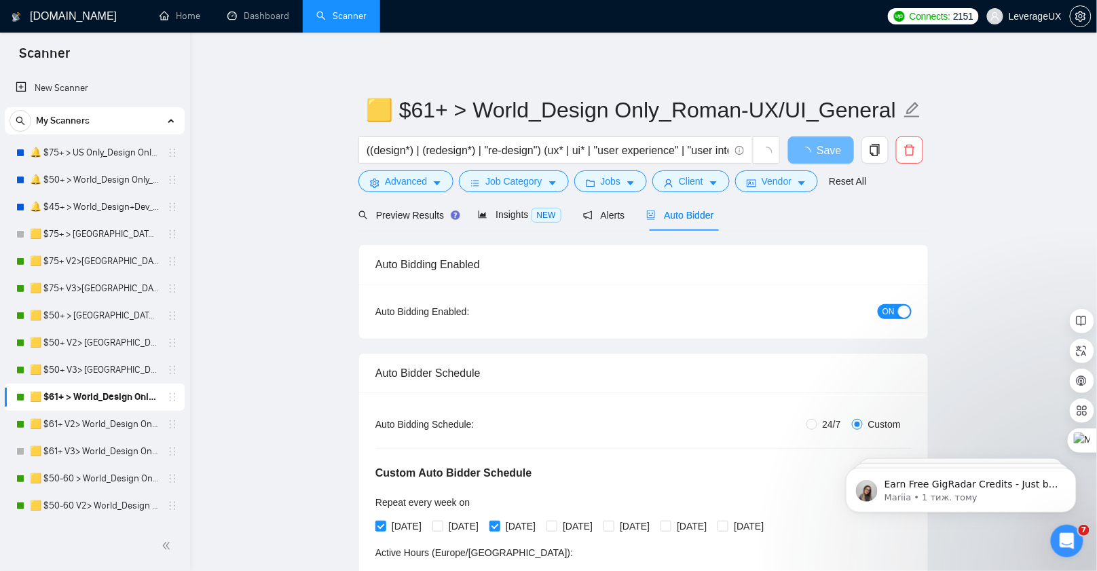
click at [882, 312] on button "ON" at bounding box center [895, 311] width 34 height 15
click at [823, 152] on span "Save" at bounding box center [820, 150] width 24 height 17
click at [111, 423] on link "🟨 $61+ V2> World_Design Only_Roman-UX/UI_General" at bounding box center [94, 424] width 129 height 27
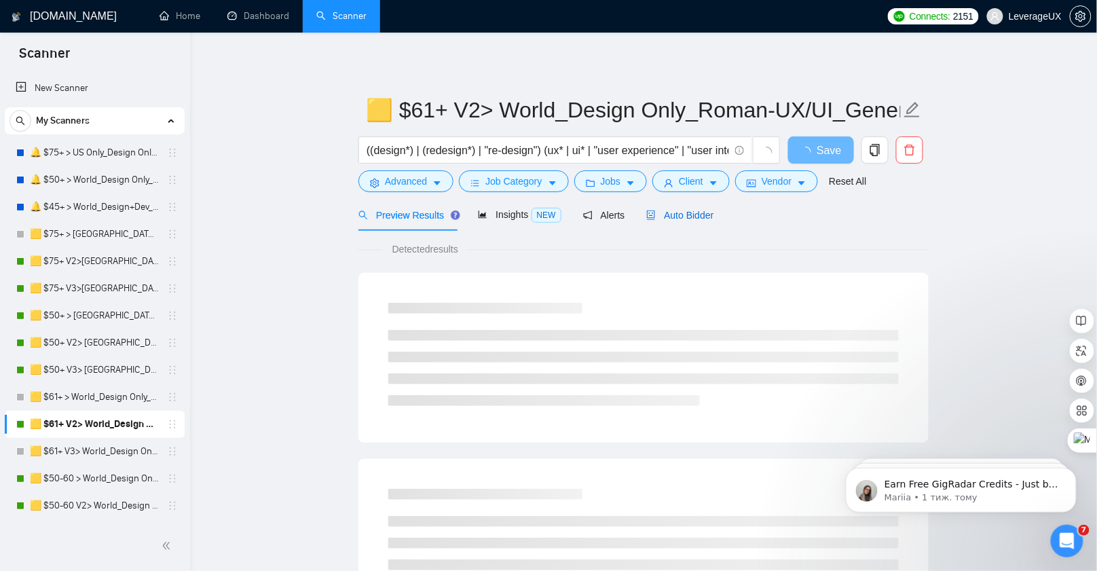
click at [683, 220] on div "Auto Bidder" at bounding box center [679, 215] width 67 height 15
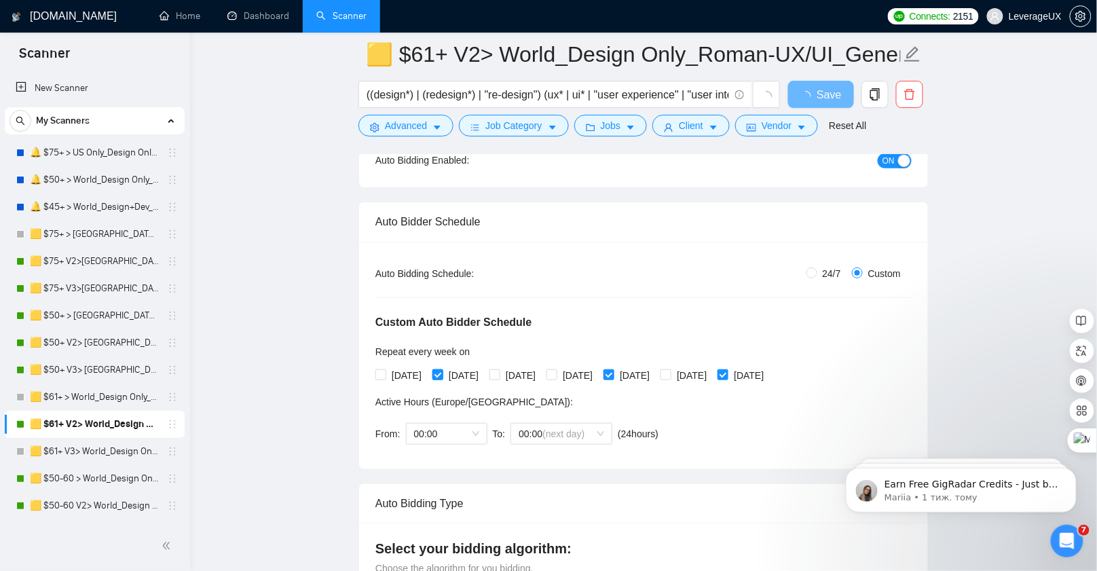
scroll to position [162, 0]
click at [375, 371] on input "[DATE]" at bounding box center [380, 374] width 10 height 10
checkbox input "true"
click at [499, 371] on input "[DATE]" at bounding box center [494, 374] width 10 height 10
checkbox input "true"
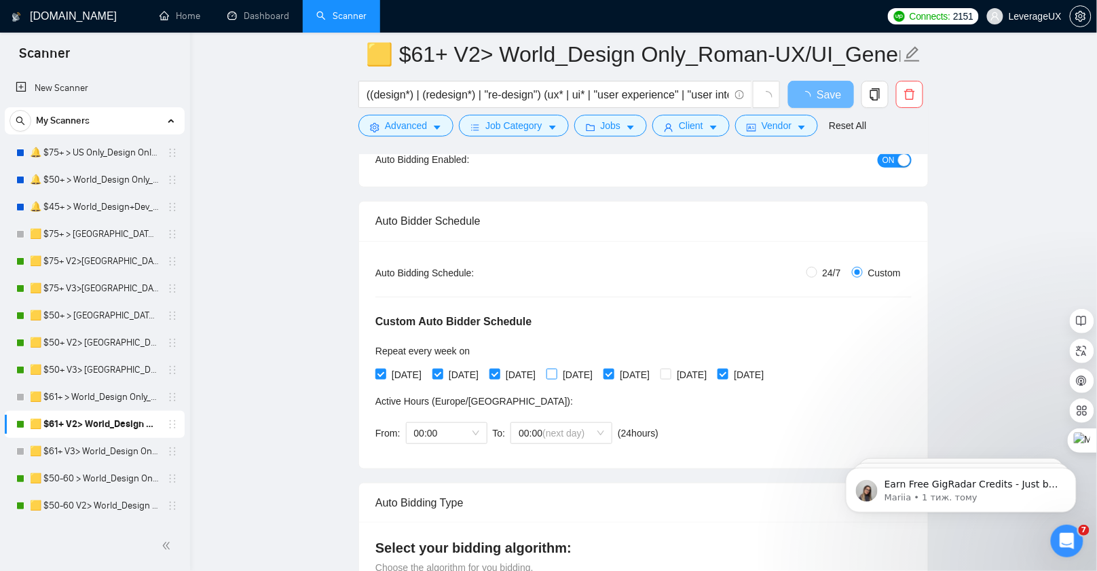
click at [557, 374] on span at bounding box center [551, 374] width 11 height 11
click at [556, 374] on input "[DATE]" at bounding box center [551, 374] width 10 height 10
checkbox input "true"
click at [670, 373] on input "[DATE]" at bounding box center [665, 374] width 10 height 10
checkbox input "true"
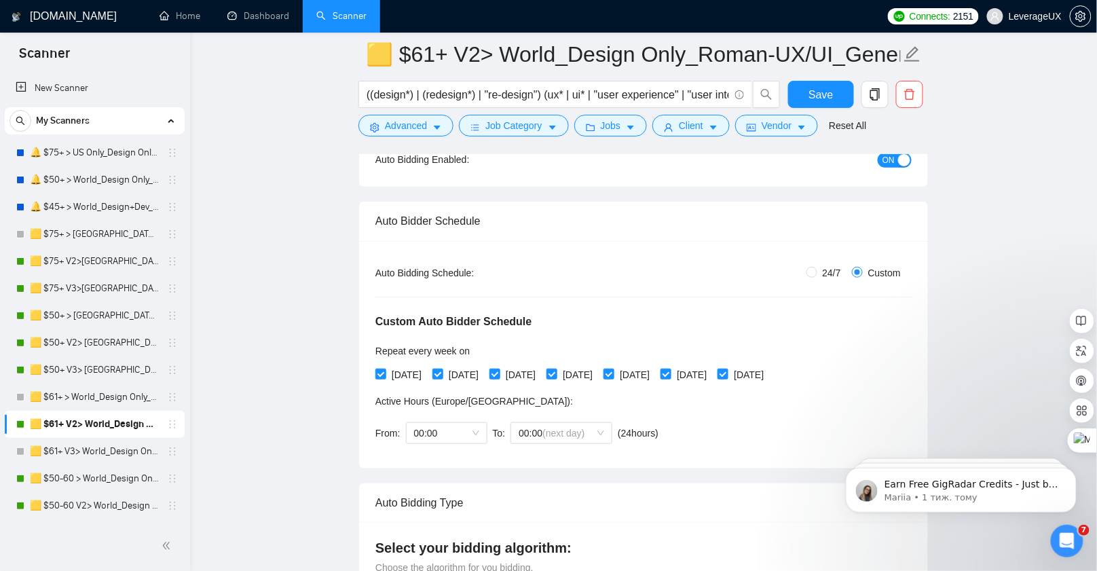
click at [806, 109] on div "Save" at bounding box center [820, 98] width 71 height 34
click at [808, 98] on button "Save" at bounding box center [821, 94] width 66 height 27
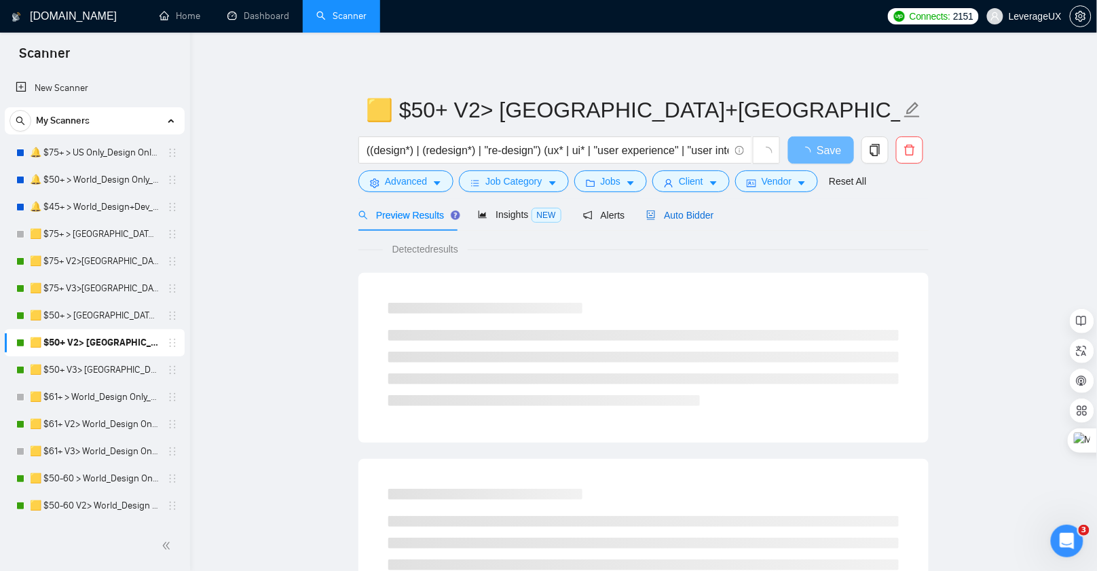
click at [687, 217] on span "Auto Bidder" at bounding box center [679, 215] width 67 height 11
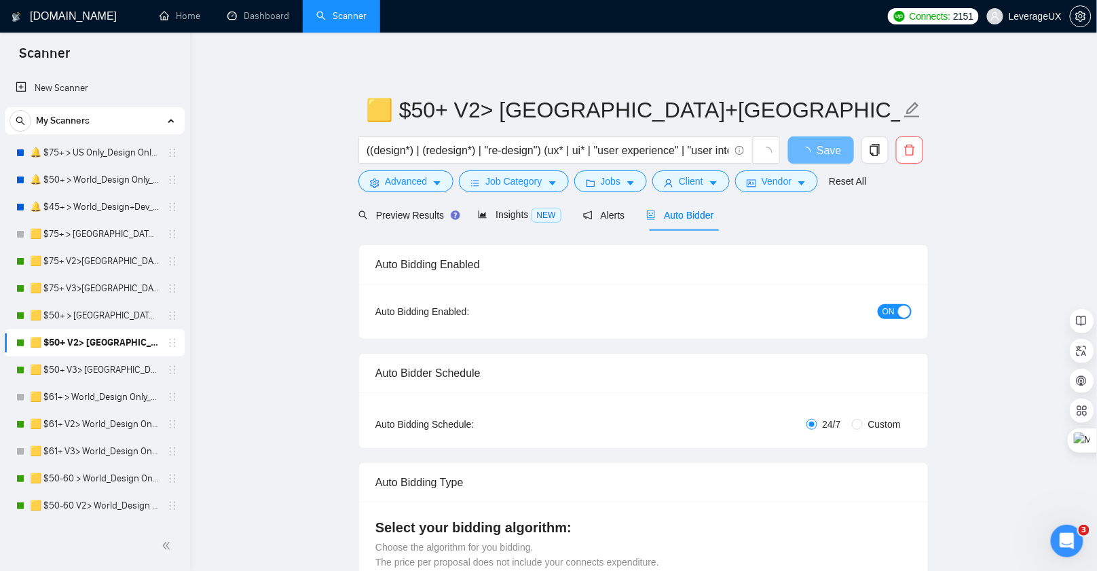
radio input "false"
radio input "true"
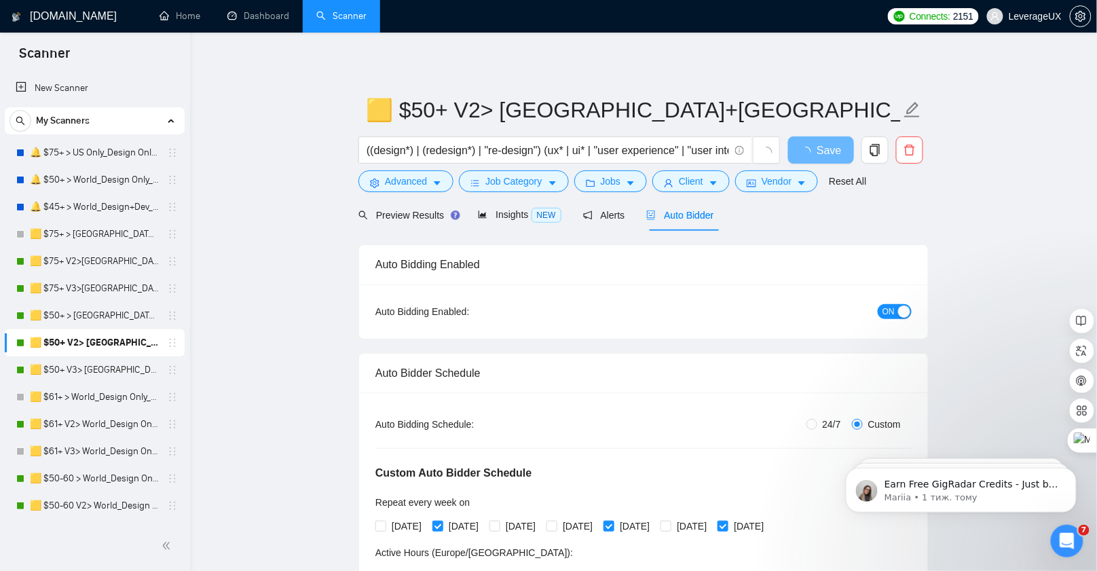
click at [884, 311] on span "ON" at bounding box center [888, 311] width 12 height 15
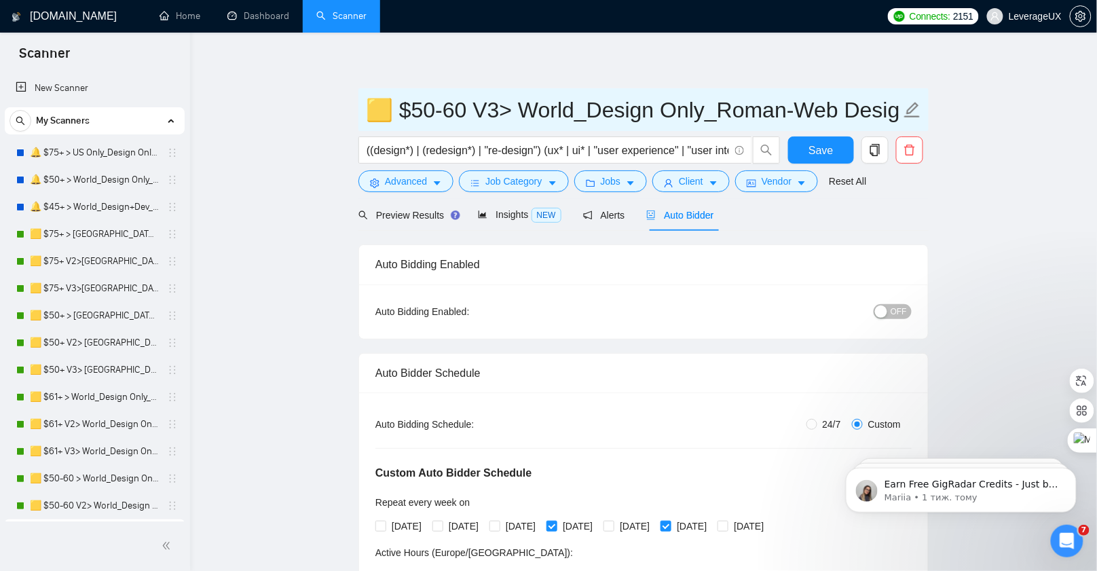
scroll to position [47, 0]
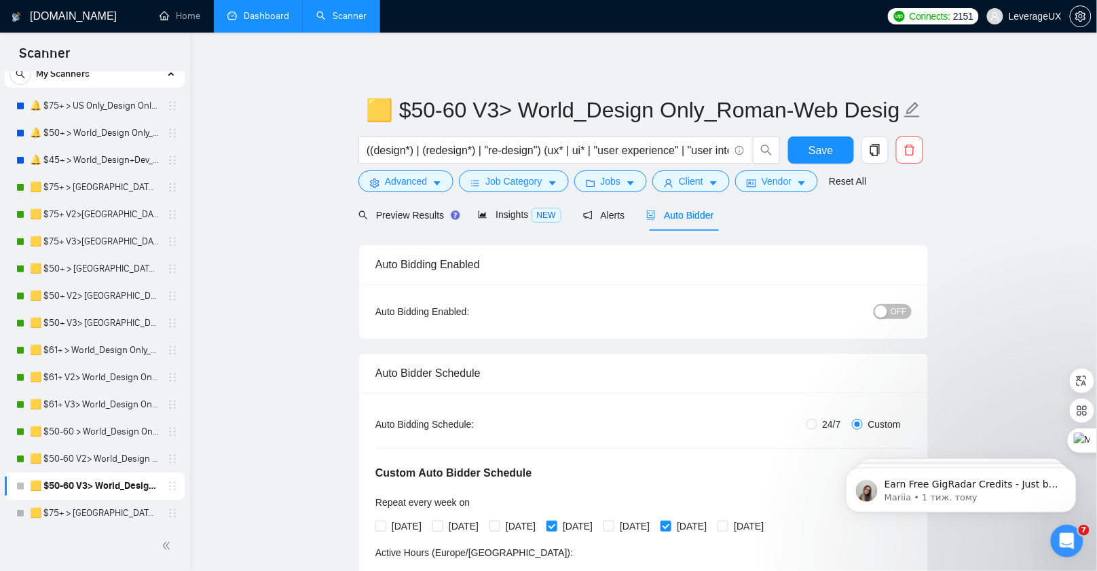
click at [272, 17] on link "Dashboard" at bounding box center [258, 16] width 62 height 12
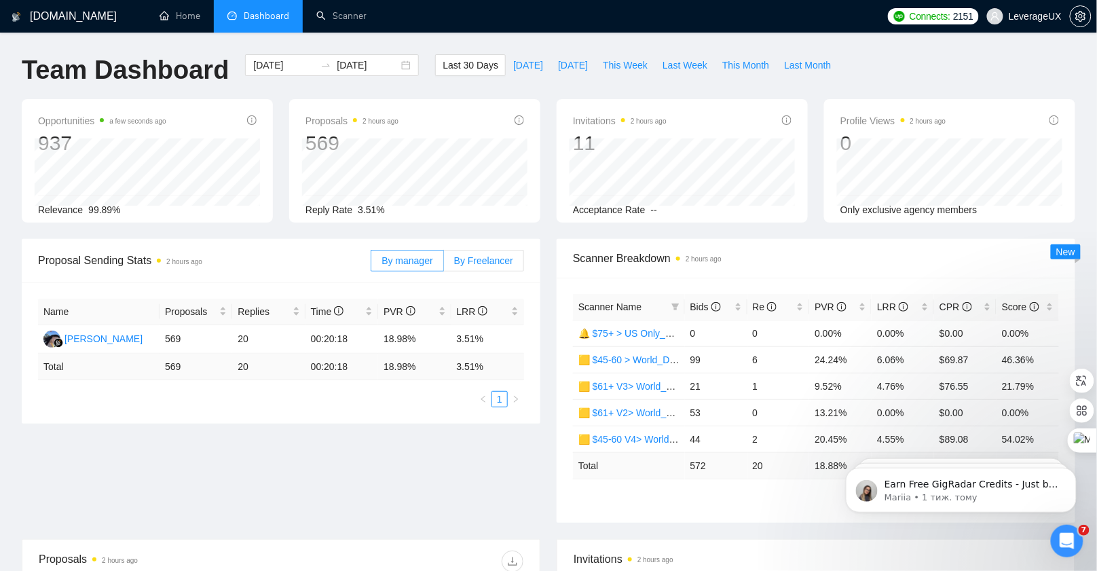
click at [493, 266] on label "By Freelancer" at bounding box center [484, 261] width 80 height 22
click at [444, 264] on input "By Freelancer" at bounding box center [444, 264] width 0 height 0
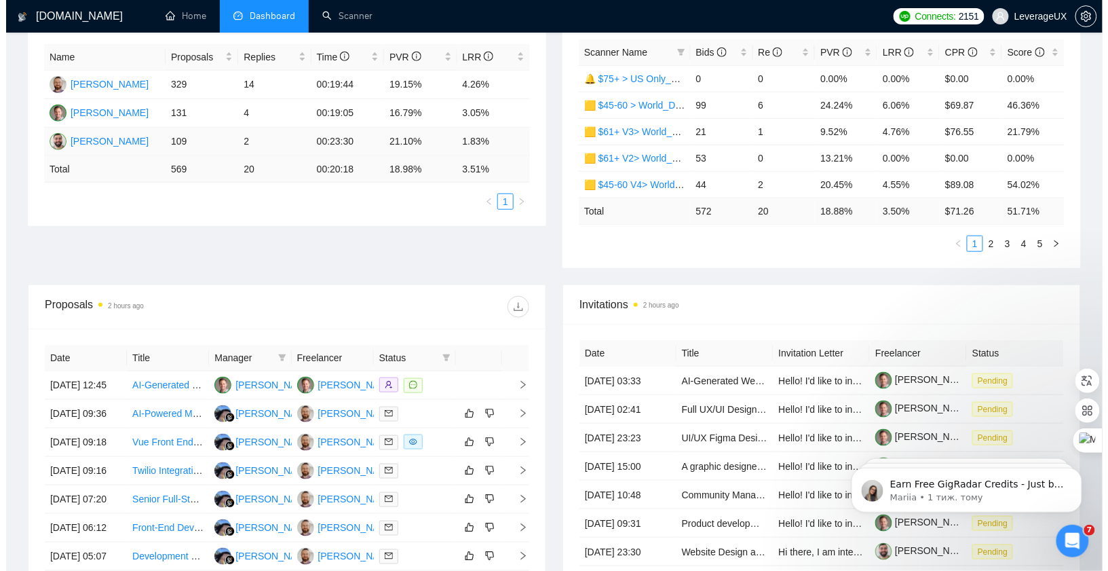
scroll to position [367, 0]
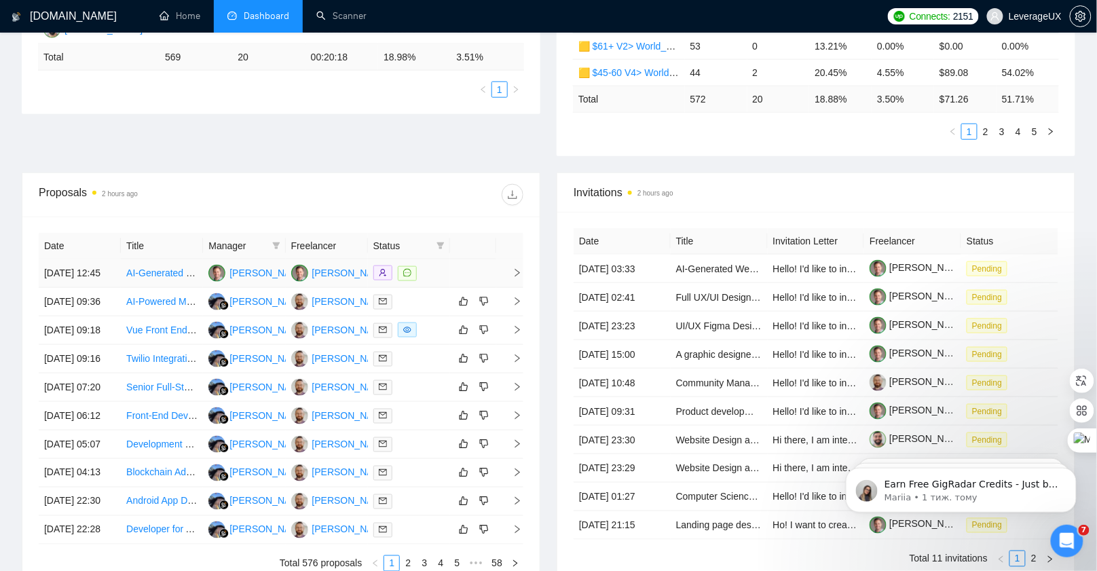
click at [512, 278] on span "right" at bounding box center [512, 273] width 20 height 10
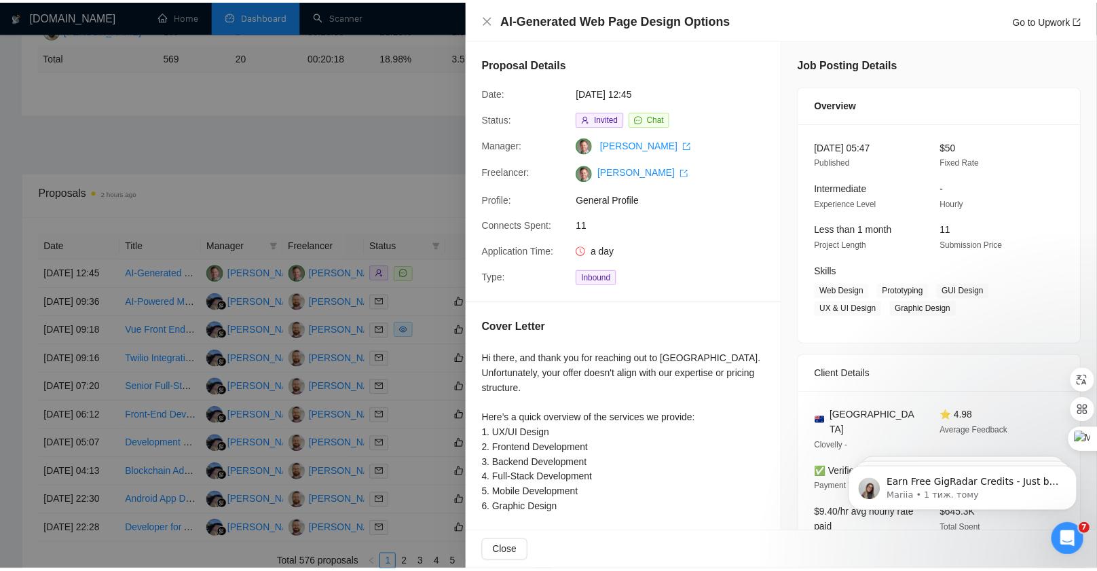
scroll to position [207, 0]
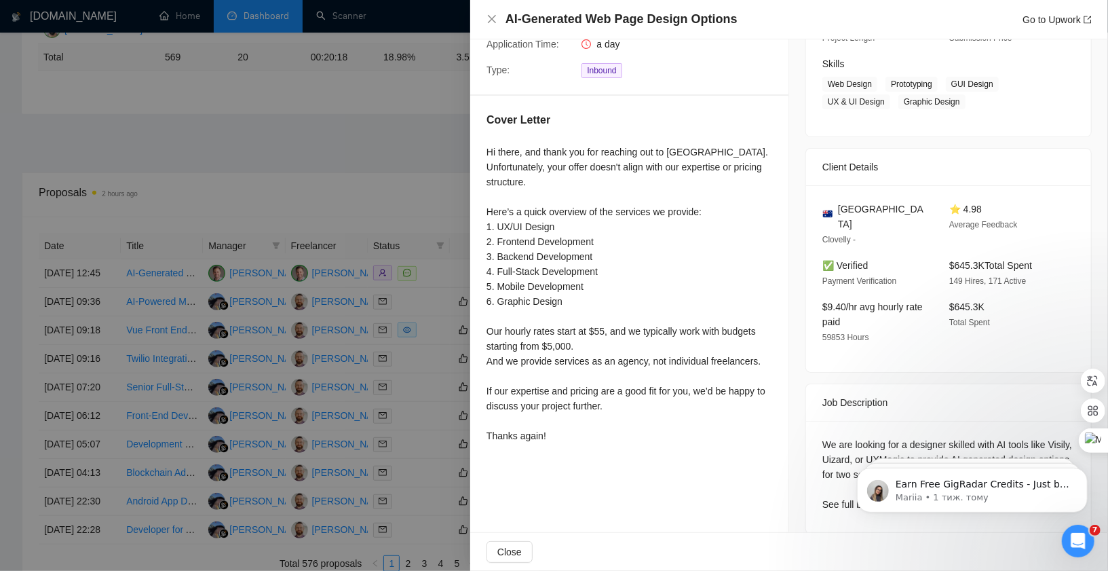
click at [446, 193] on div at bounding box center [554, 285] width 1108 height 571
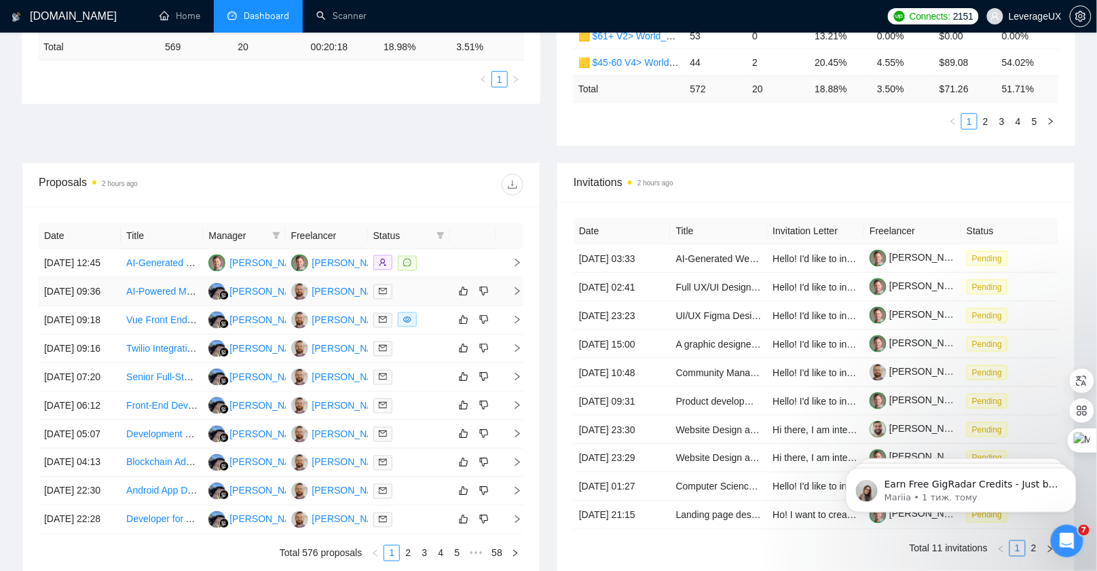
scroll to position [378, 0]
click at [521, 295] on icon "right" at bounding box center [518, 290] width 10 height 10
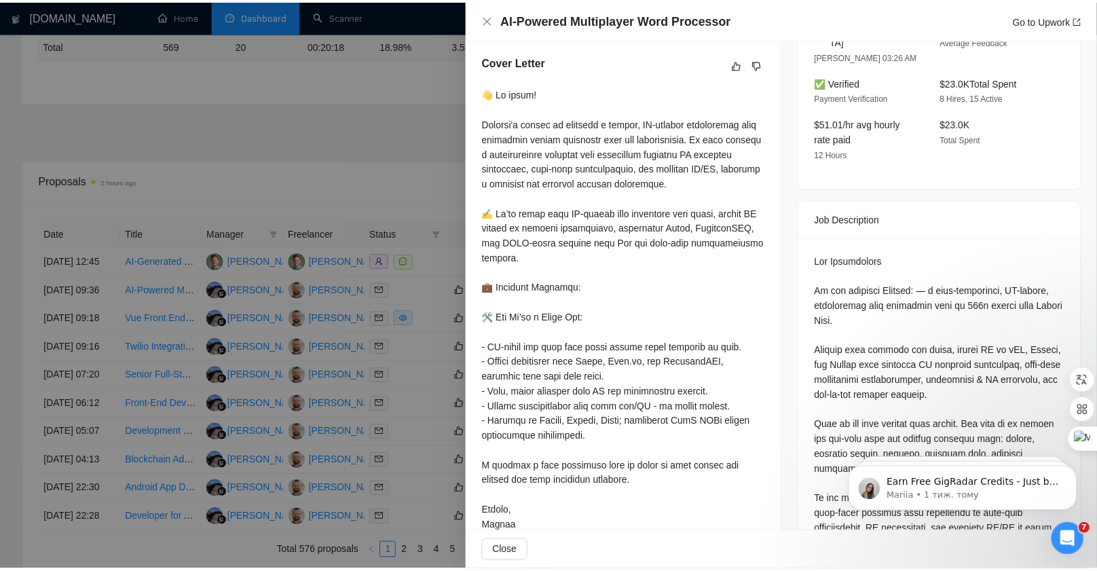
scroll to position [375, 0]
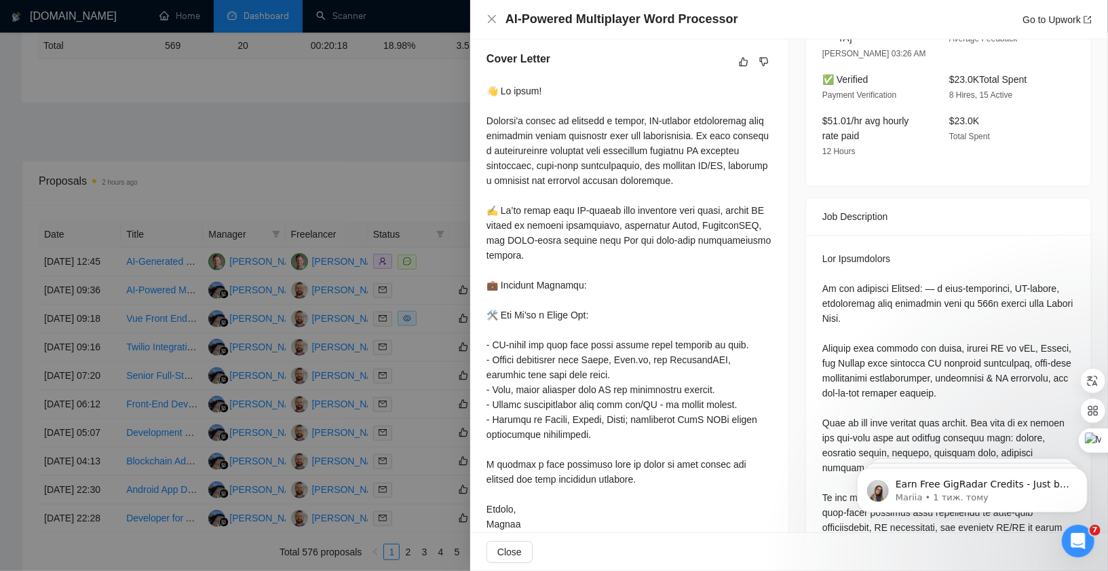
click at [355, 130] on div at bounding box center [554, 285] width 1108 height 571
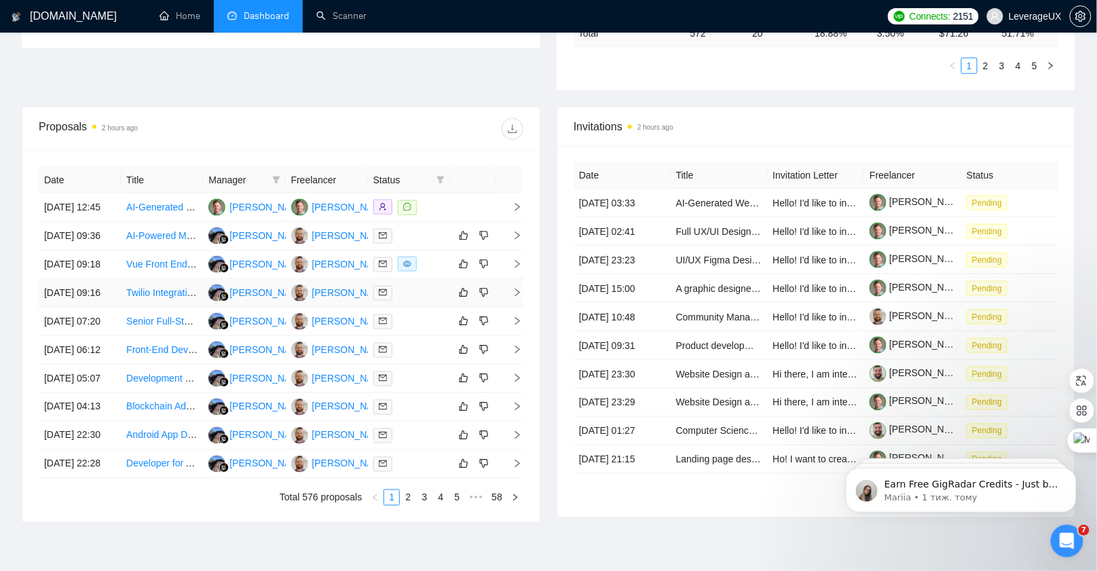
scroll to position [627, 0]
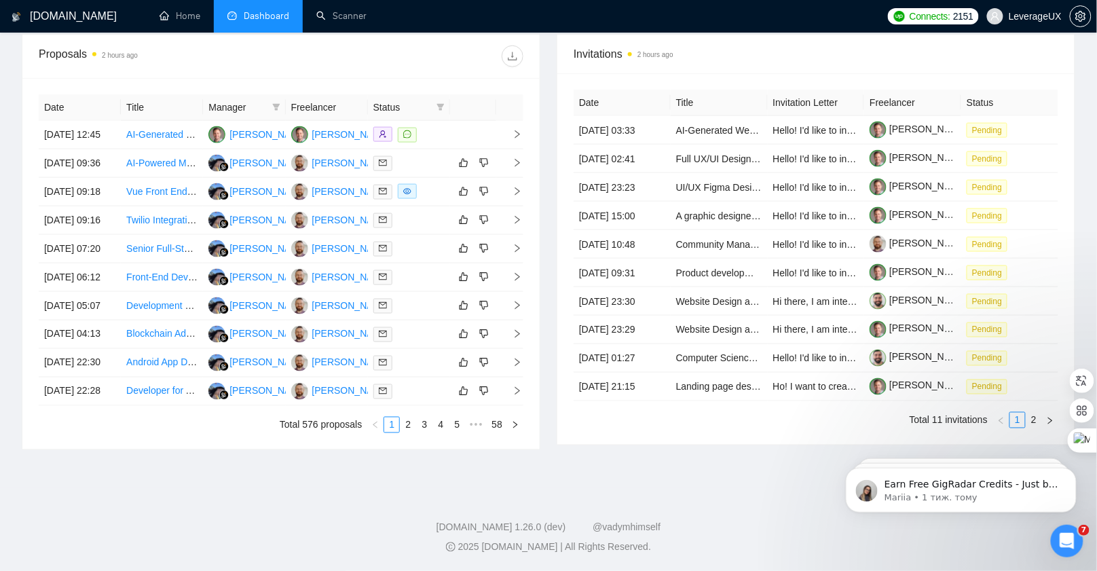
click at [409, 430] on link "2" at bounding box center [407, 424] width 15 height 15
click at [424, 426] on link "3" at bounding box center [424, 424] width 15 height 15
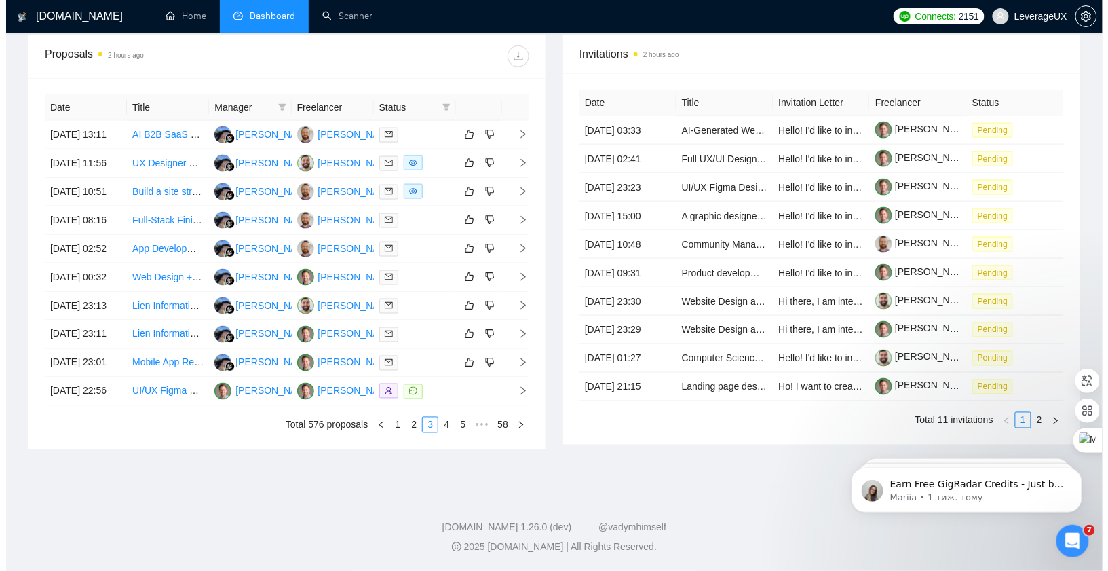
scroll to position [559, 0]
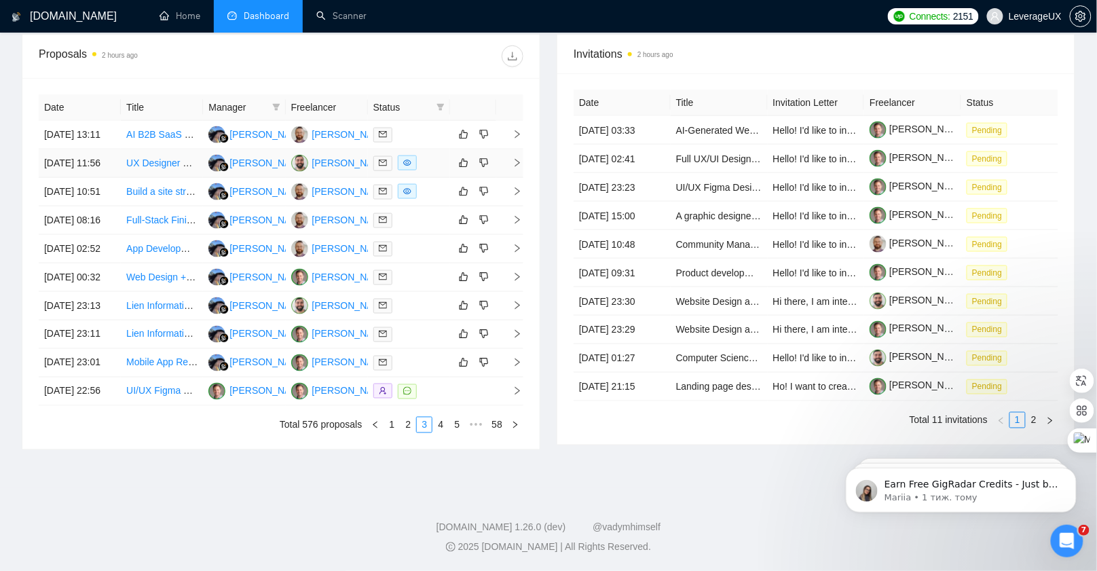
click at [521, 158] on icon "right" at bounding box center [518, 163] width 10 height 10
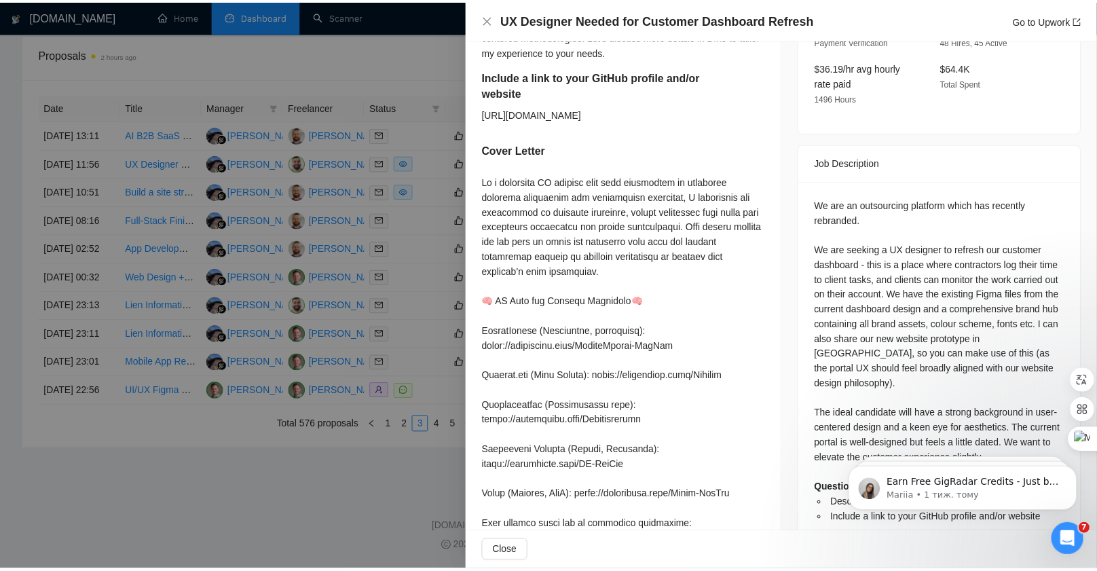
scroll to position [443, 0]
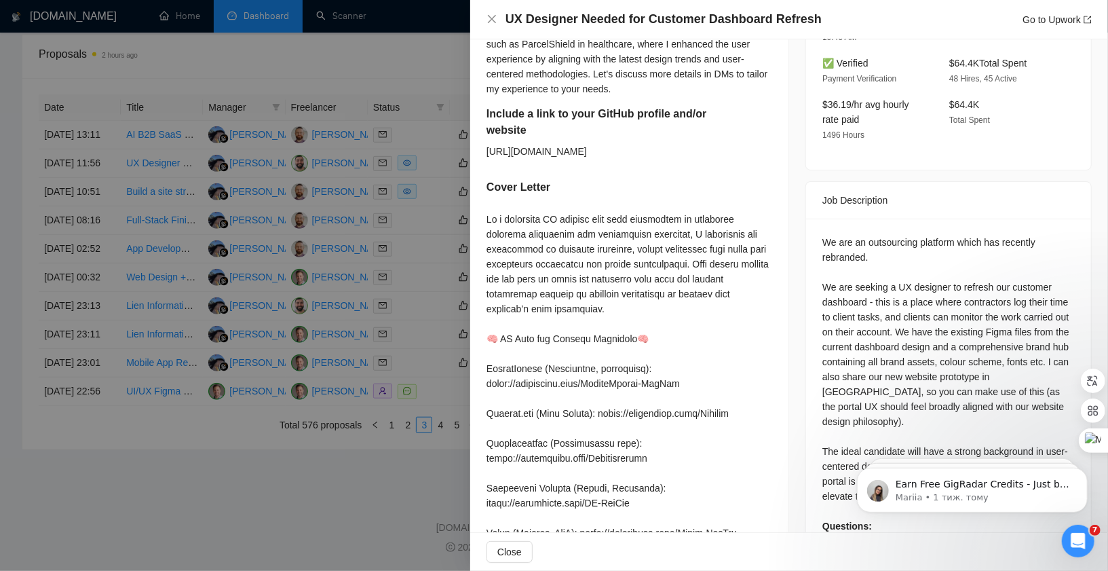
click at [420, 242] on div at bounding box center [554, 285] width 1108 height 571
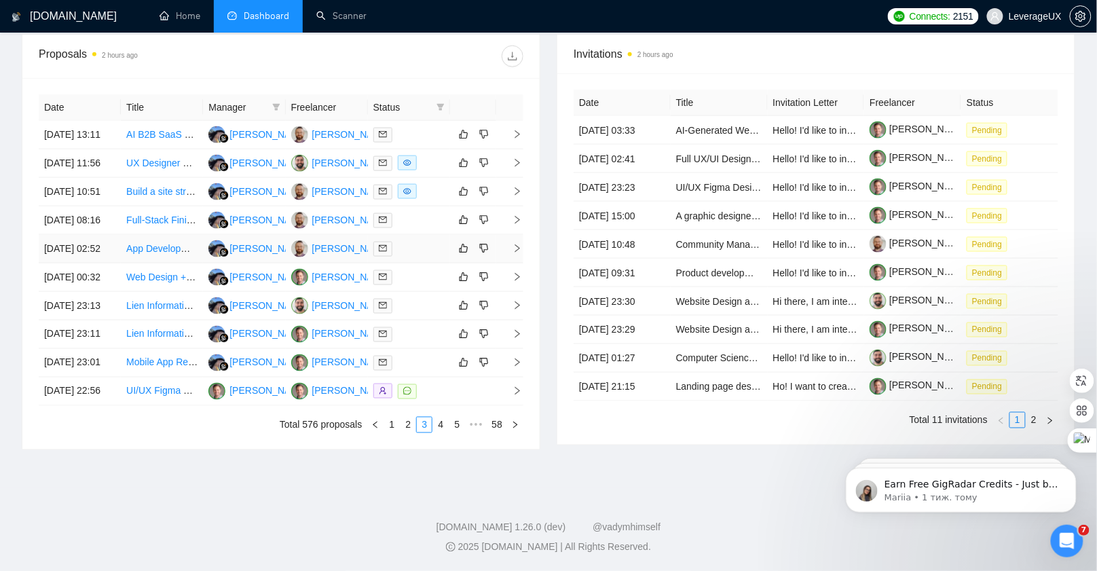
scroll to position [588, 0]
click at [443, 432] on link "4" at bounding box center [440, 424] width 15 height 15
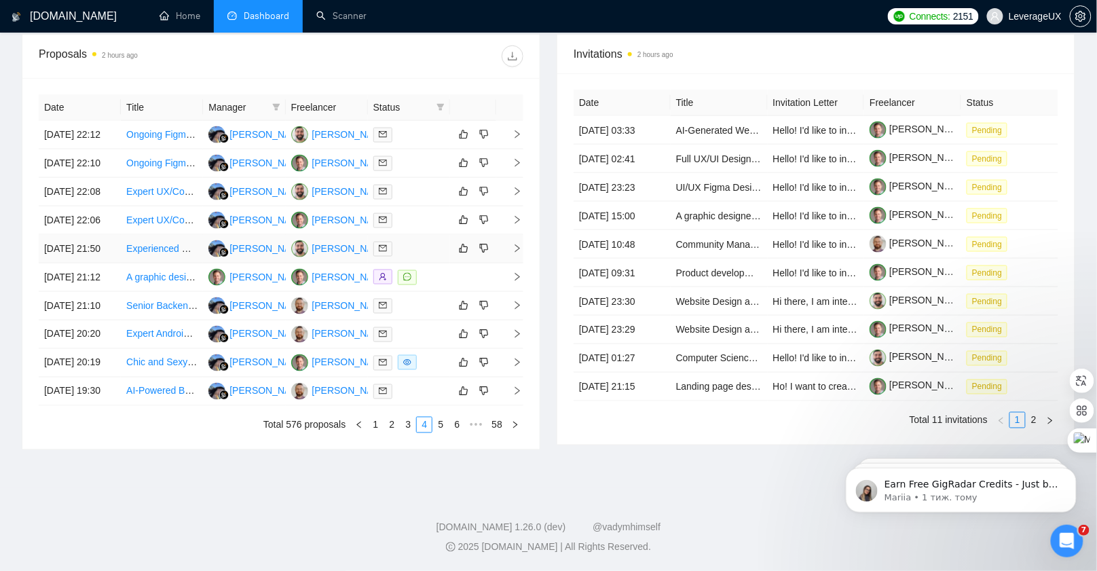
scroll to position [565, 0]
click at [523, 285] on div "Date Title Manager Freelancer Status 01 Sep, 2025 22:12 Ongoing Figma Design Pa…" at bounding box center [280, 263] width 517 height 371
click at [520, 287] on td at bounding box center [509, 277] width 27 height 29
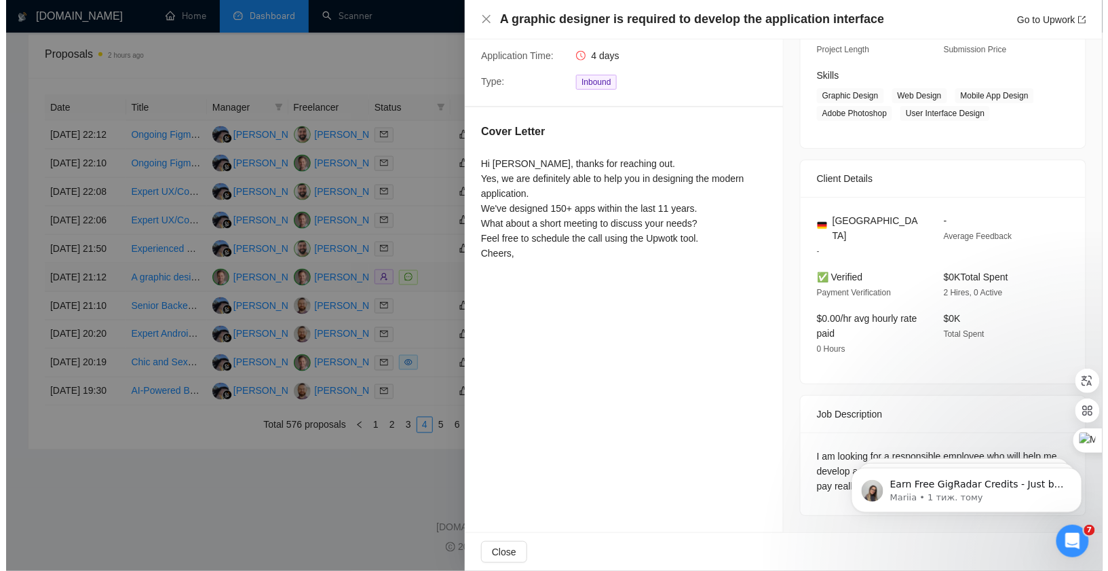
scroll to position [177, 0]
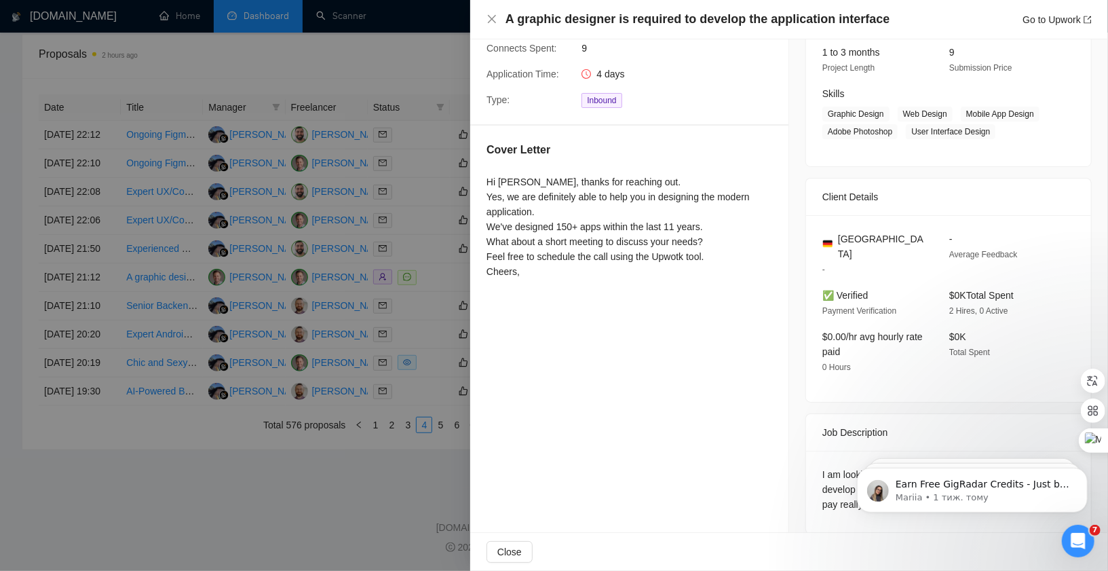
click at [451, 256] on div at bounding box center [554, 285] width 1108 height 571
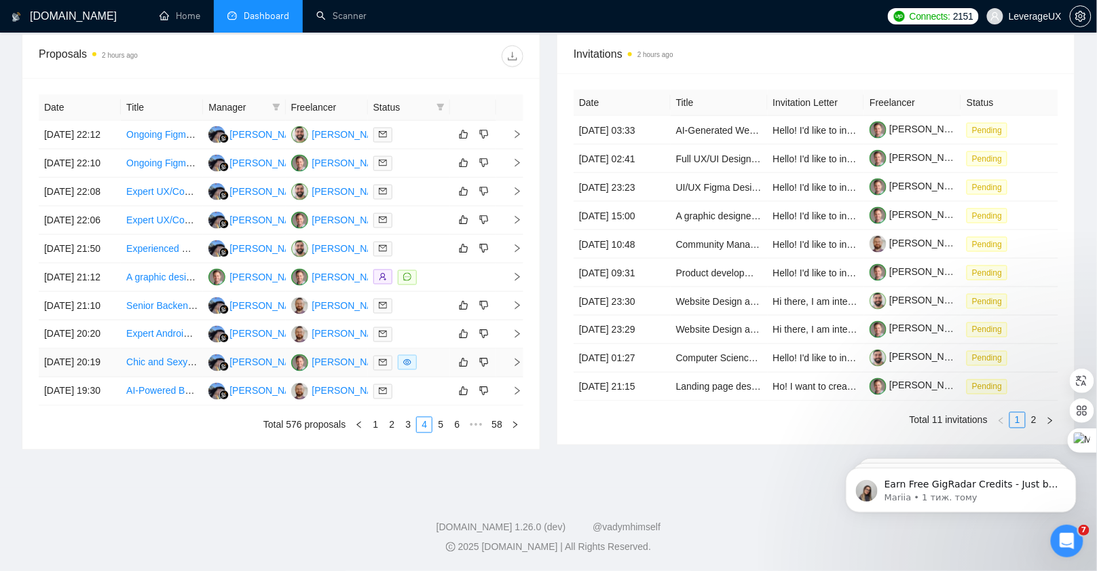
click at [515, 367] on icon "right" at bounding box center [518, 363] width 10 height 10
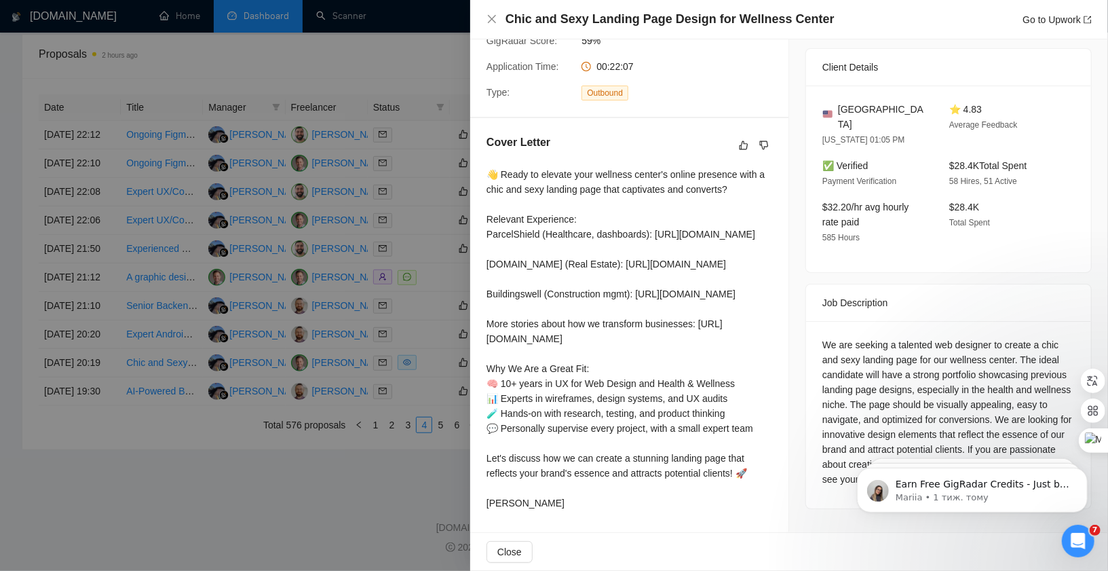
scroll to position [335, 0]
drag, startPoint x: 652, startPoint y: 284, endPoint x: 487, endPoint y: 281, distance: 165.0
click at [487, 281] on div "👋 Ready to elevate your wellness center's online presence with a chic and sexy …" at bounding box center [630, 338] width 286 height 343
click at [731, 252] on div "👋 Ready to elevate your wellness center's online presence with a chic and sexy …" at bounding box center [630, 338] width 286 height 343
click at [330, 217] on div at bounding box center [554, 285] width 1108 height 571
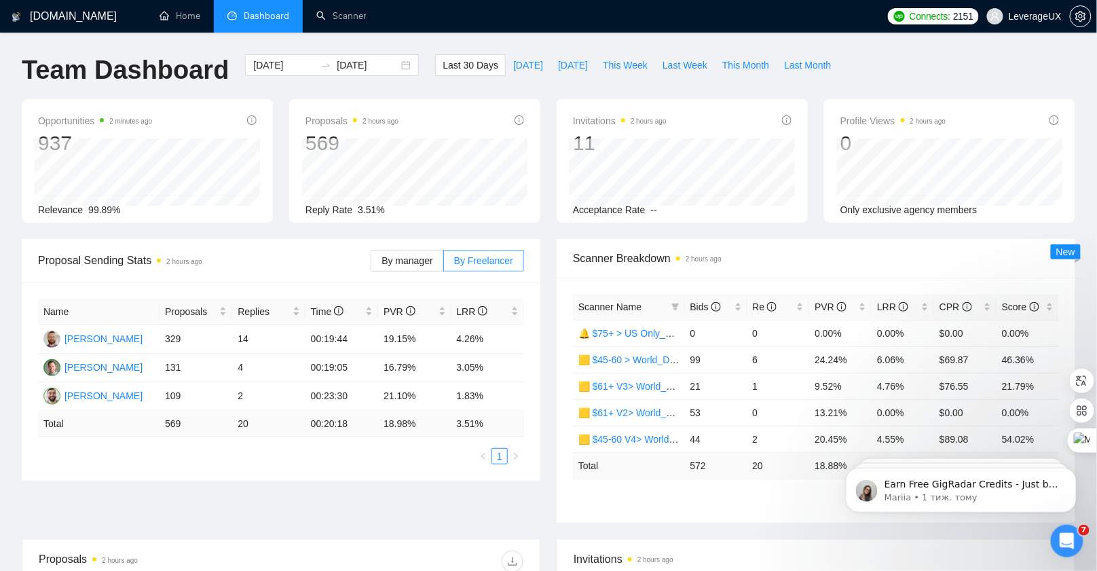
scroll to position [0, 0]
click at [339, 14] on link "Scanner" at bounding box center [341, 16] width 50 height 12
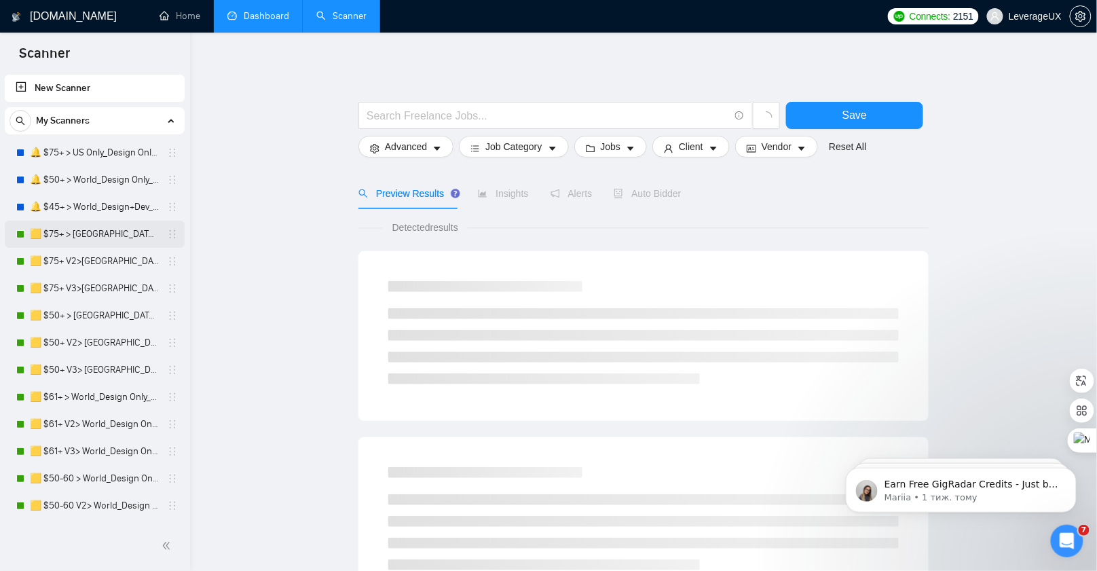
click at [125, 238] on link "🟨 $75+ > US+Canada_Design Only_Tony-UX/UI_General" at bounding box center [94, 234] width 129 height 27
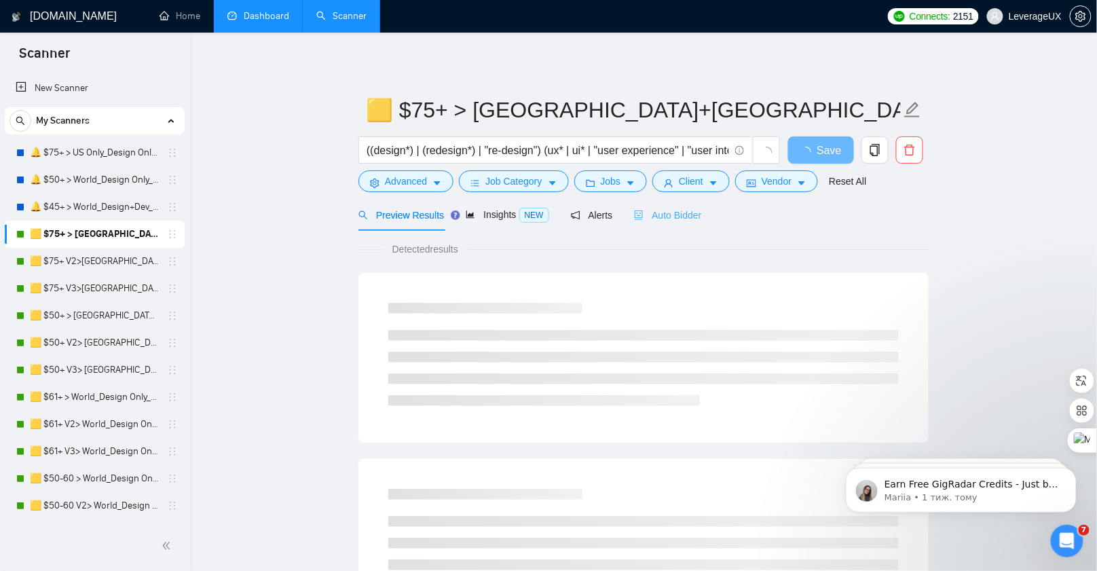
click at [696, 225] on div "Auto Bidder" at bounding box center [667, 215] width 67 height 32
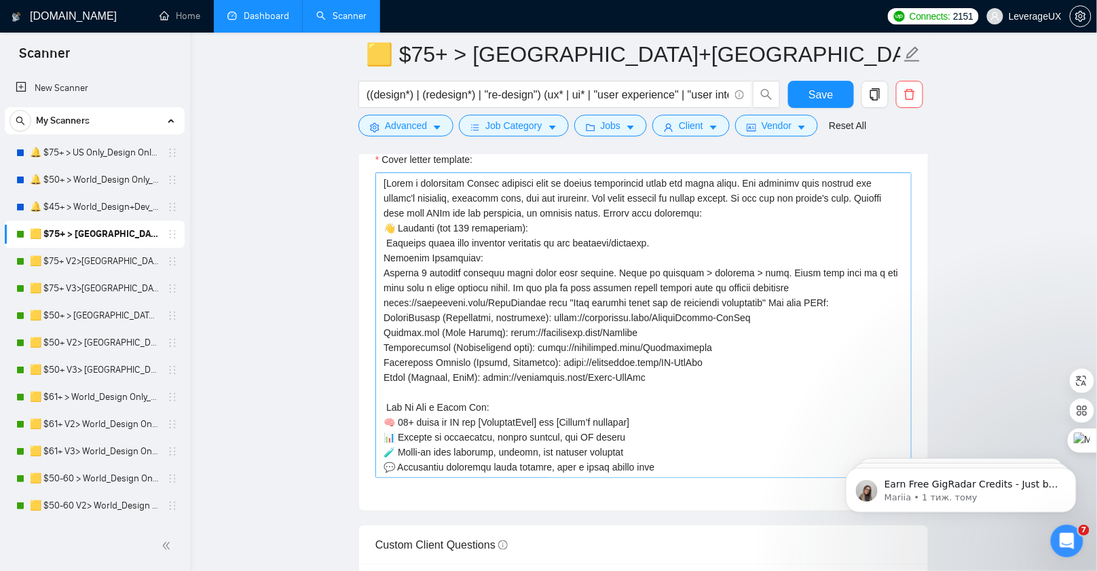
scroll to position [1772, 0]
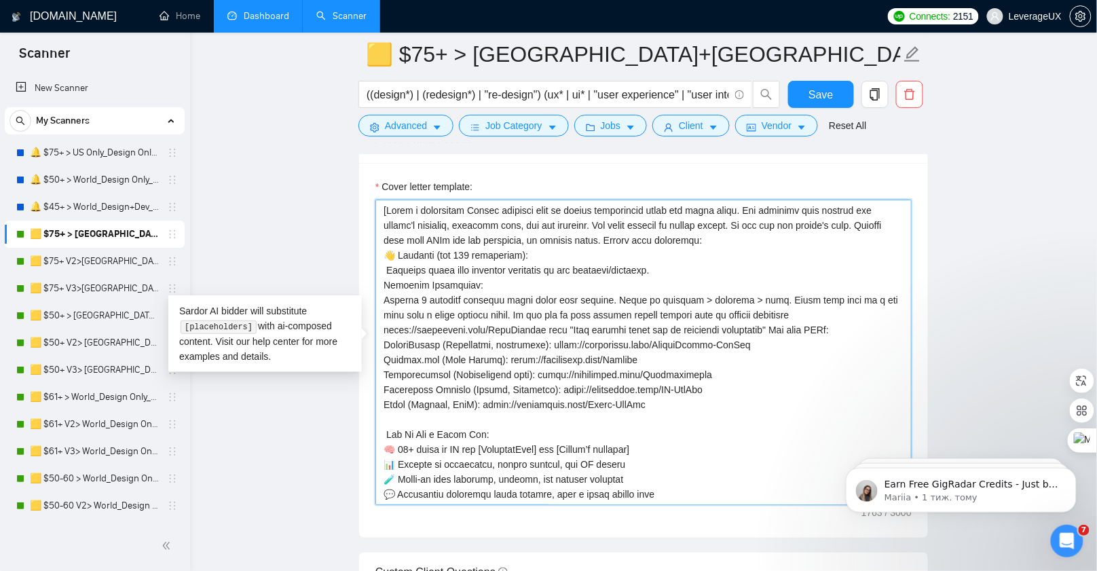
drag, startPoint x: 502, startPoint y: 321, endPoint x: 373, endPoint y: 323, distance: 129.0
click at [373, 323] on div "Cover letter template:" at bounding box center [643, 350] width 569 height 375
click at [492, 319] on textarea "Cover letter template:" at bounding box center [643, 352] width 536 height 305
drag, startPoint x: 536, startPoint y: 322, endPoint x: 386, endPoint y: 323, distance: 150.0
click at [386, 323] on textarea "Cover letter template:" at bounding box center [643, 352] width 536 height 305
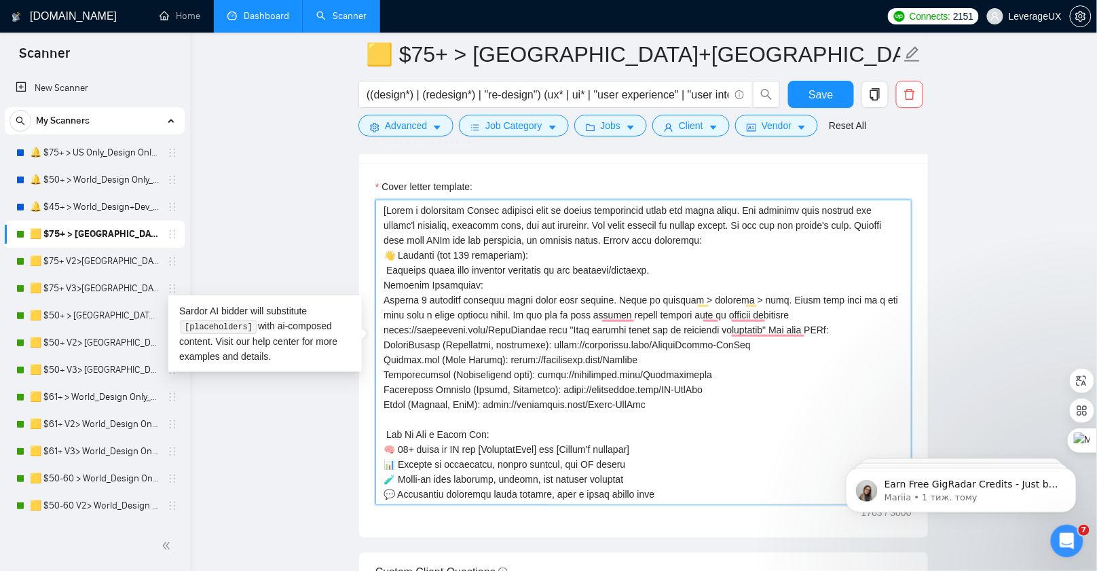
click at [574, 350] on textarea "Cover letter template:" at bounding box center [643, 352] width 536 height 305
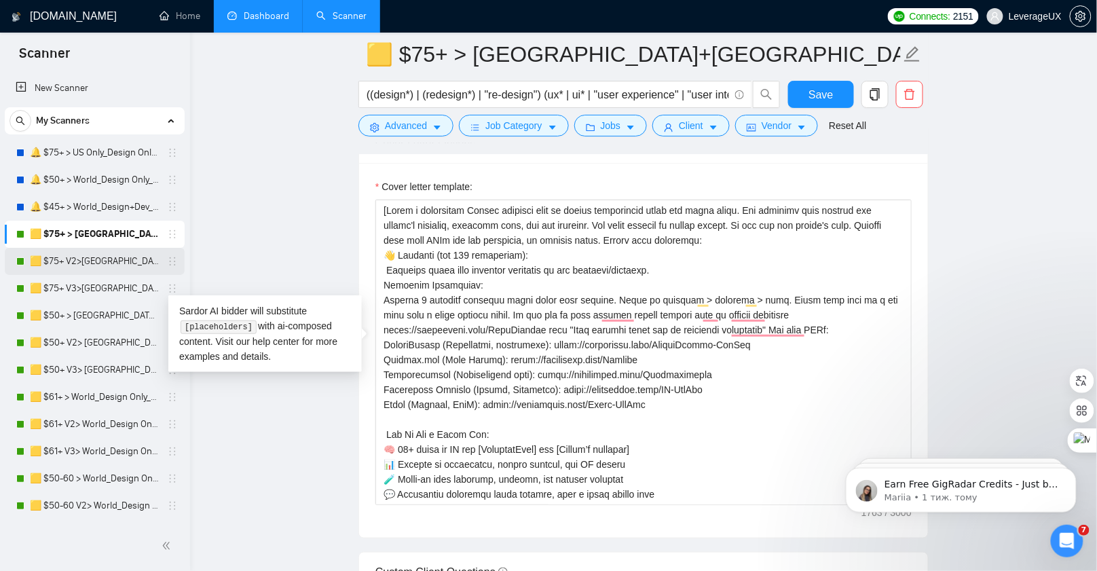
click at [108, 265] on link "🟨 $75+ V2>US+Canada_Design Only_Tony-UX/UI_General" at bounding box center [94, 261] width 129 height 27
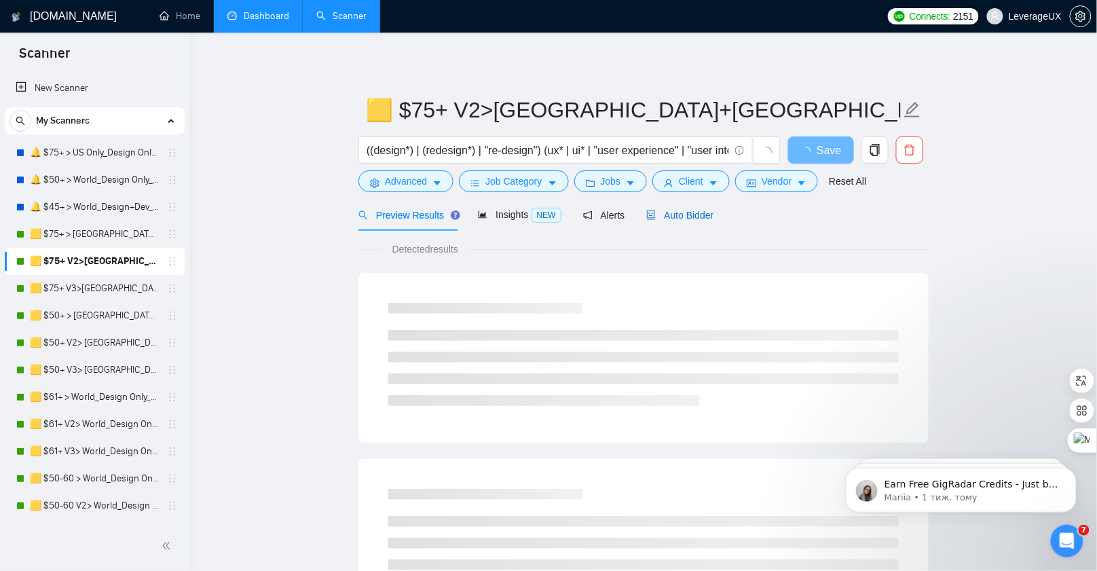
click at [695, 218] on span "Auto Bidder" at bounding box center [679, 215] width 67 height 11
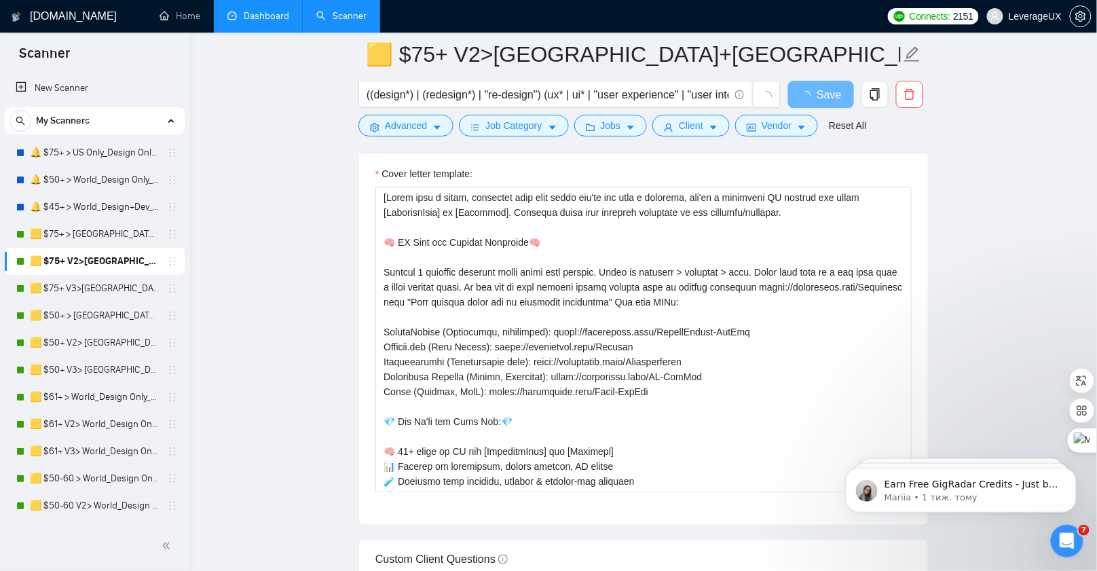
scroll to position [1732, 0]
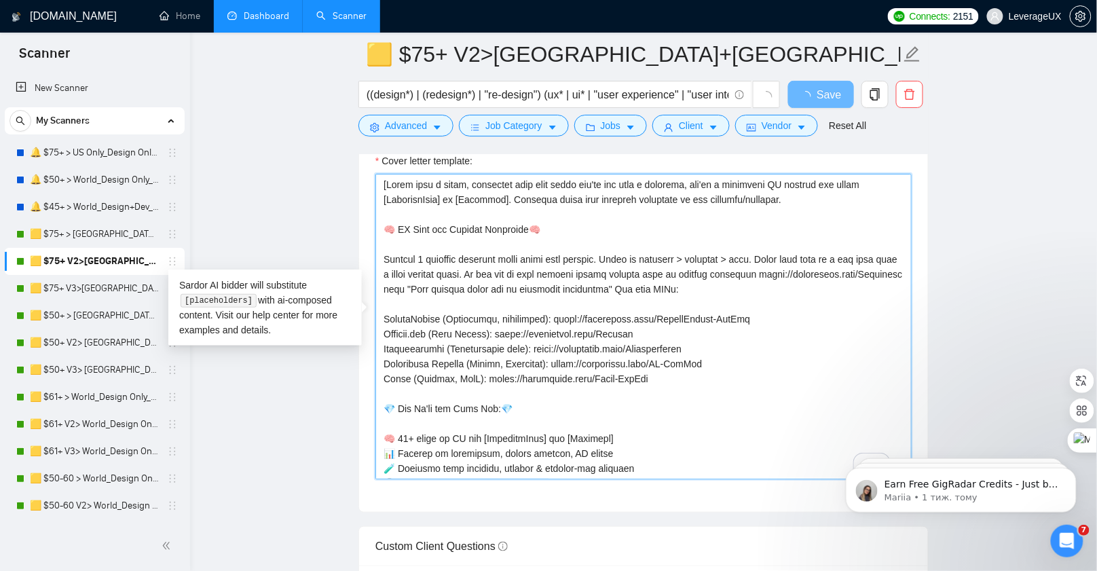
drag, startPoint x: 523, startPoint y: 281, endPoint x: 379, endPoint y: 284, distance: 143.9
click at [379, 284] on textarea "Cover letter template:" at bounding box center [643, 326] width 536 height 305
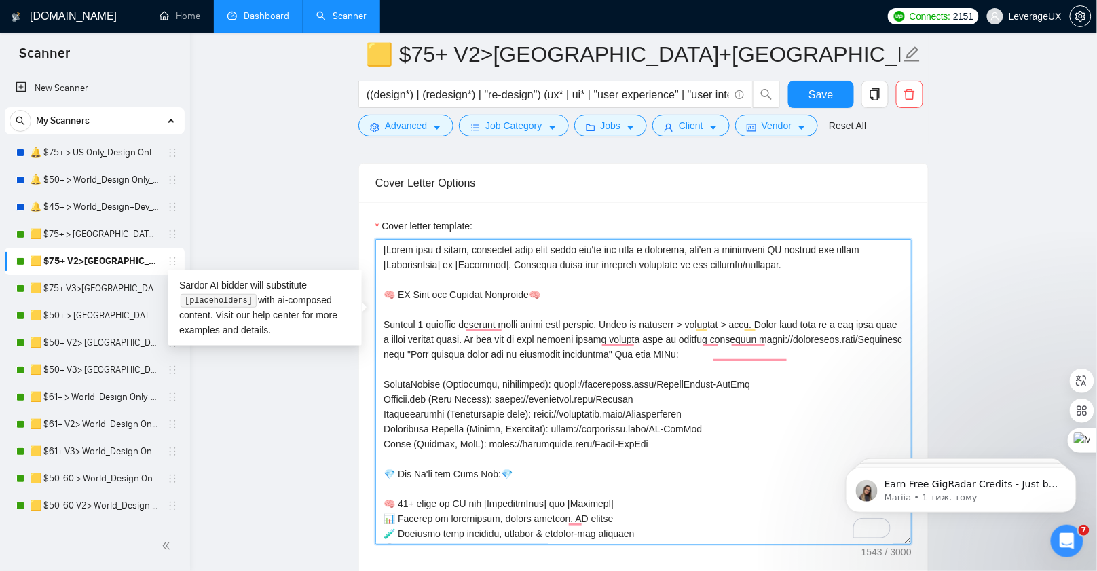
drag, startPoint x: 384, startPoint y: 348, endPoint x: 522, endPoint y: 350, distance: 137.8
click at [522, 350] on textarea "Cover letter template:" at bounding box center [643, 391] width 536 height 305
click at [78, 236] on link "🟨 $75+ > US+Canada_Design Only_Tony-UX/UI_General" at bounding box center [94, 234] width 129 height 27
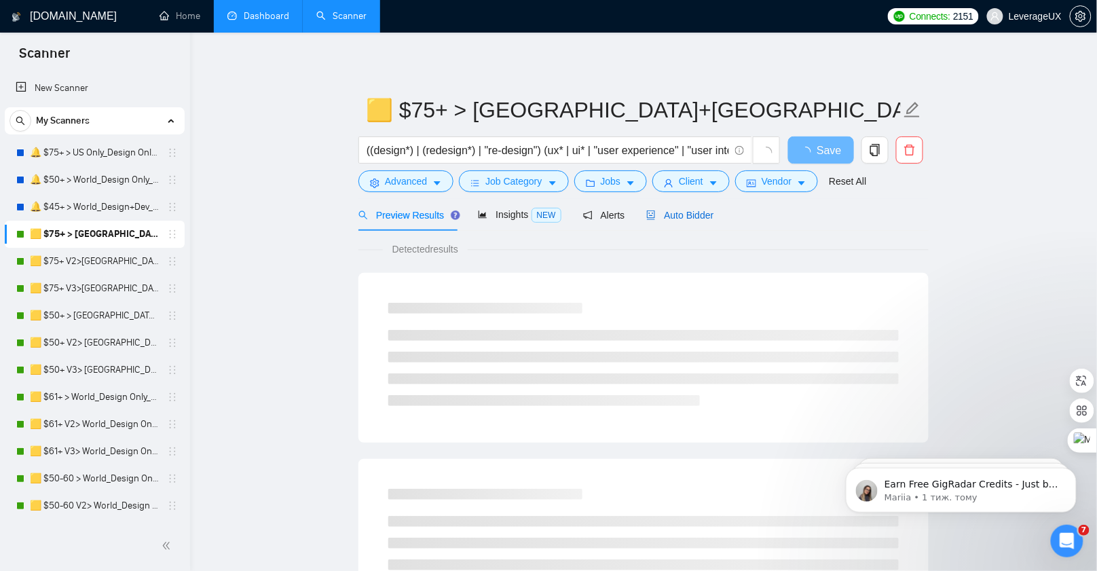
click at [689, 219] on span "Auto Bidder" at bounding box center [679, 215] width 67 height 11
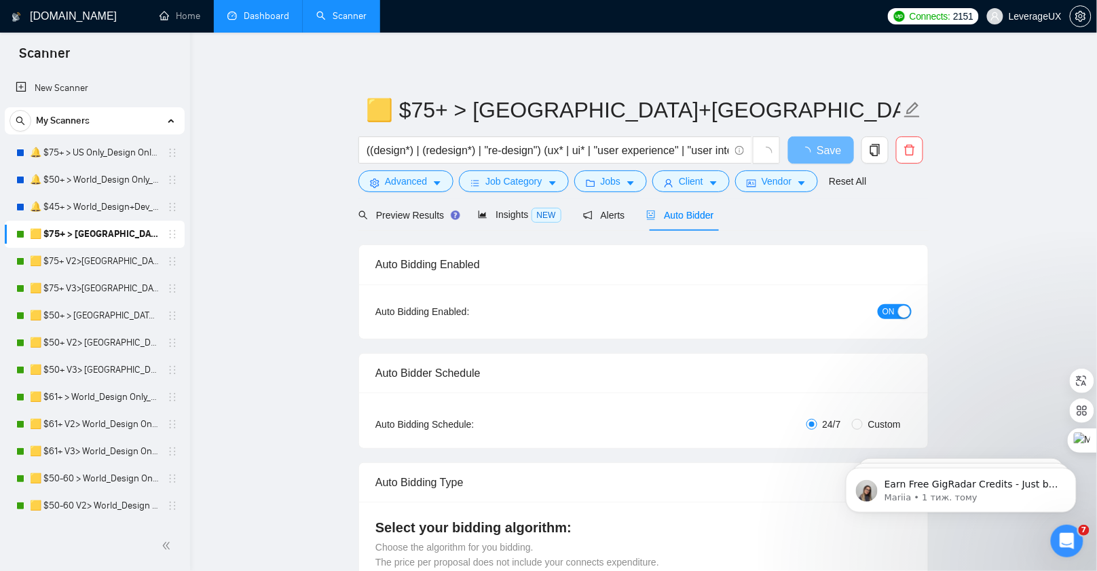
radio input "false"
radio input "true"
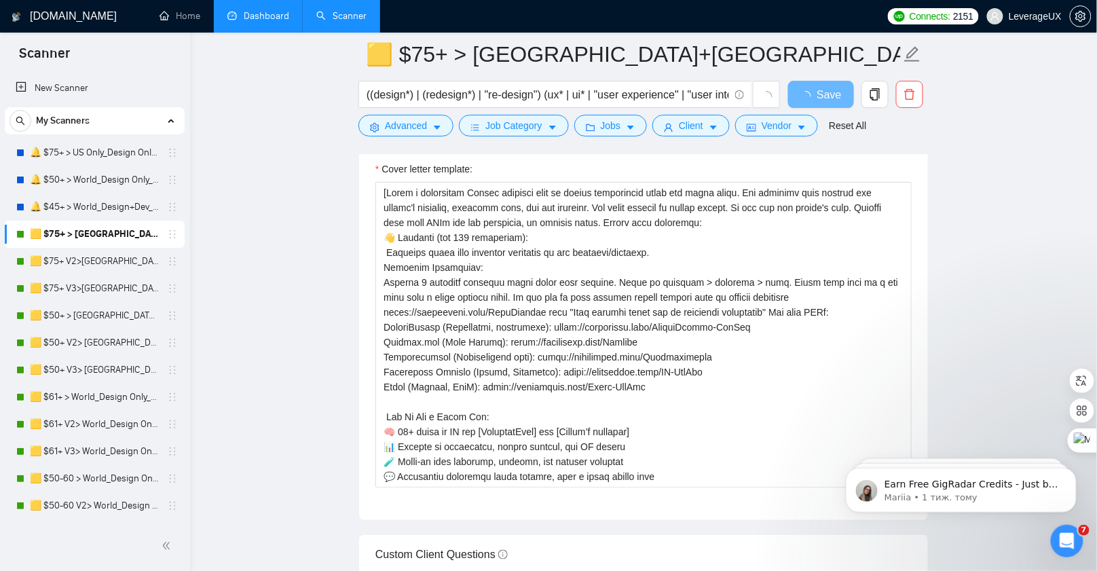
scroll to position [1717, 0]
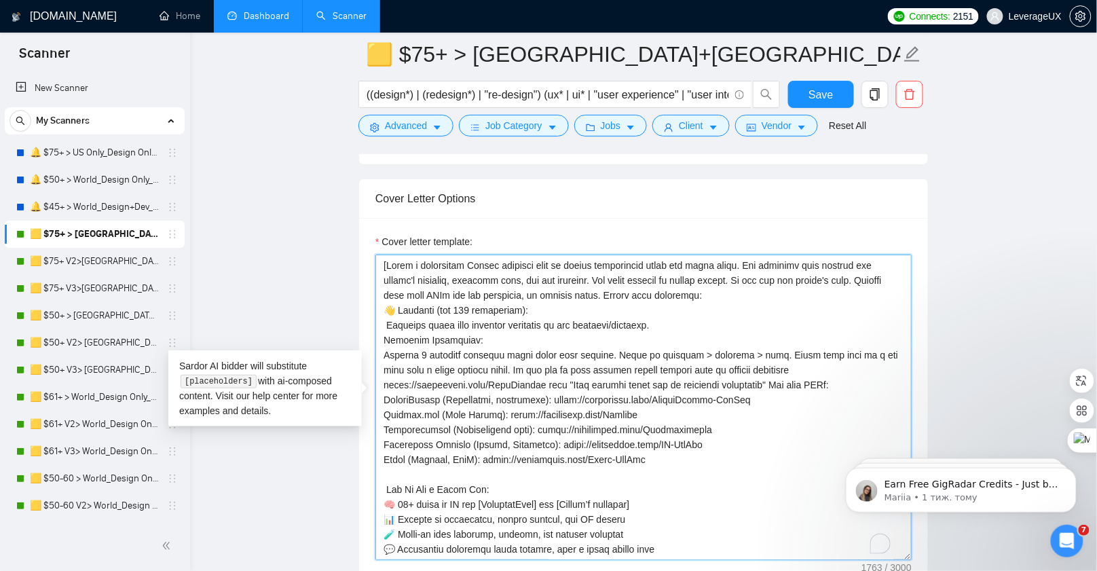
drag, startPoint x: 472, startPoint y: 310, endPoint x: 415, endPoint y: 310, distance: 57.0
click at [401, 310] on textarea "Cover letter template:" at bounding box center [643, 407] width 536 height 305
click at [463, 336] on textarea "Cover letter template:" at bounding box center [643, 407] width 536 height 305
drag, startPoint x: 538, startPoint y: 376, endPoint x: 384, endPoint y: 375, distance: 154.1
click at [384, 375] on textarea "Cover letter template:" at bounding box center [643, 407] width 536 height 305
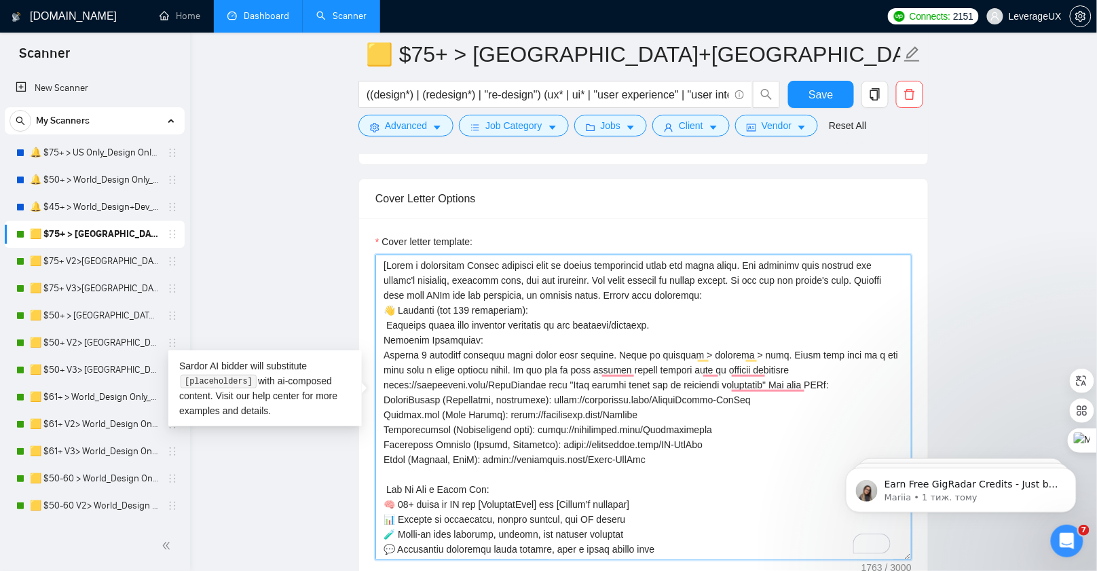
paste textarea "Portfolio"
type textarea "[Write a compelling Upwork proposal from an agency perspective using the rules …"
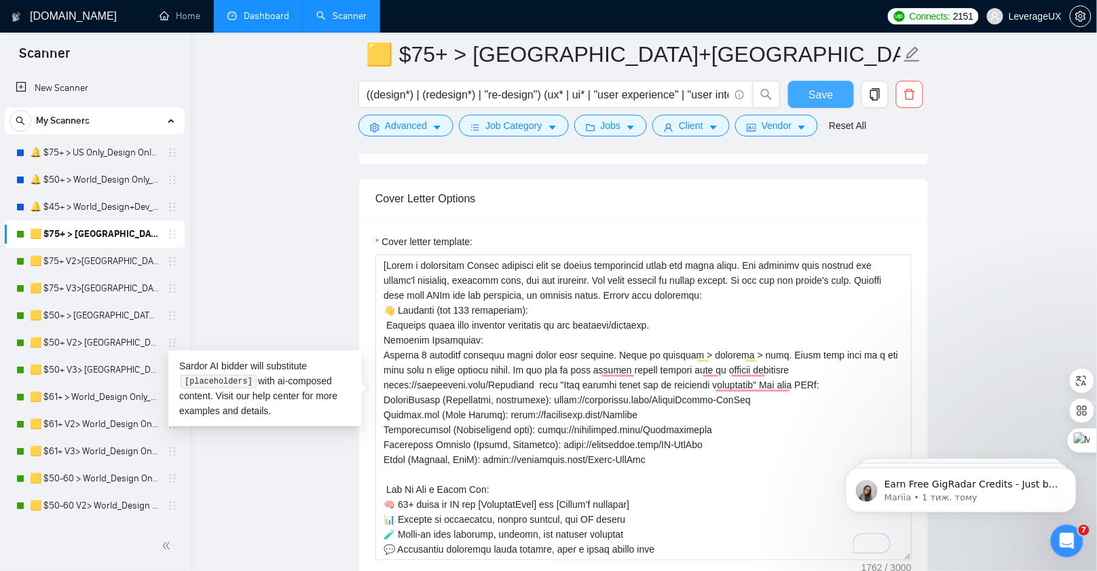
click at [812, 96] on span "Save" at bounding box center [820, 94] width 24 height 17
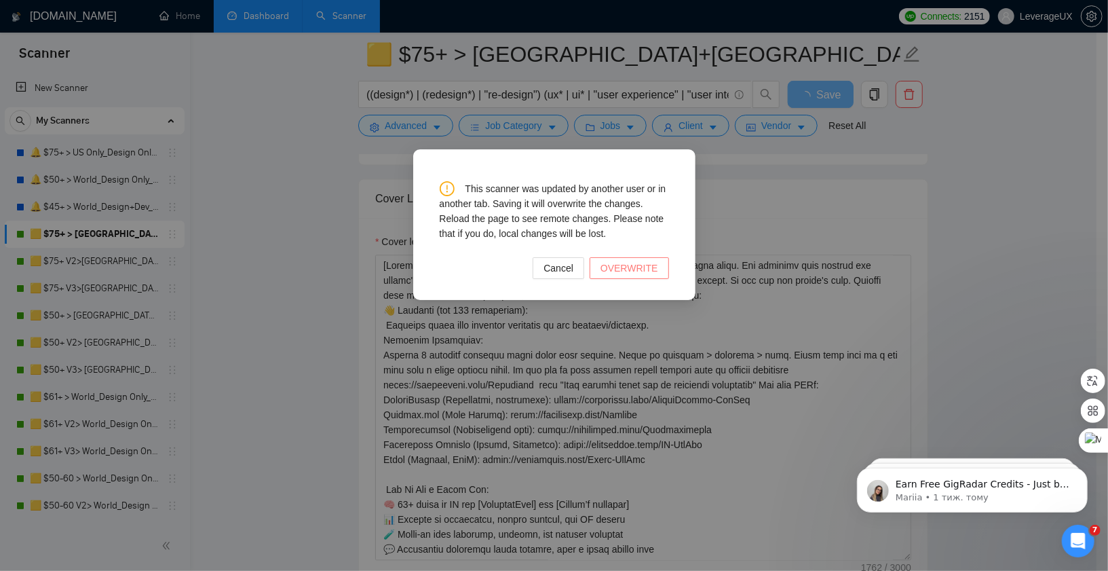
click at [606, 274] on span "OVERWRITE" at bounding box center [630, 268] width 58 height 15
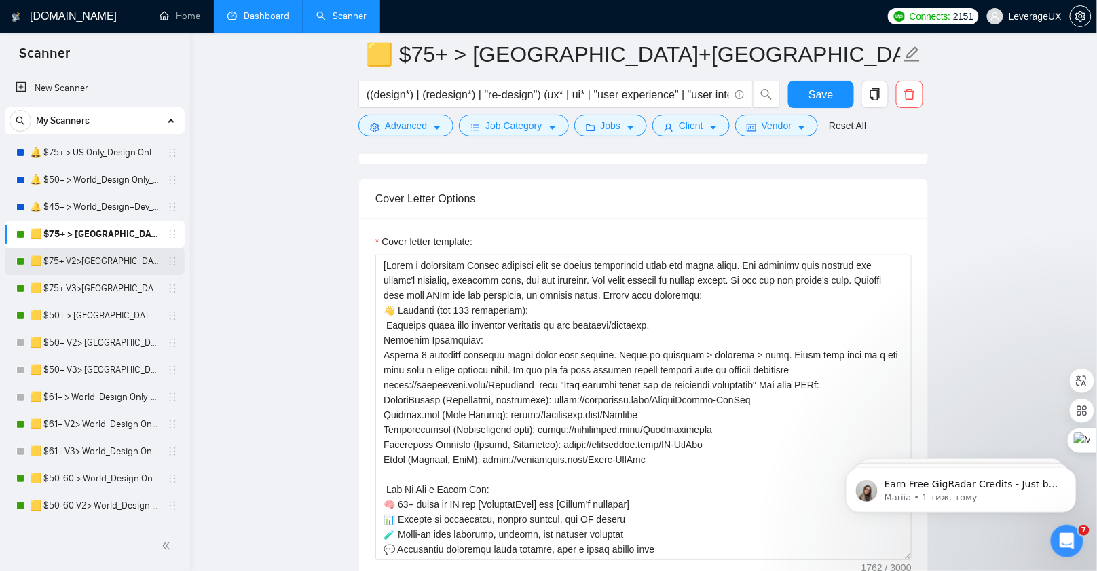
click at [115, 264] on link "🟨 $75+ V2>US+Canada_Design Only_Tony-UX/UI_General" at bounding box center [94, 261] width 129 height 27
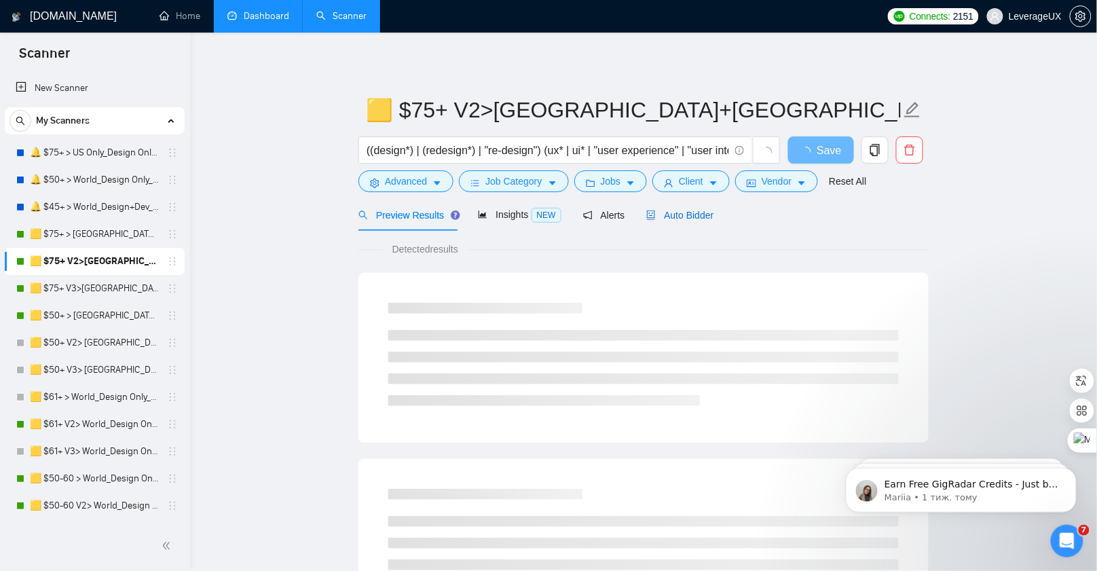
click at [705, 218] on span "Auto Bidder" at bounding box center [679, 215] width 67 height 11
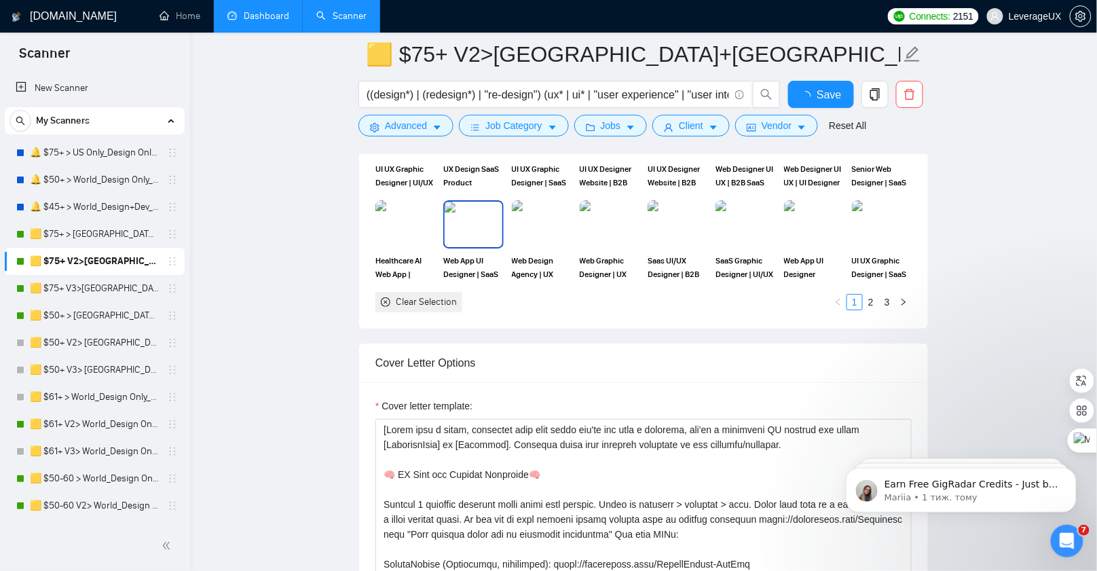
scroll to position [1723, 0]
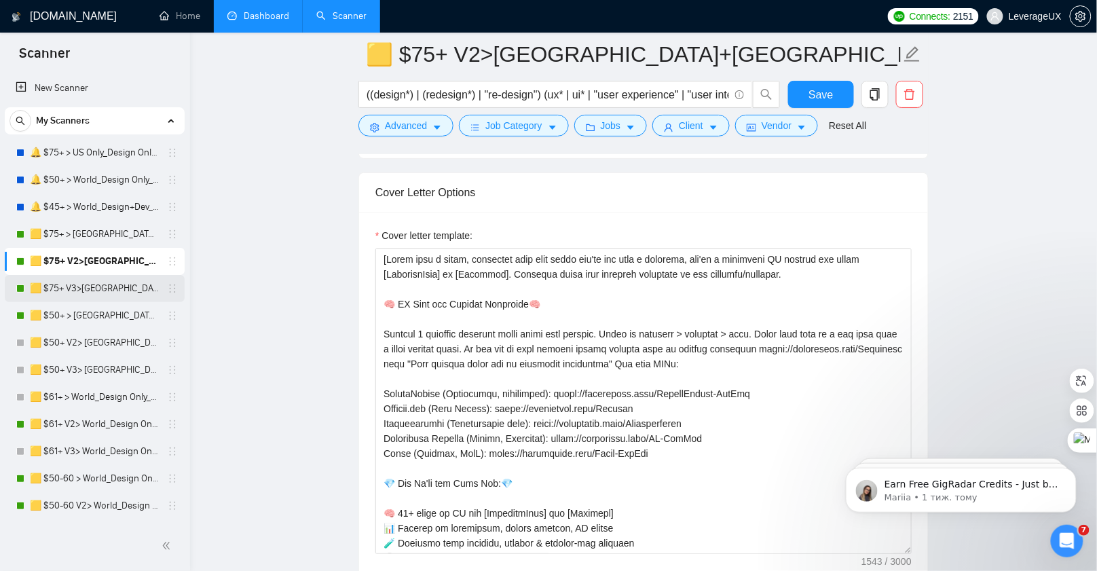
click at [94, 293] on link "🟨 $75+ V3>[GEOGRAPHIC_DATA]+[GEOGRAPHIC_DATA] Only_Tony-UX/UI_General" at bounding box center [94, 288] width 129 height 27
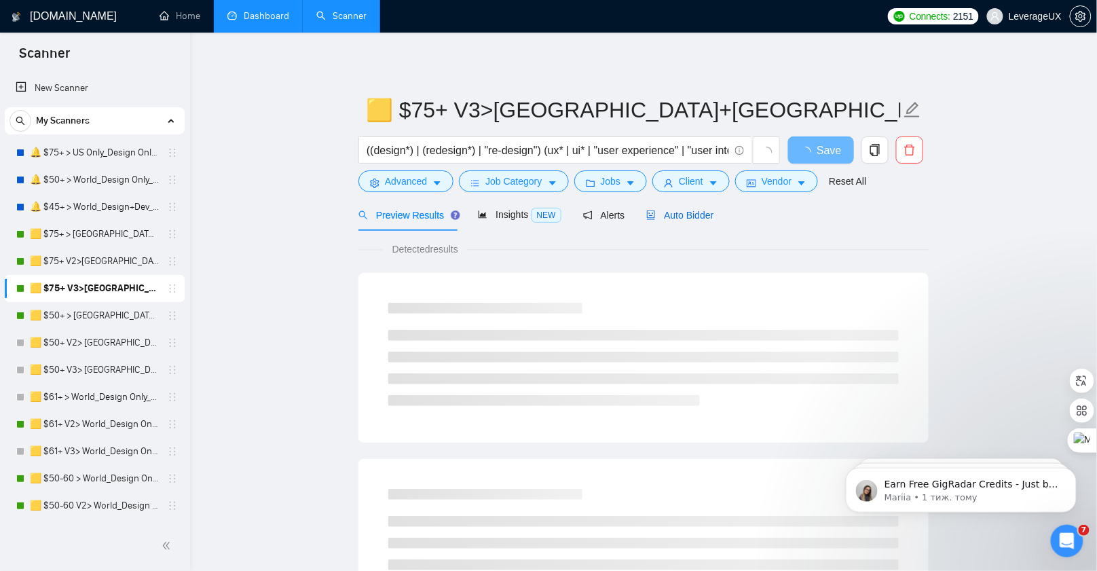
click at [696, 217] on span "Auto Bidder" at bounding box center [679, 215] width 67 height 11
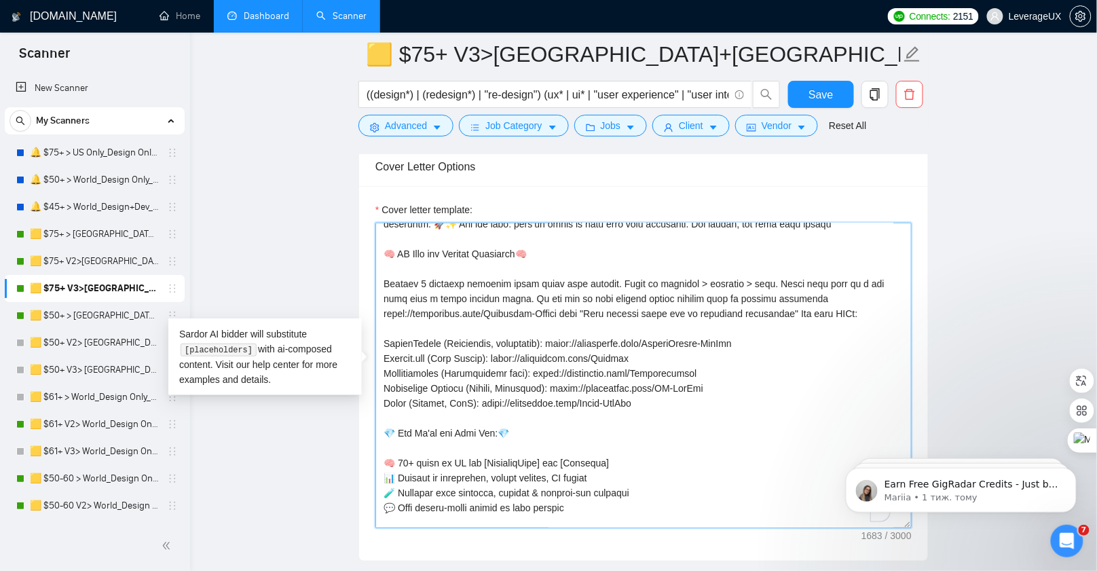
scroll to position [39, 0]
drag, startPoint x: 549, startPoint y: 335, endPoint x: 385, endPoint y: 337, distance: 164.3
click at [385, 337] on textarea "Cover letter template:" at bounding box center [643, 375] width 536 height 305
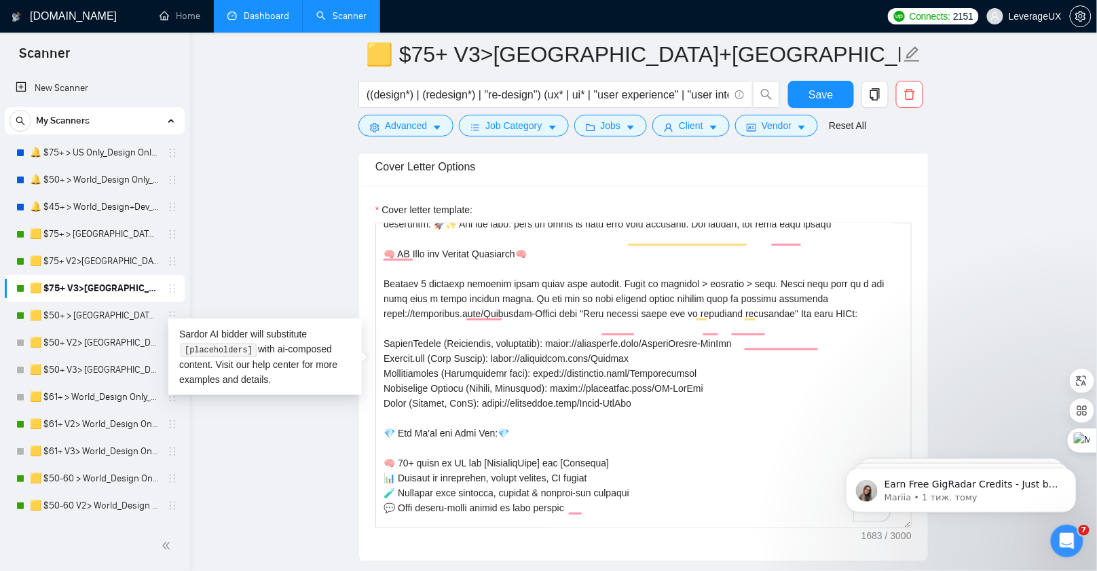
click at [121, 314] on link "🟨 $50+ > US+Canada_Design Only_Tony-UX/UI_General" at bounding box center [94, 315] width 129 height 27
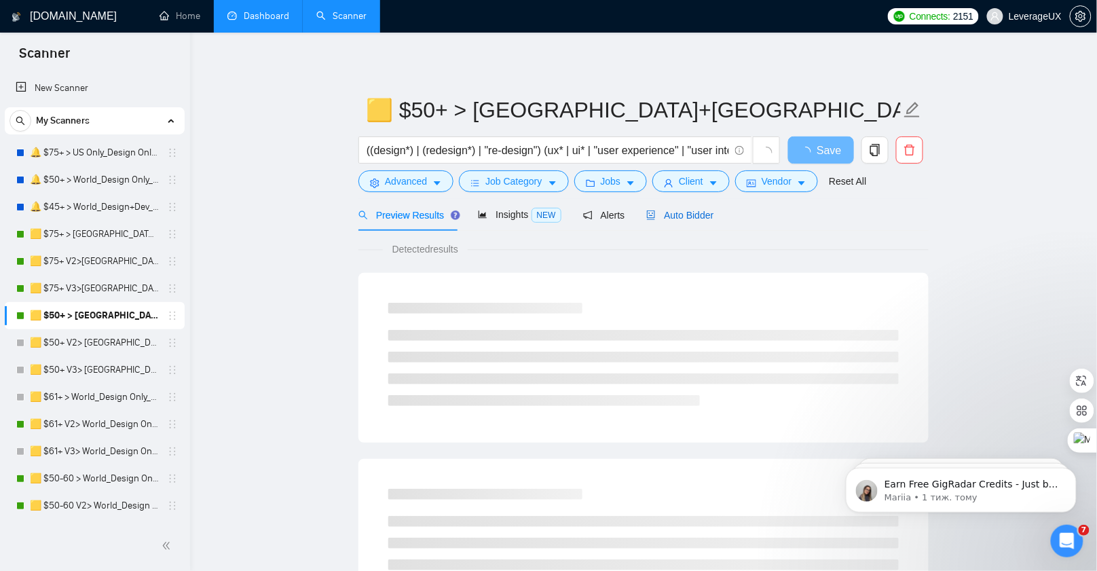
click at [702, 220] on div "Auto Bidder" at bounding box center [679, 215] width 67 height 15
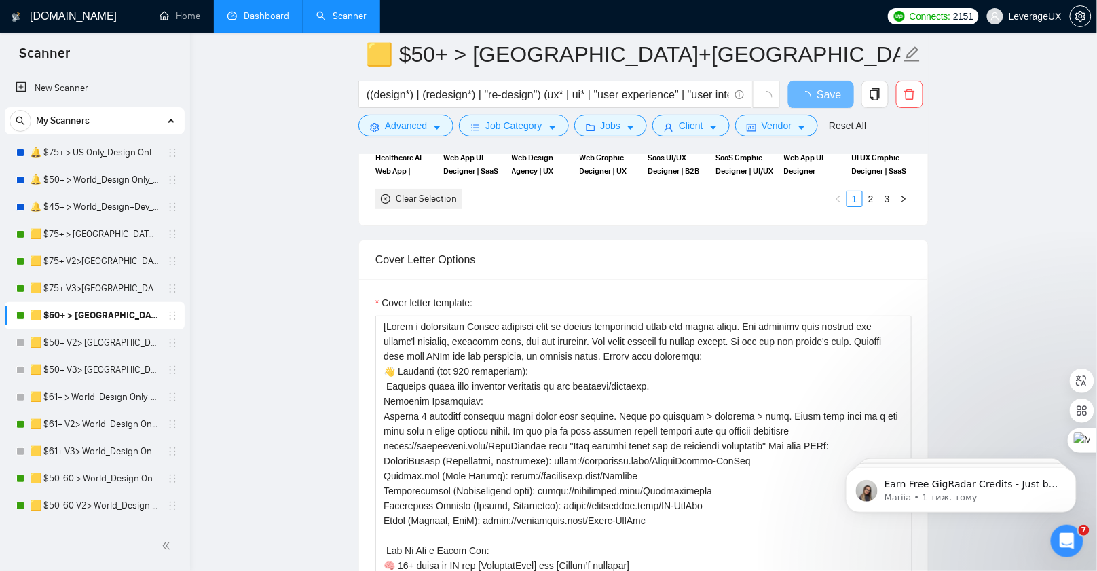
scroll to position [1616, 0]
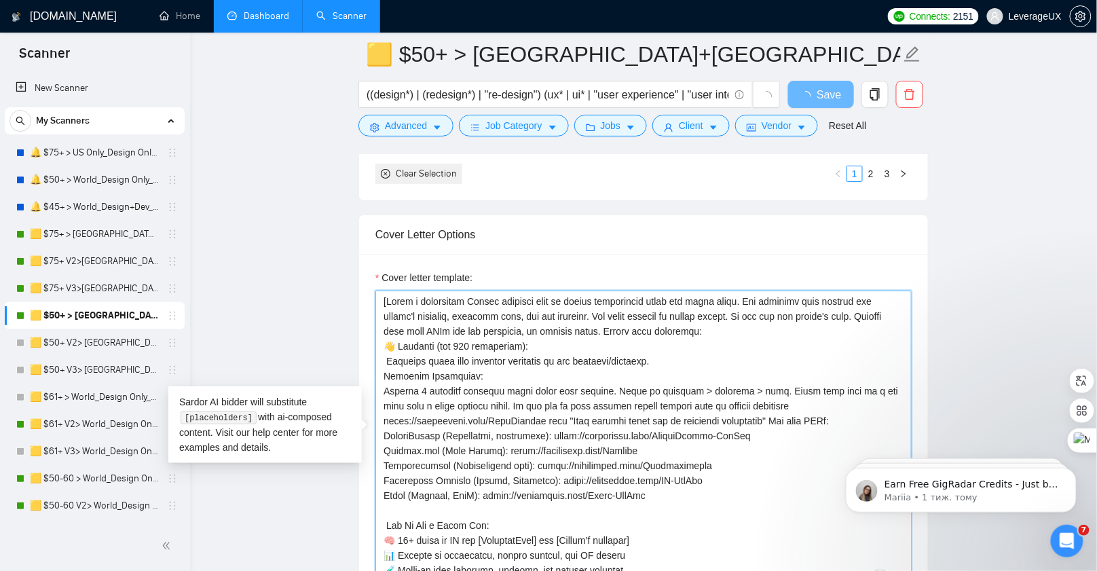
drag, startPoint x: 539, startPoint y: 415, endPoint x: 366, endPoint y: 418, distance: 173.1
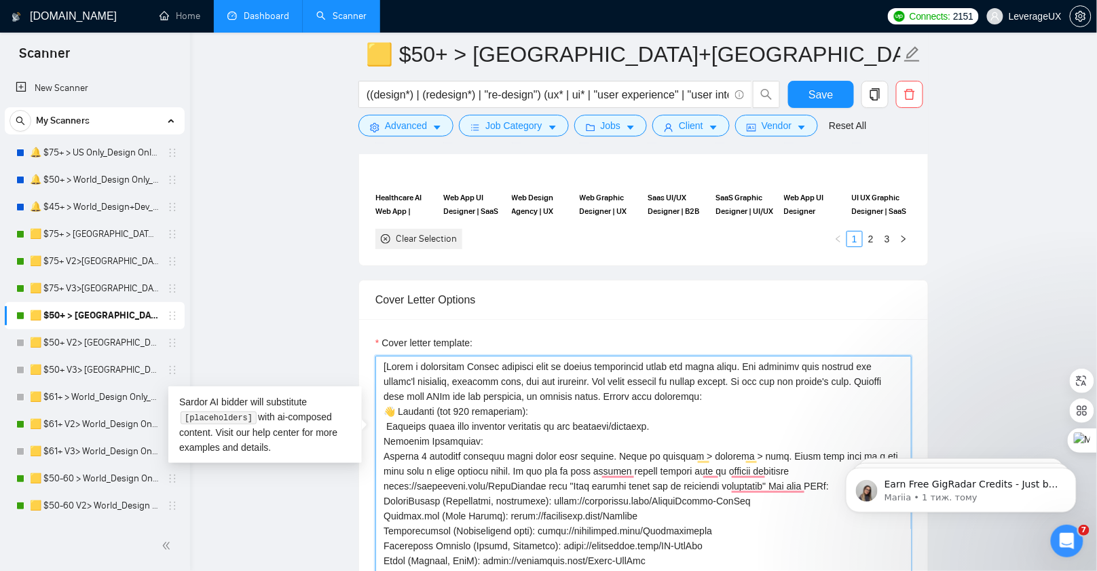
paste textarea "Portfolio"
type textarea "[Write a compelling Upwork proposal from an agency perspective using the rules …"
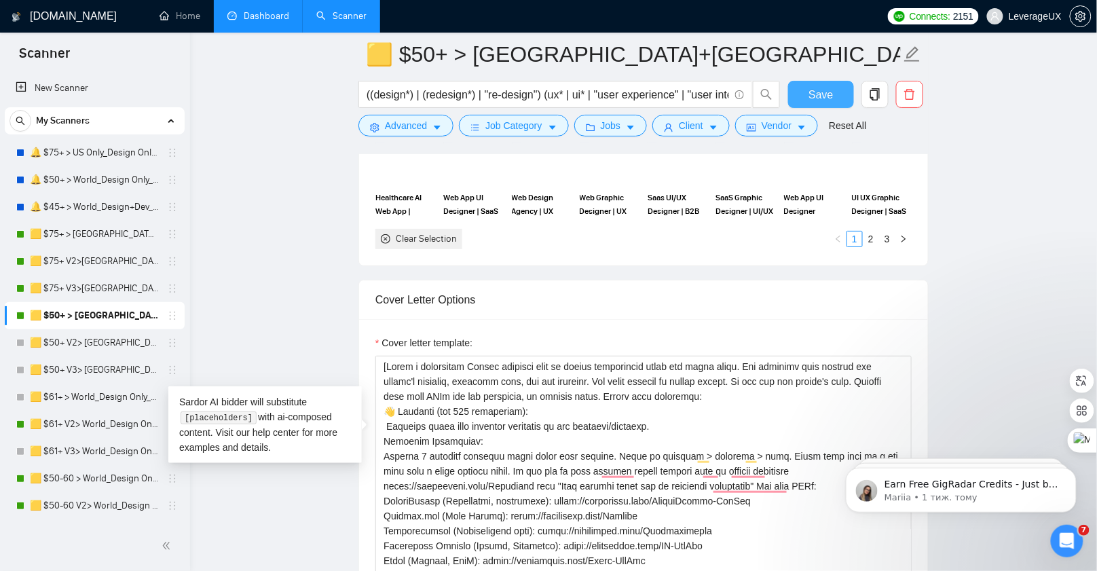
click at [835, 100] on button "Save" at bounding box center [821, 94] width 66 height 27
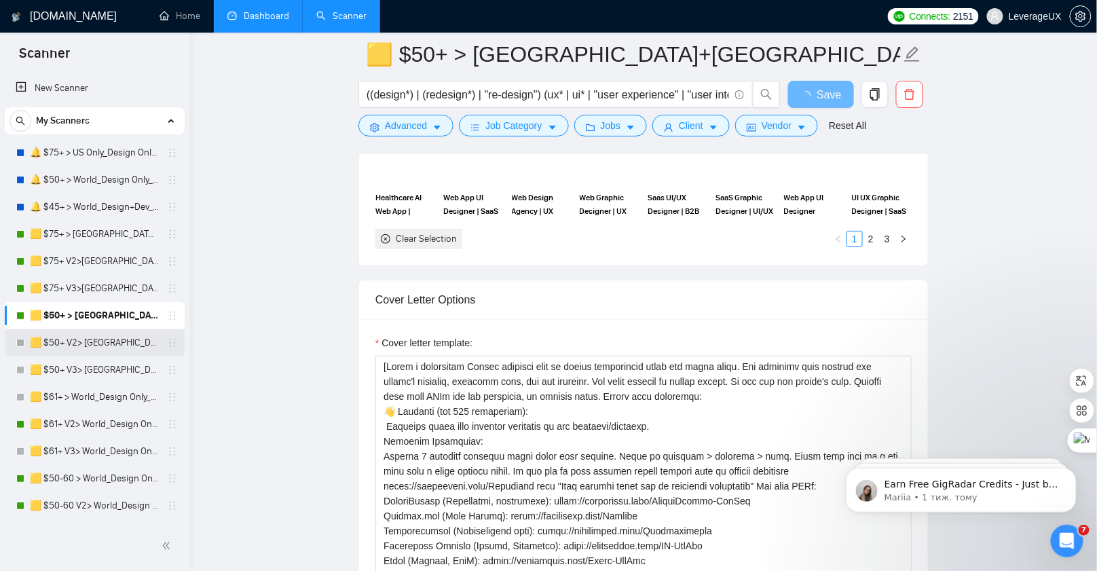
click at [78, 339] on link "🟨 $50+ V2> US+Canada_Design Only_Tony-UX/UI_General" at bounding box center [94, 342] width 129 height 27
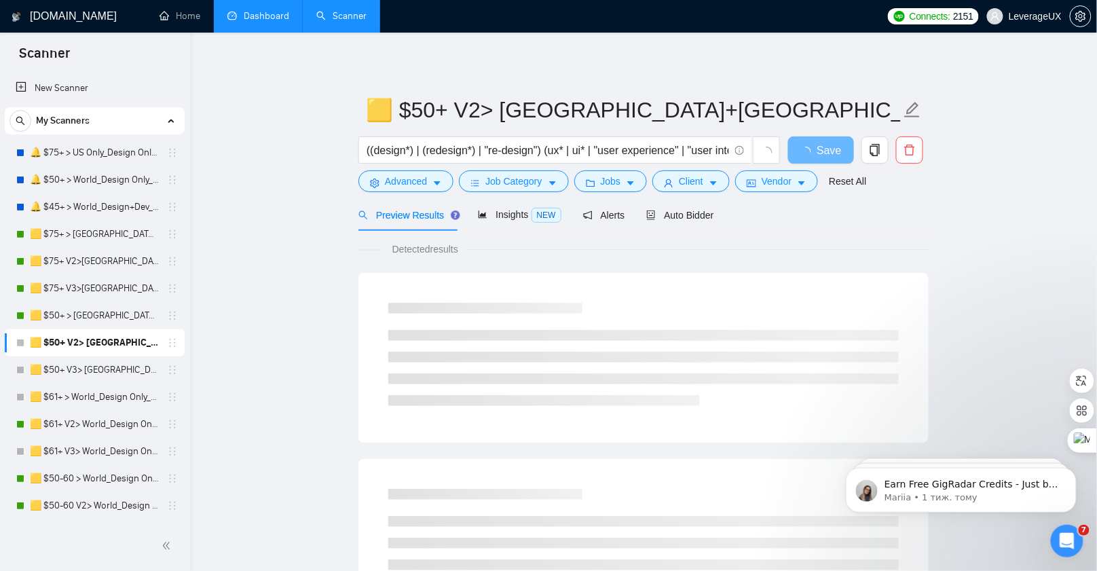
drag, startPoint x: 111, startPoint y: 426, endPoint x: 334, endPoint y: 378, distance: 228.5
click at [110, 426] on link "🟨 $61+ V2> World_Design Only_Roman-UX/UI_General" at bounding box center [94, 424] width 129 height 27
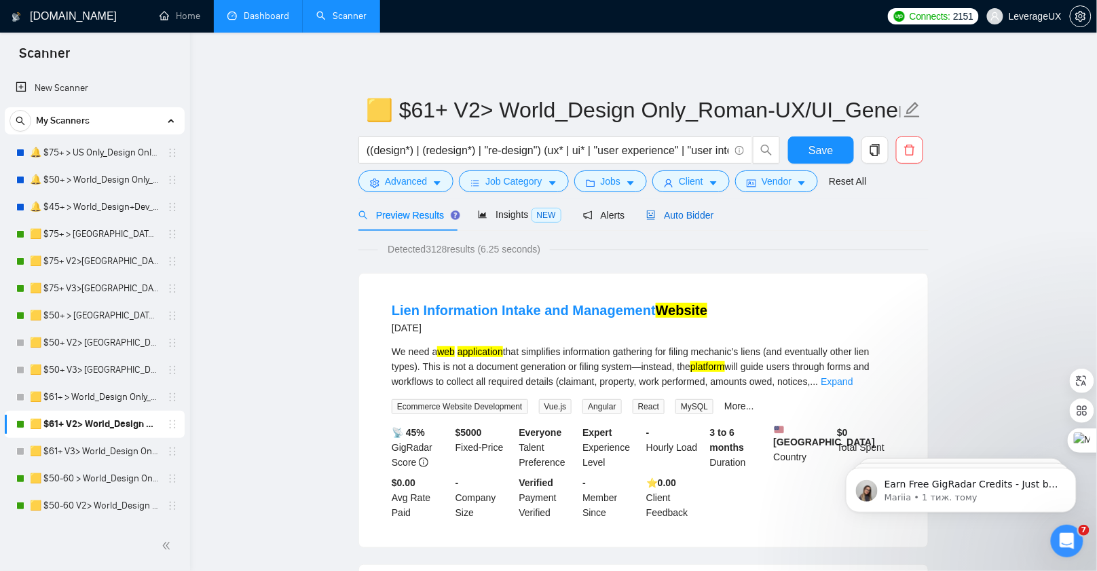
click at [693, 215] on span "Auto Bidder" at bounding box center [679, 215] width 67 height 11
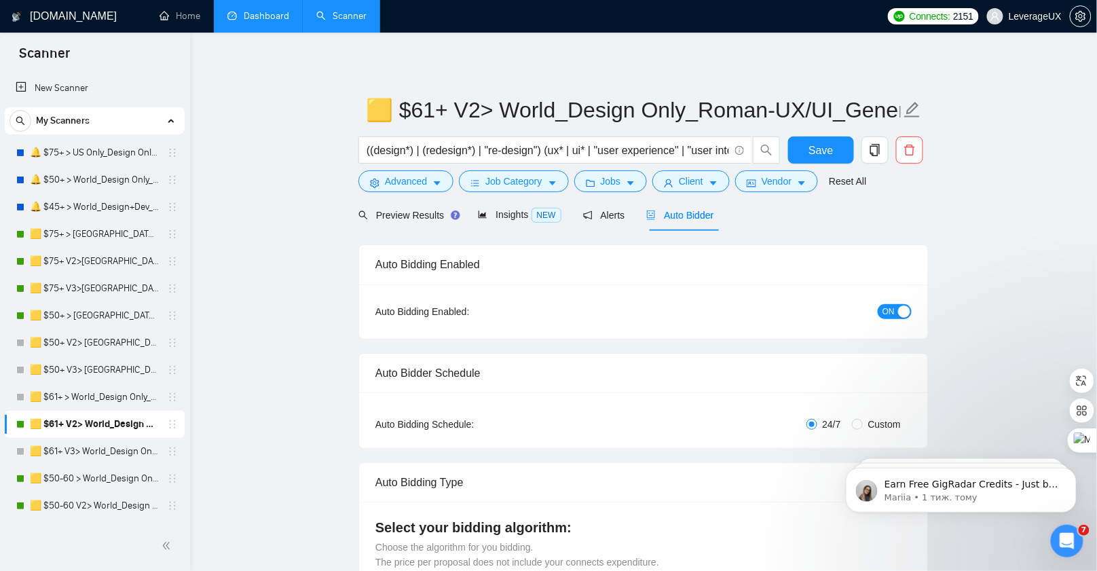
radio input "false"
radio input "true"
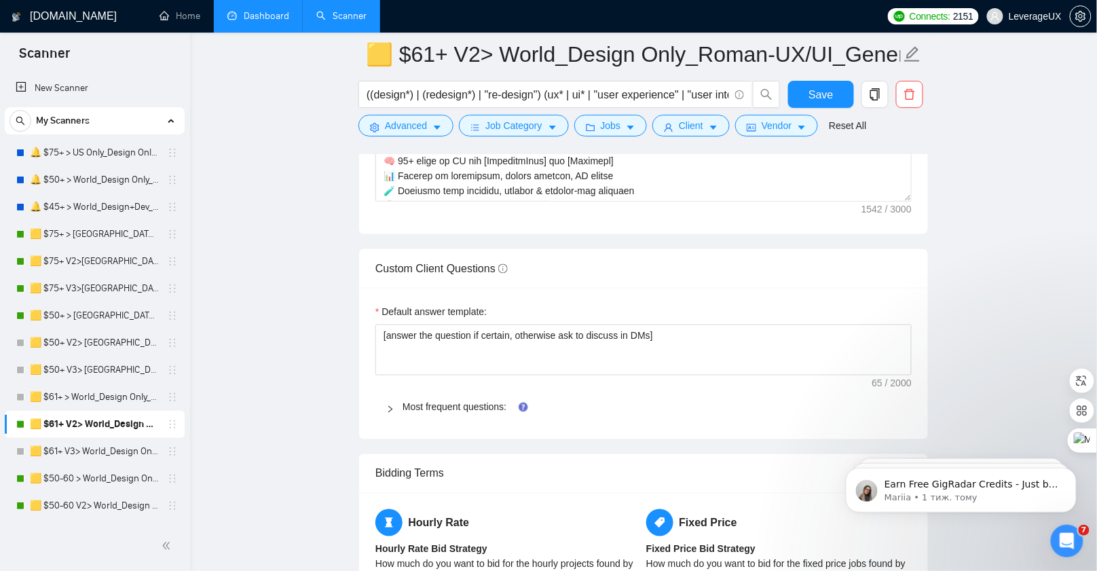
scroll to position [1797, 0]
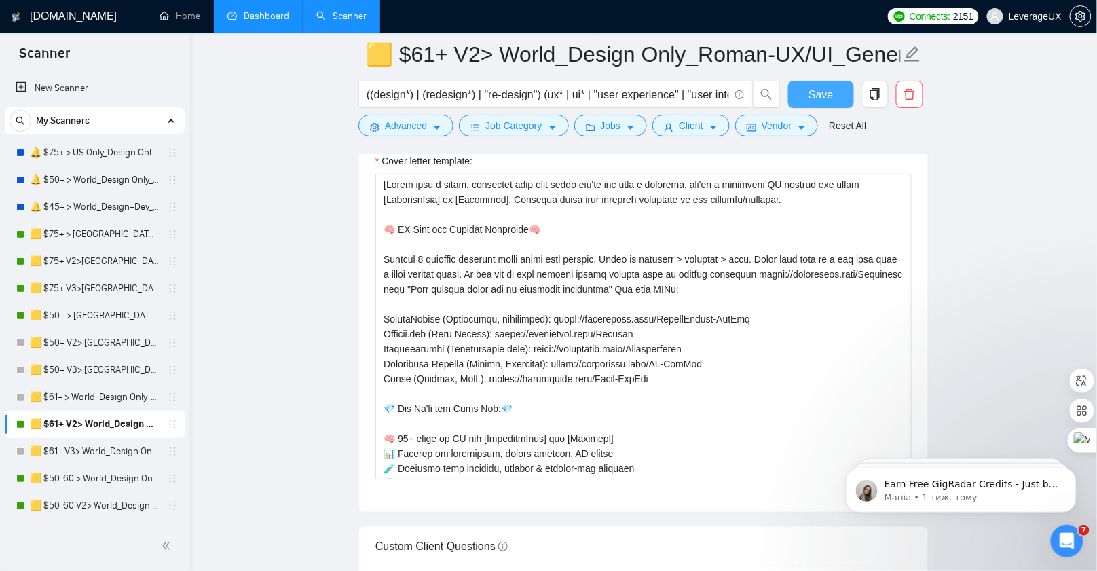
click at [825, 96] on span "Save" at bounding box center [820, 94] width 24 height 17
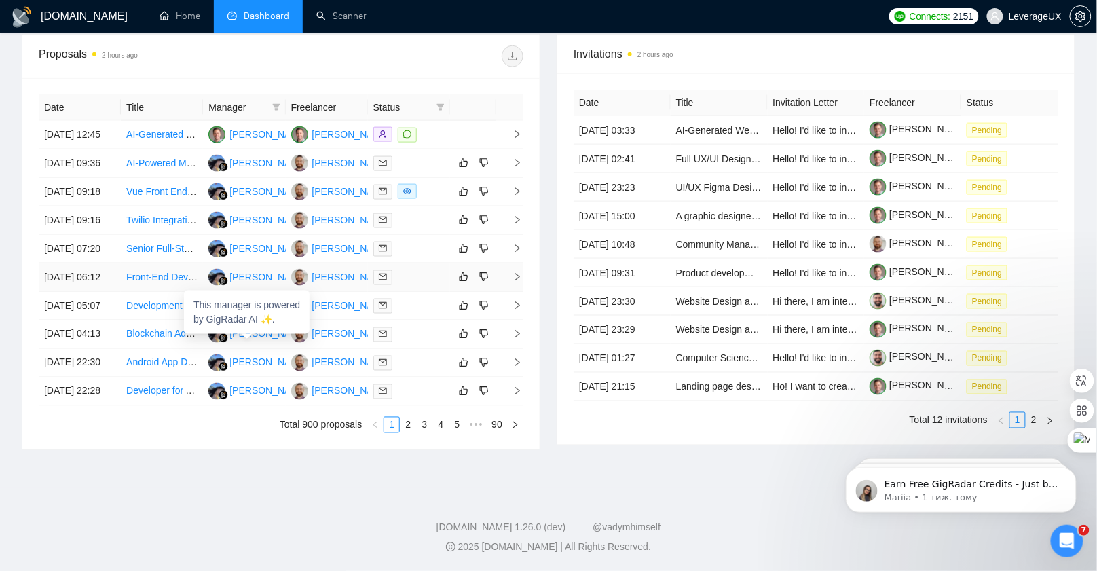
scroll to position [608, 0]
click at [408, 432] on link "2" at bounding box center [407, 424] width 15 height 15
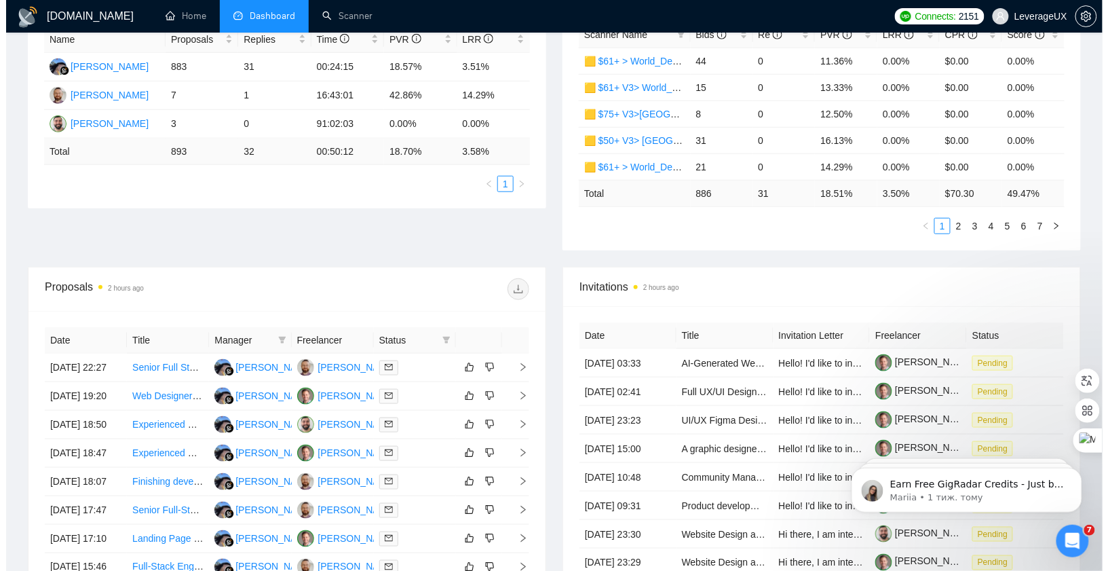
scroll to position [549, 0]
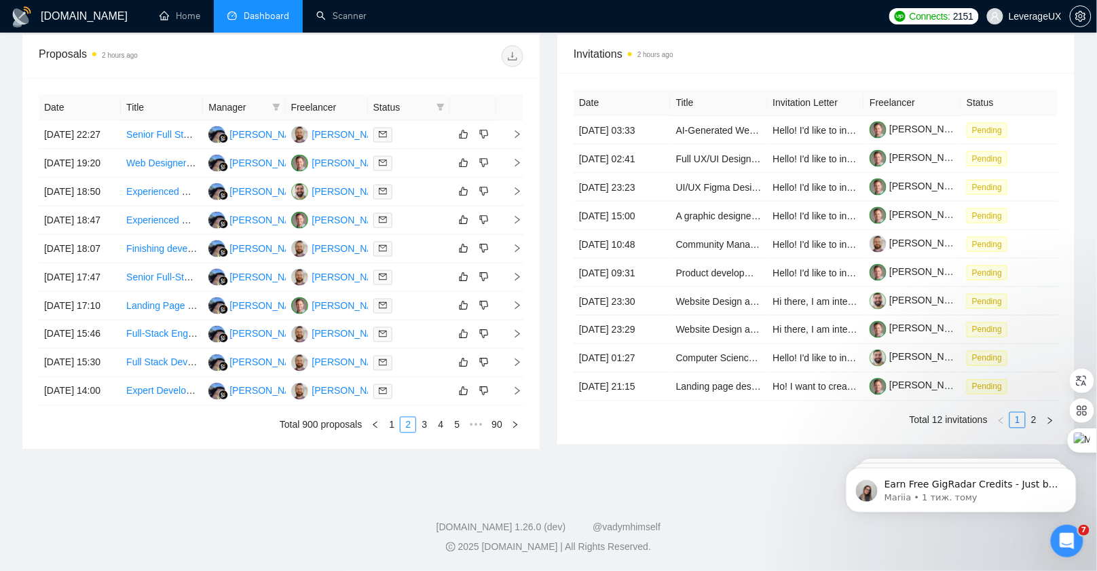
click at [426, 432] on link "3" at bounding box center [424, 424] width 15 height 15
click at [519, 158] on icon "right" at bounding box center [518, 163] width 10 height 10
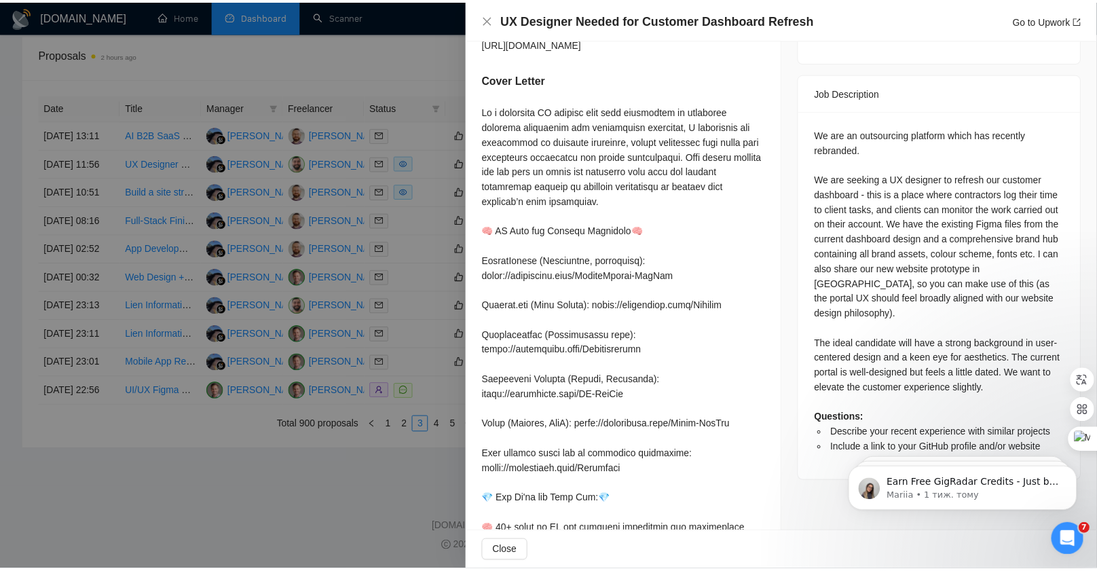
scroll to position [567, 0]
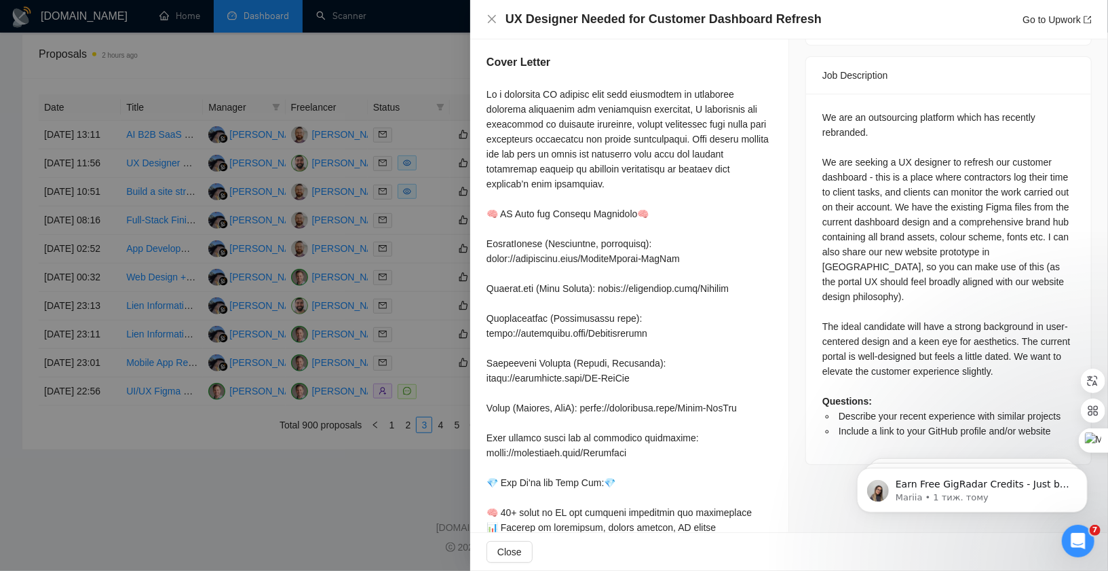
click at [426, 295] on div at bounding box center [554, 285] width 1108 height 571
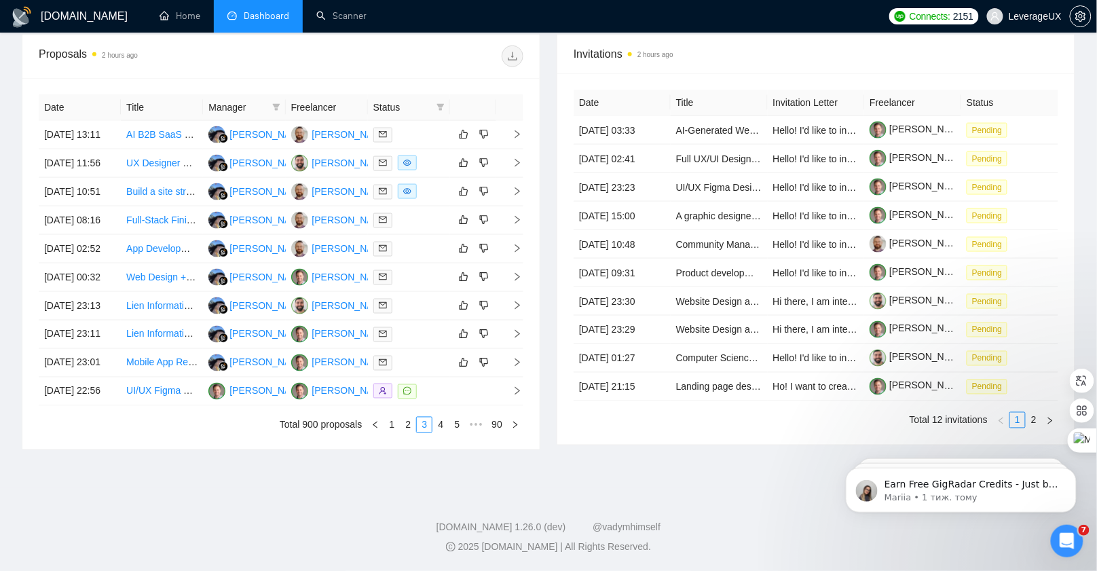
click at [442, 432] on link "4" at bounding box center [440, 424] width 15 height 15
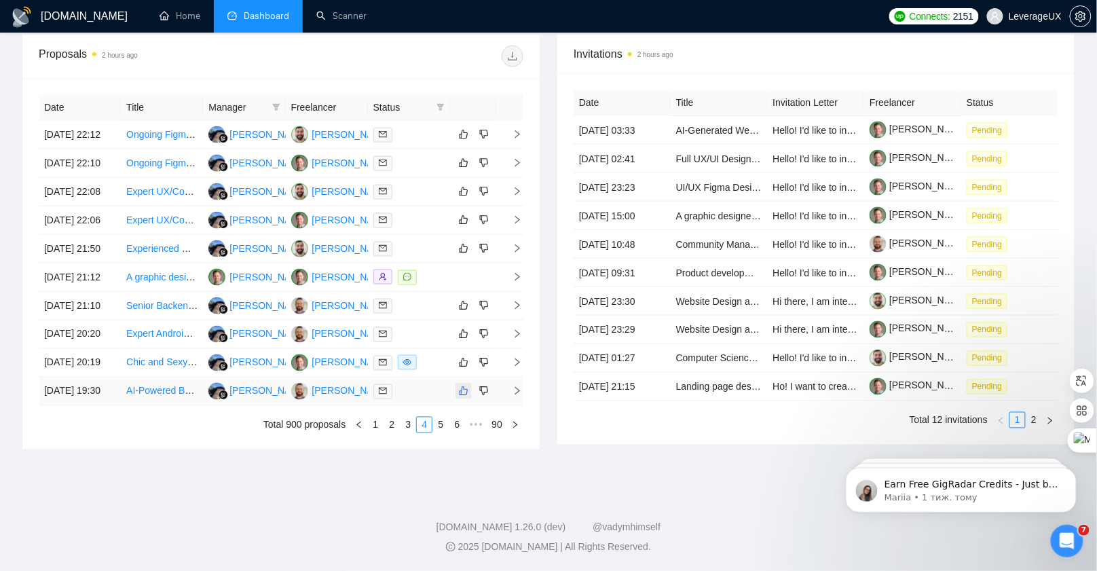
drag, startPoint x: 441, startPoint y: 464, endPoint x: 460, endPoint y: 418, distance: 49.9
click at [441, 432] on link "5" at bounding box center [440, 424] width 15 height 15
click at [436, 432] on link "6" at bounding box center [440, 424] width 15 height 15
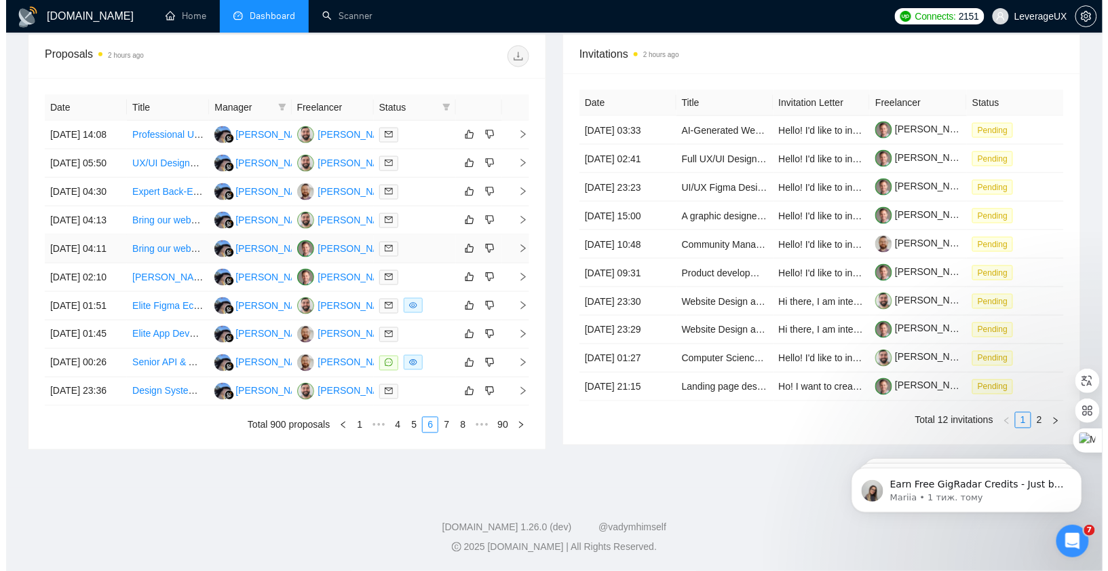
scroll to position [625, 0]
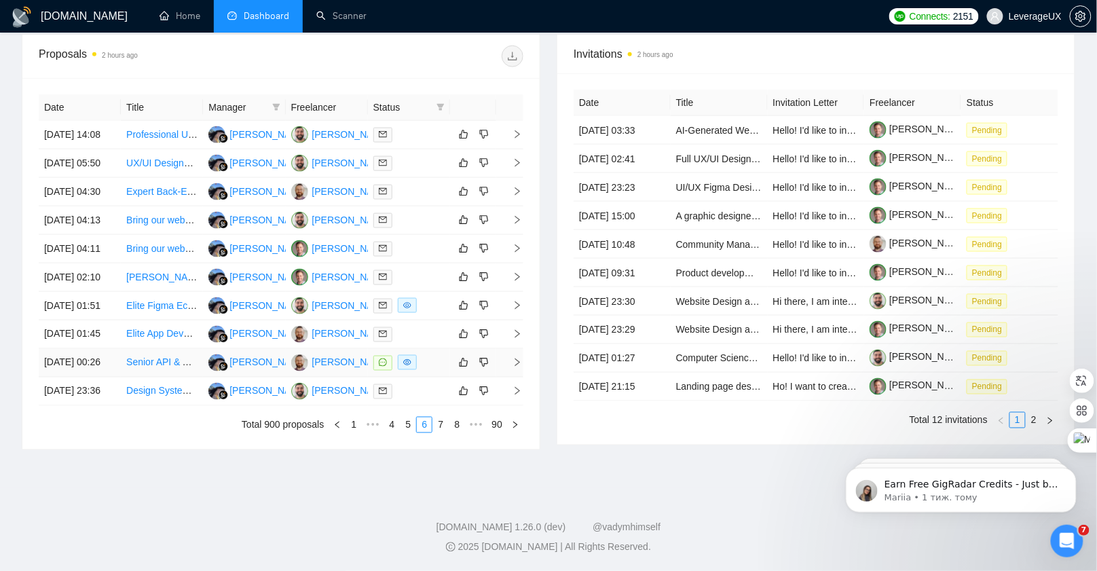
click at [513, 358] on icon "right" at bounding box center [518, 363] width 10 height 10
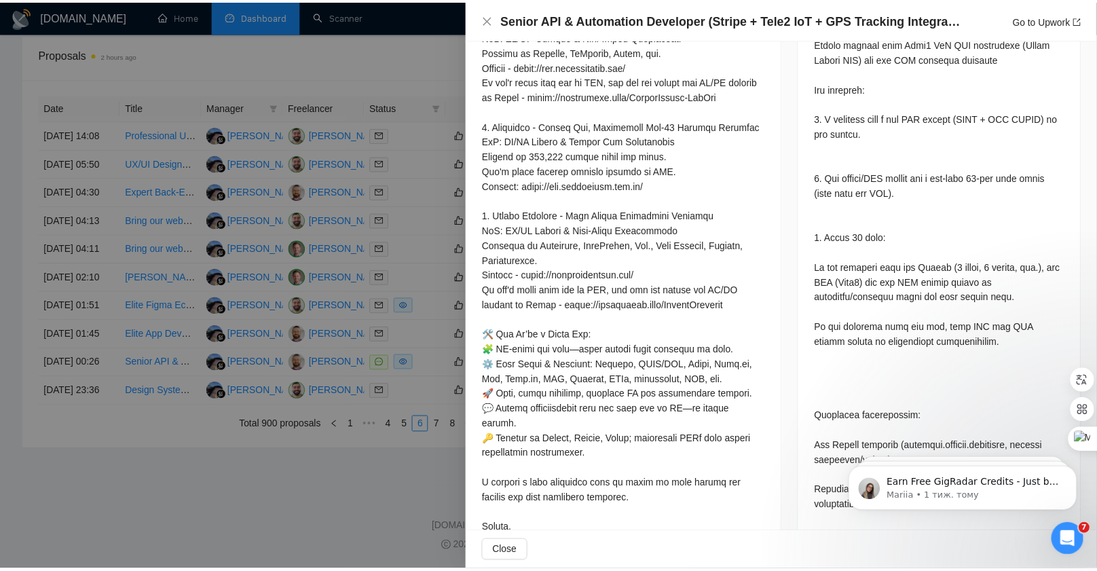
scroll to position [849, 0]
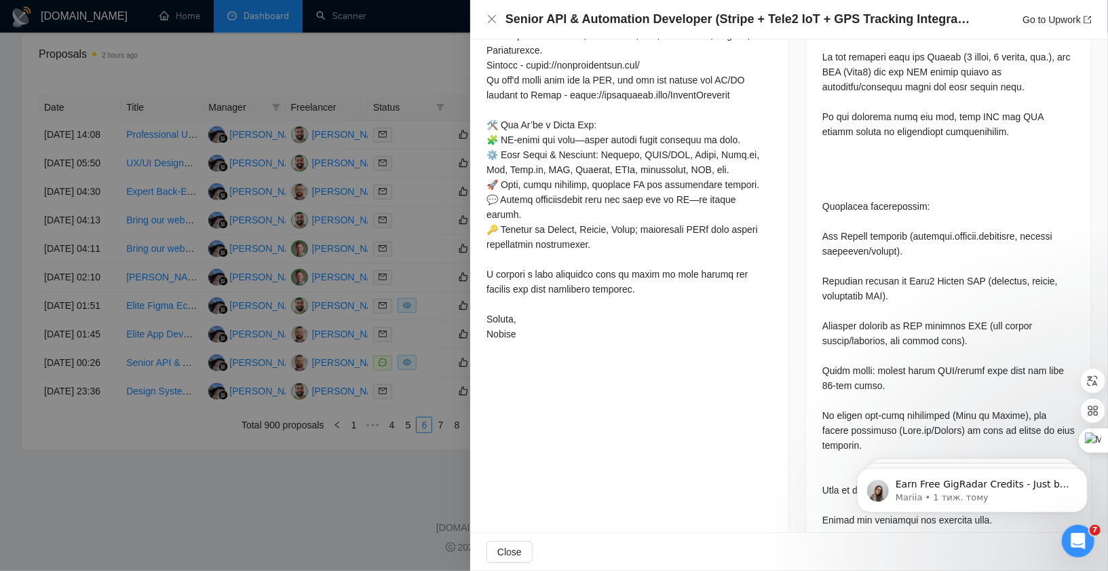
click at [432, 297] on div at bounding box center [554, 285] width 1108 height 571
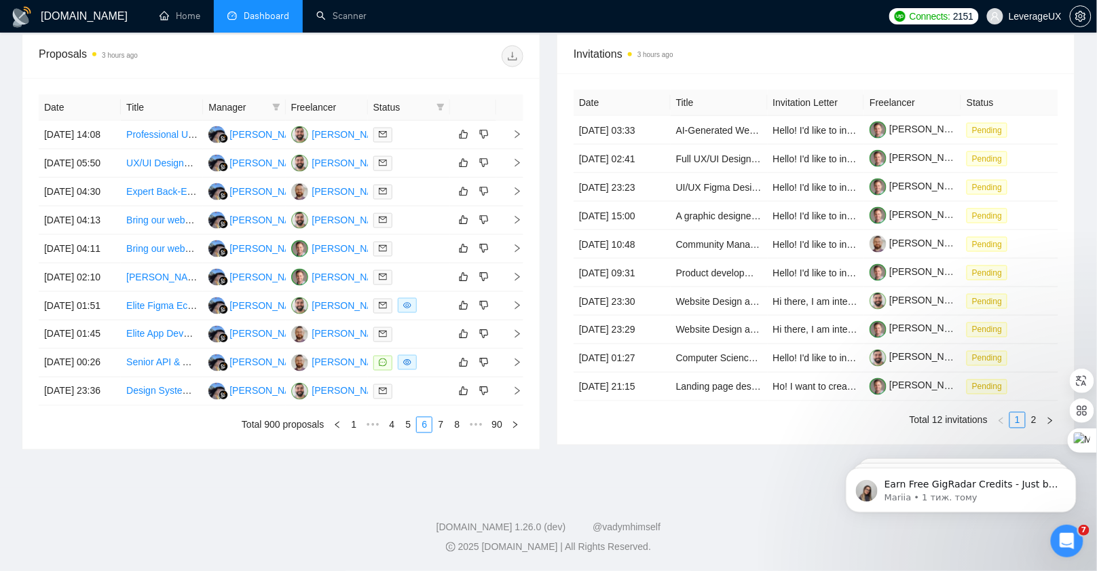
click at [439, 426] on link "7" at bounding box center [440, 424] width 15 height 15
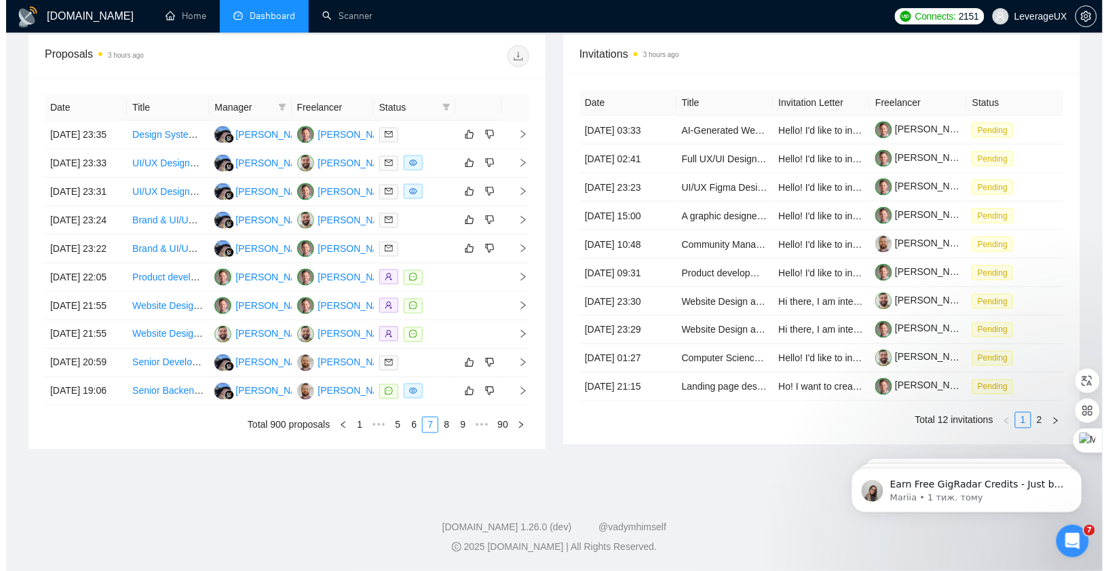
scroll to position [498, 0]
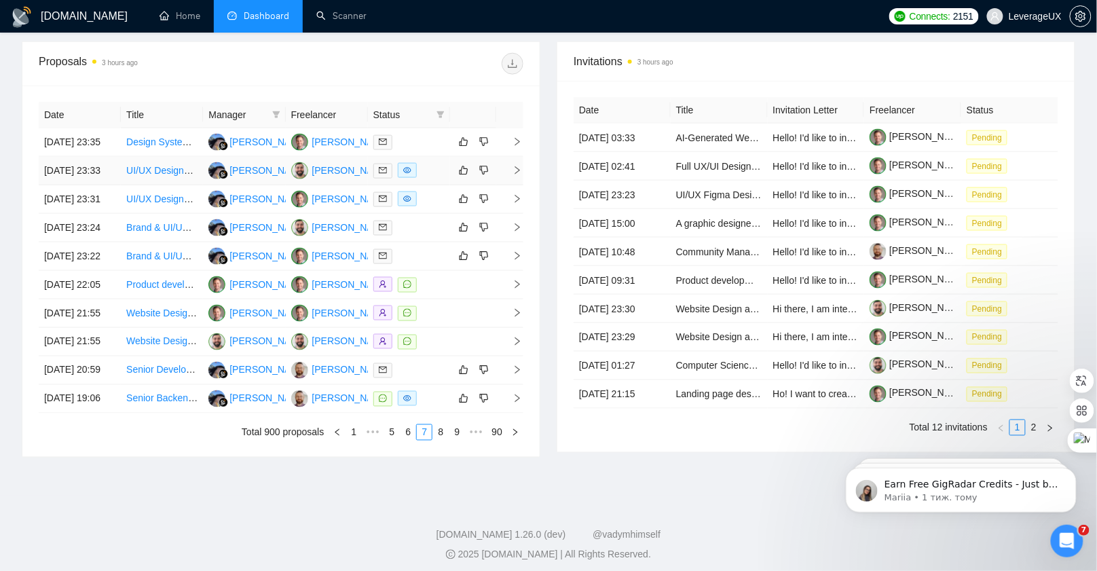
click at [520, 174] on icon "right" at bounding box center [517, 170] width 5 height 8
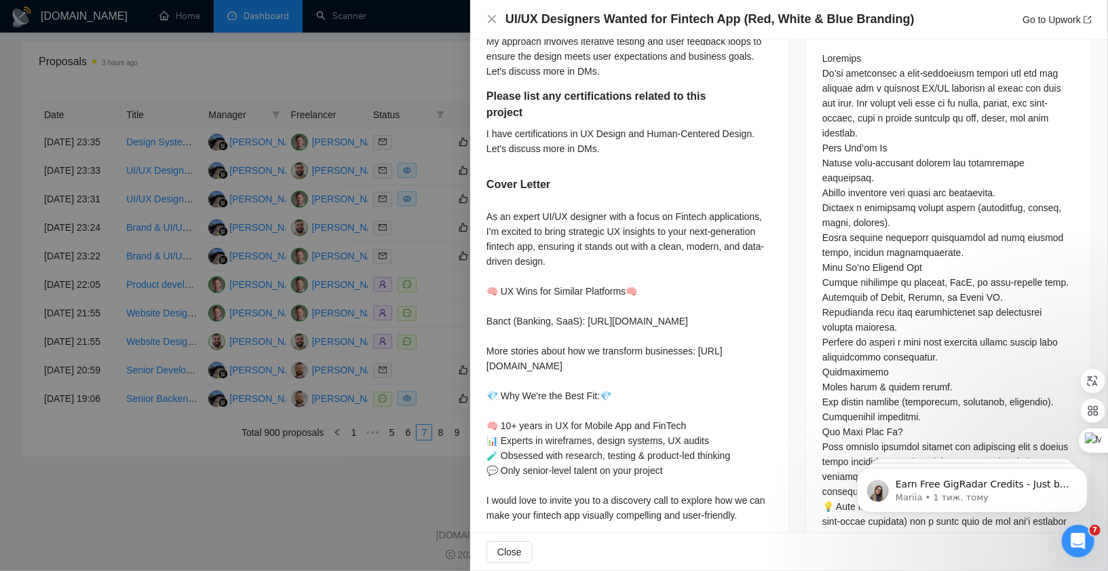
scroll to position [817, 0]
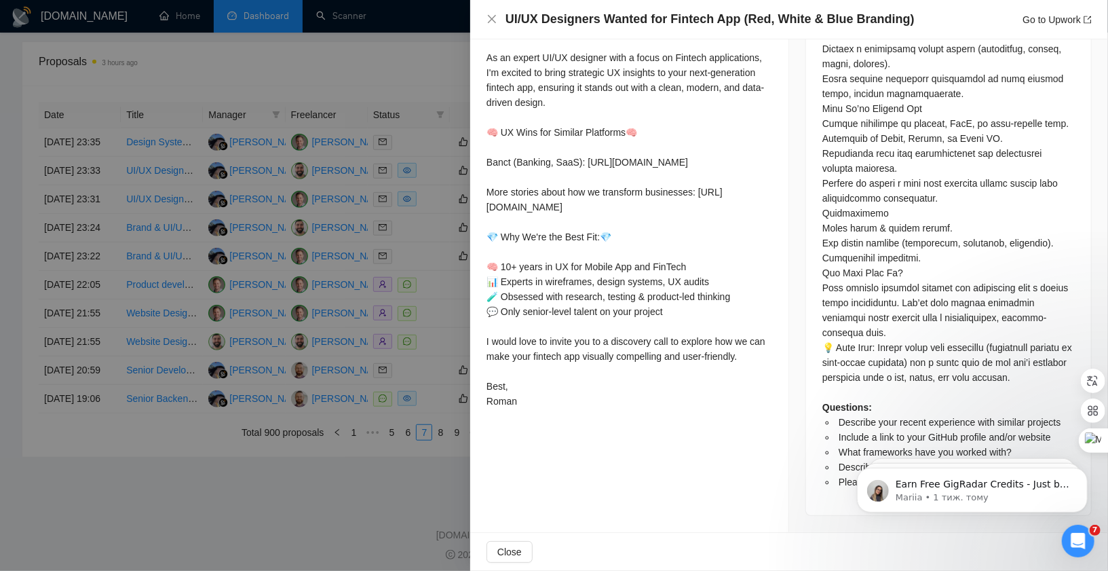
click at [439, 354] on div at bounding box center [554, 285] width 1108 height 571
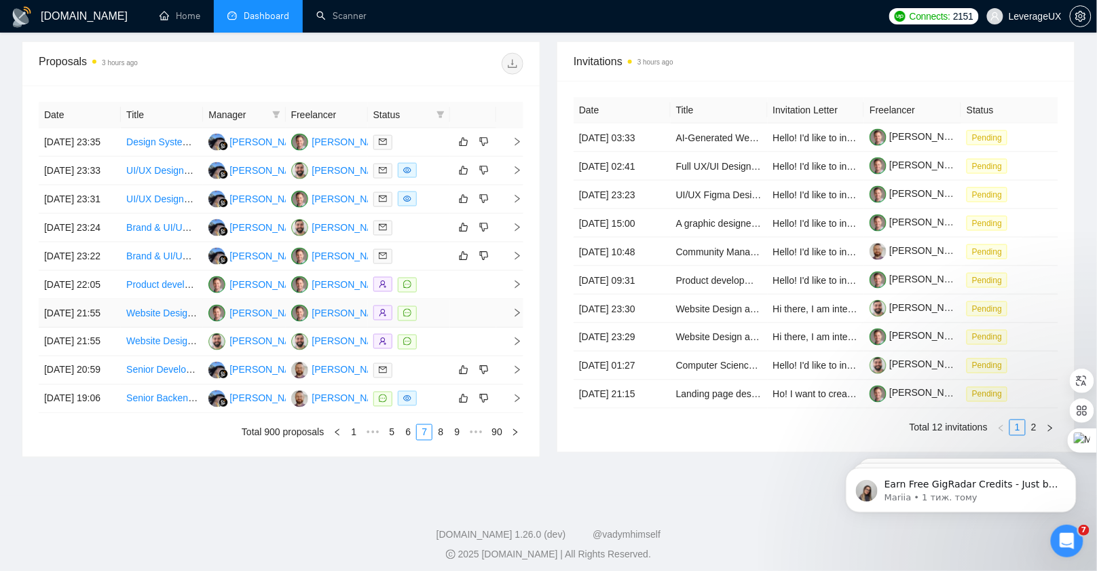
click at [521, 318] on icon "right" at bounding box center [518, 313] width 10 height 10
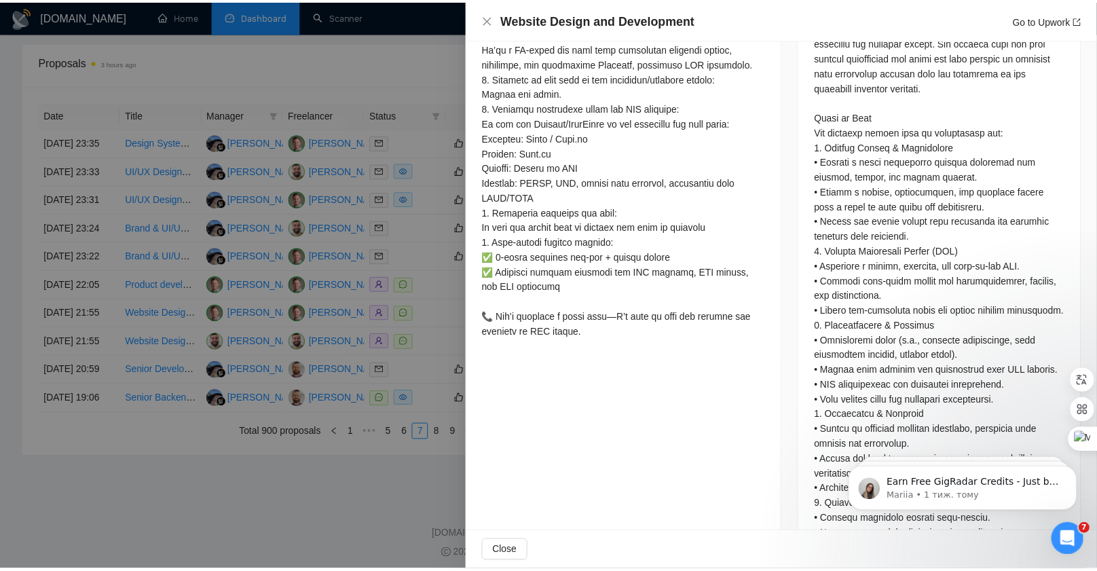
scroll to position [900, 0]
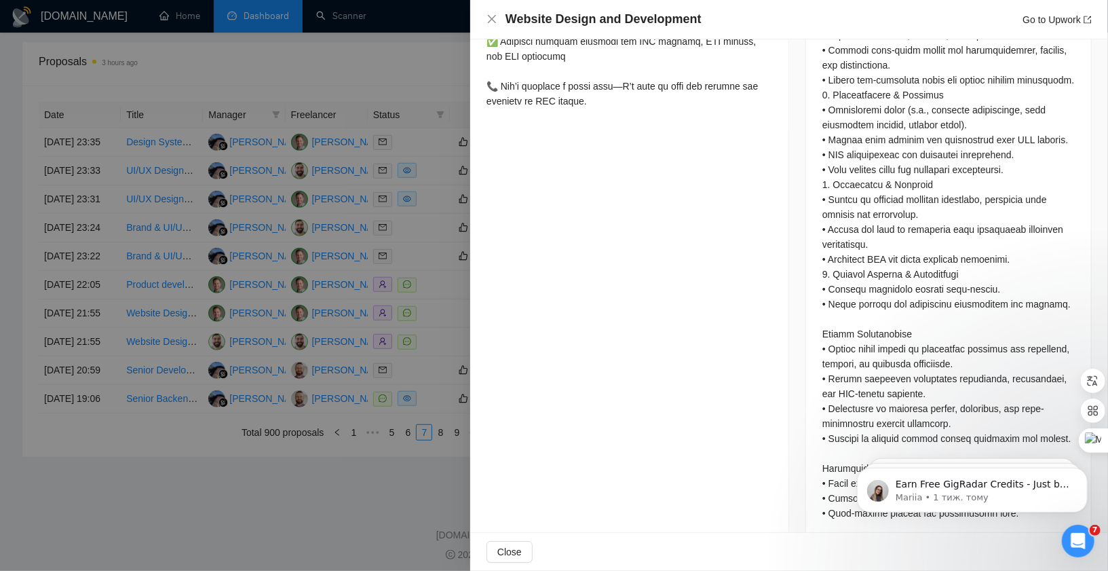
click at [433, 411] on div at bounding box center [554, 285] width 1108 height 571
